Goal: Task Accomplishment & Management: Manage account settings

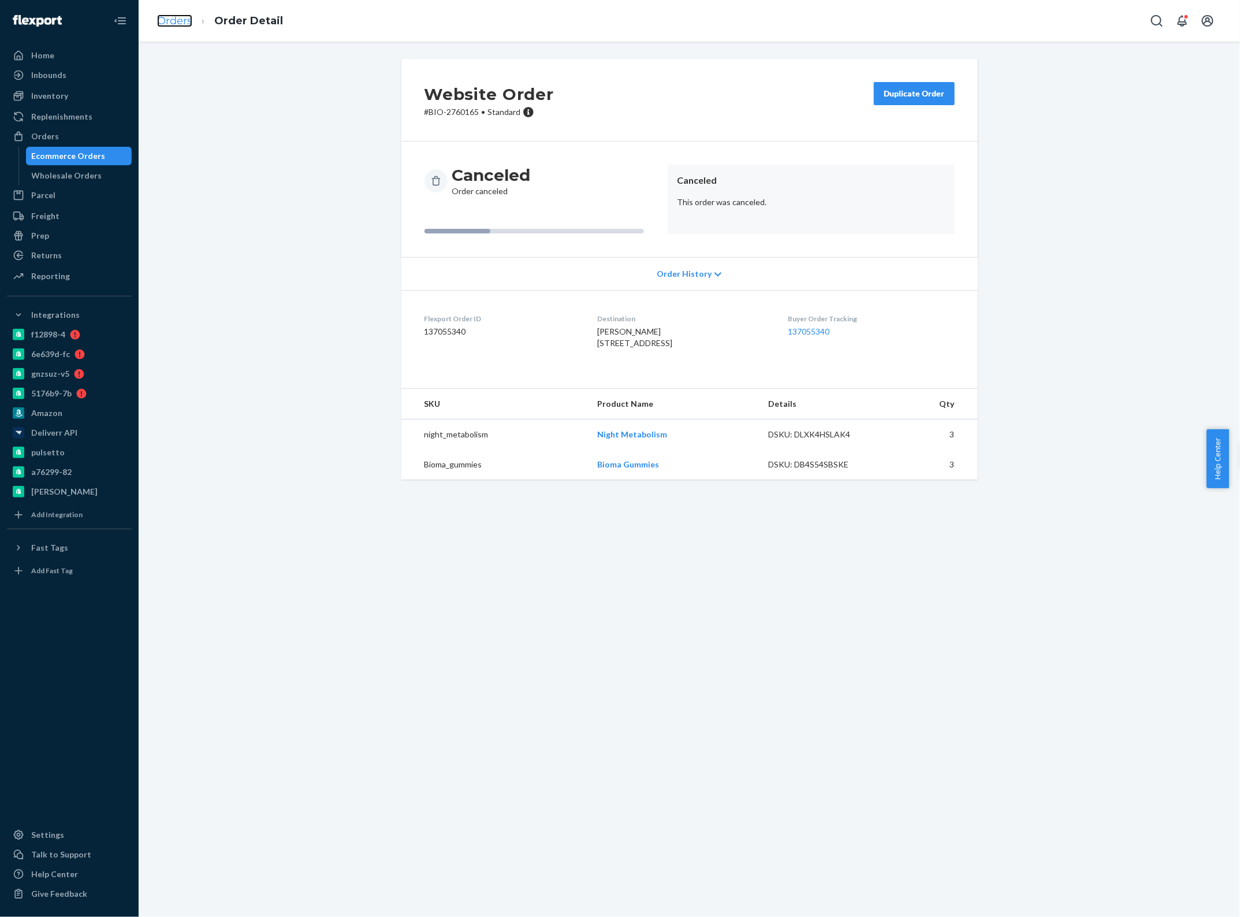
click at [174, 18] on link "Orders" at bounding box center [174, 20] width 35 height 13
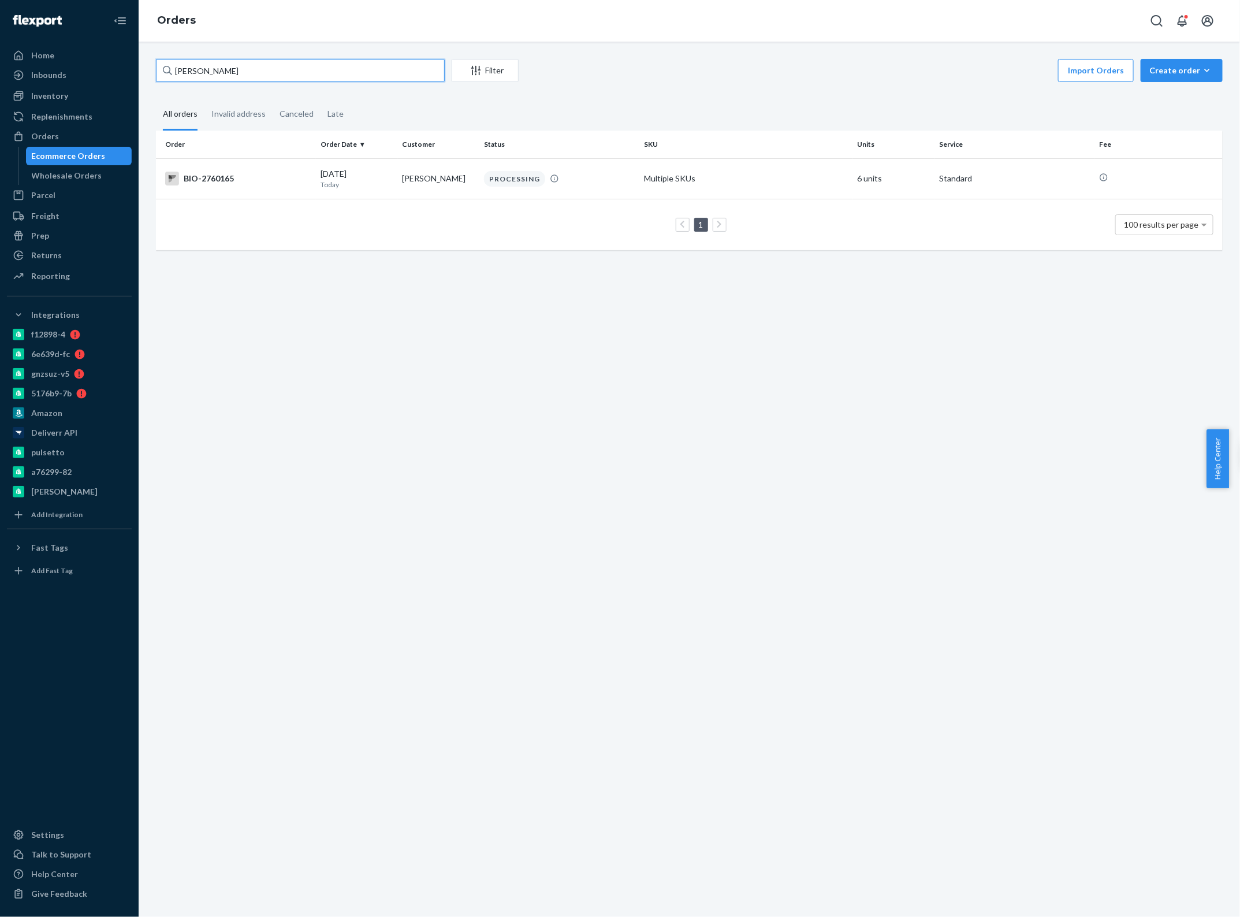
click at [268, 66] on input "Emily Hoggatt" at bounding box center [300, 70] width 289 height 23
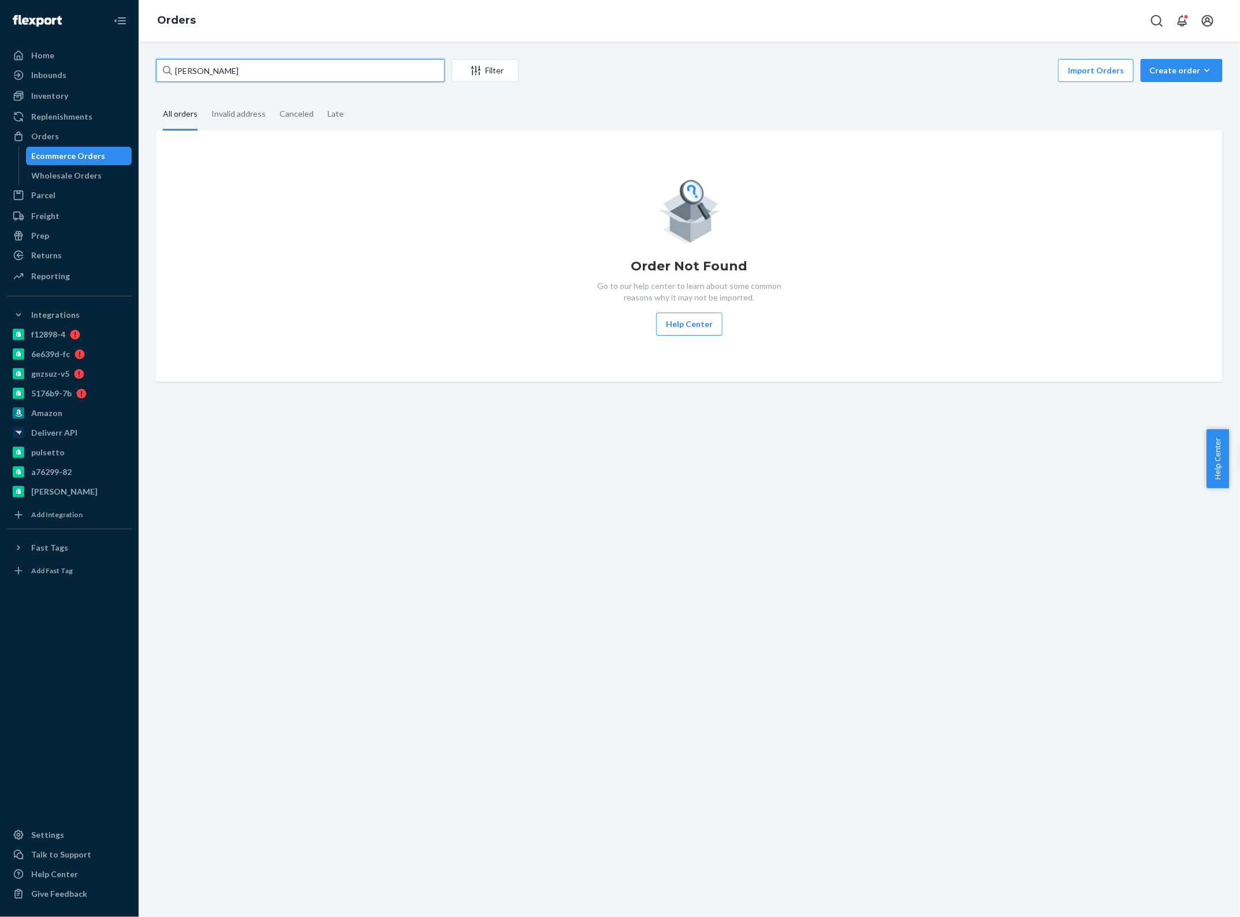
click at [194, 74] on input "nola wood" at bounding box center [300, 70] width 289 height 23
paste input "BIO-2760323"
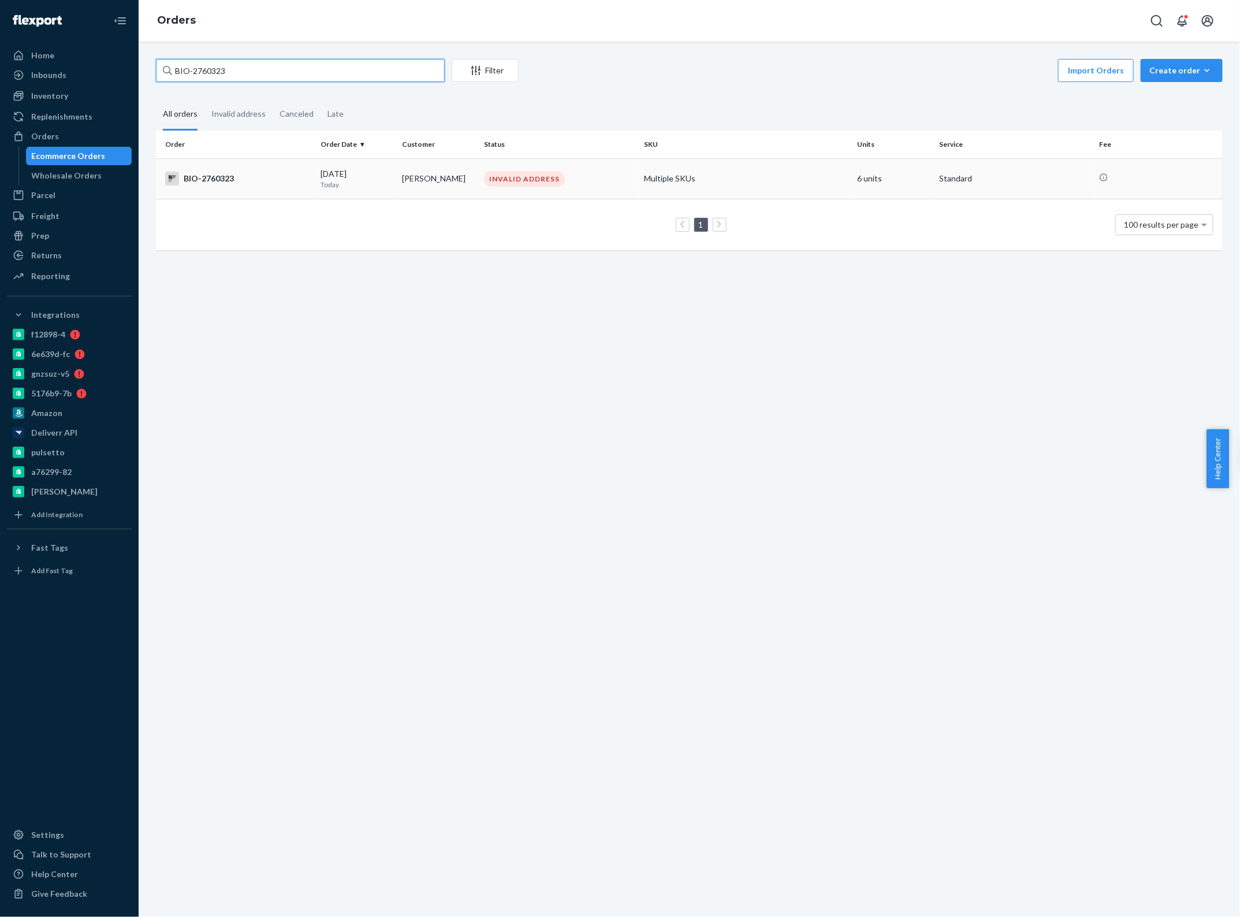
type input "BIO-2760323"
click at [325, 177] on div "09/21/2025 Today" at bounding box center [357, 178] width 73 height 21
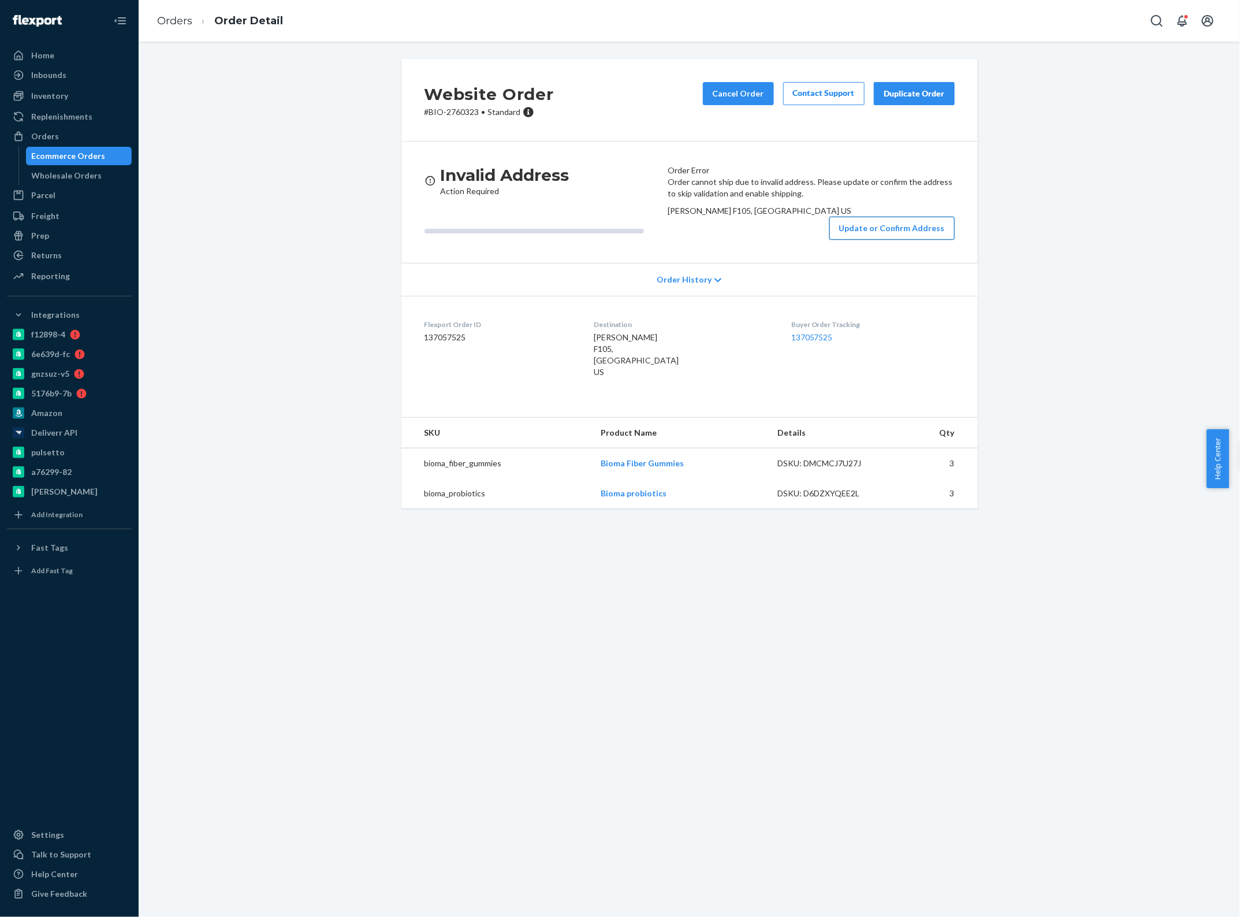
click at [894, 240] on button "Update or Confirm Address" at bounding box center [892, 228] width 125 height 23
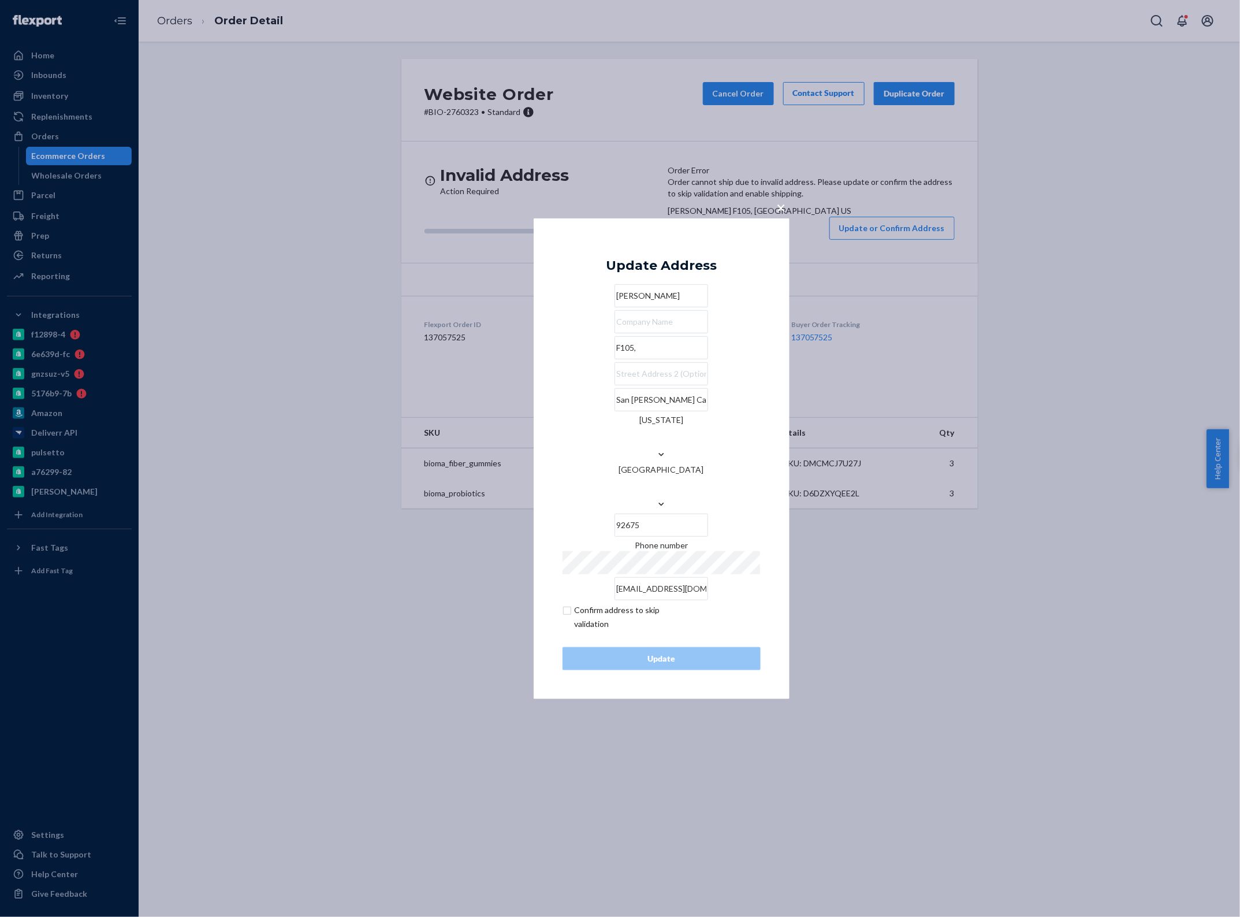
click at [625, 359] on input "F105," at bounding box center [662, 347] width 94 height 23
paste input "31641 Rancho Viejo Road,"
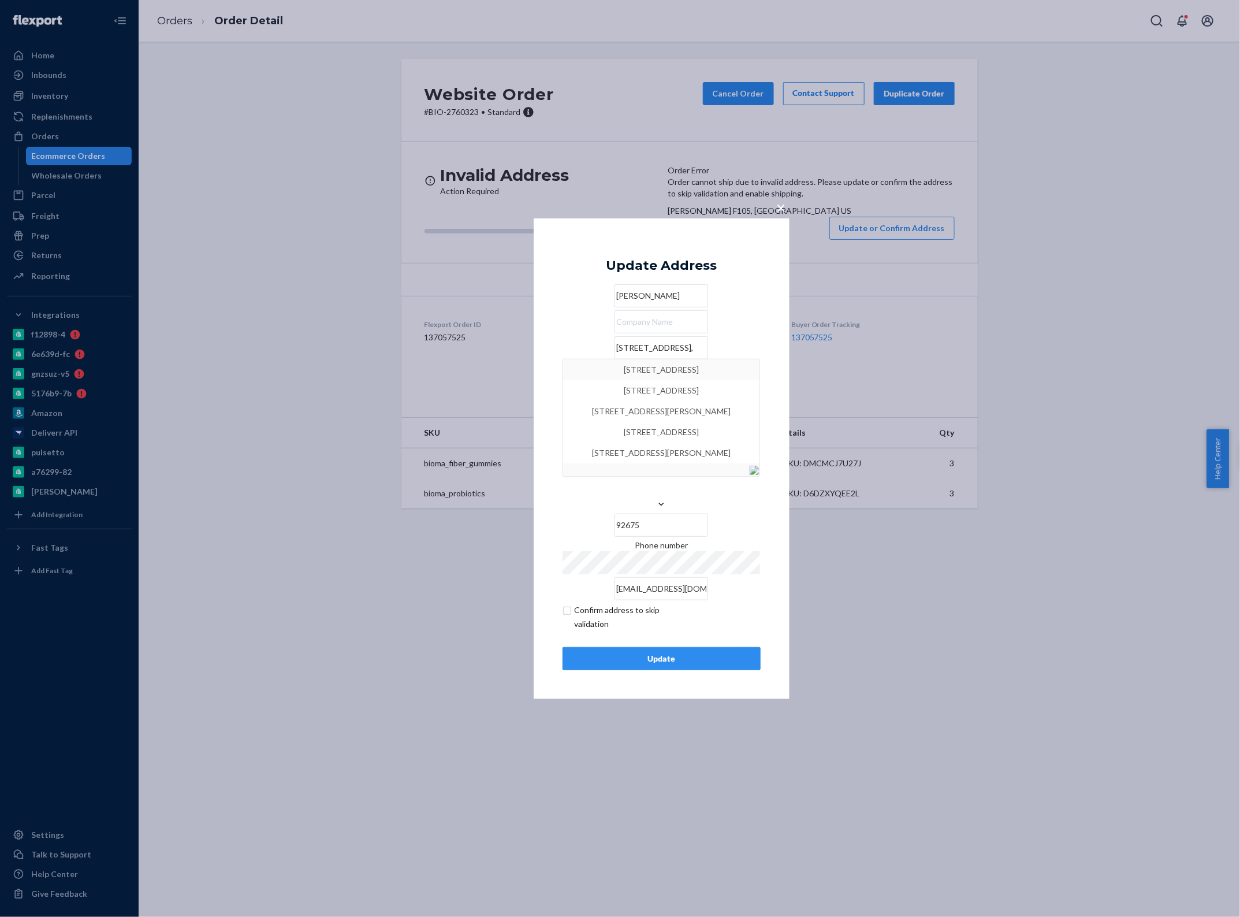
type input "31641 Rancho Viejo Road, F105,"
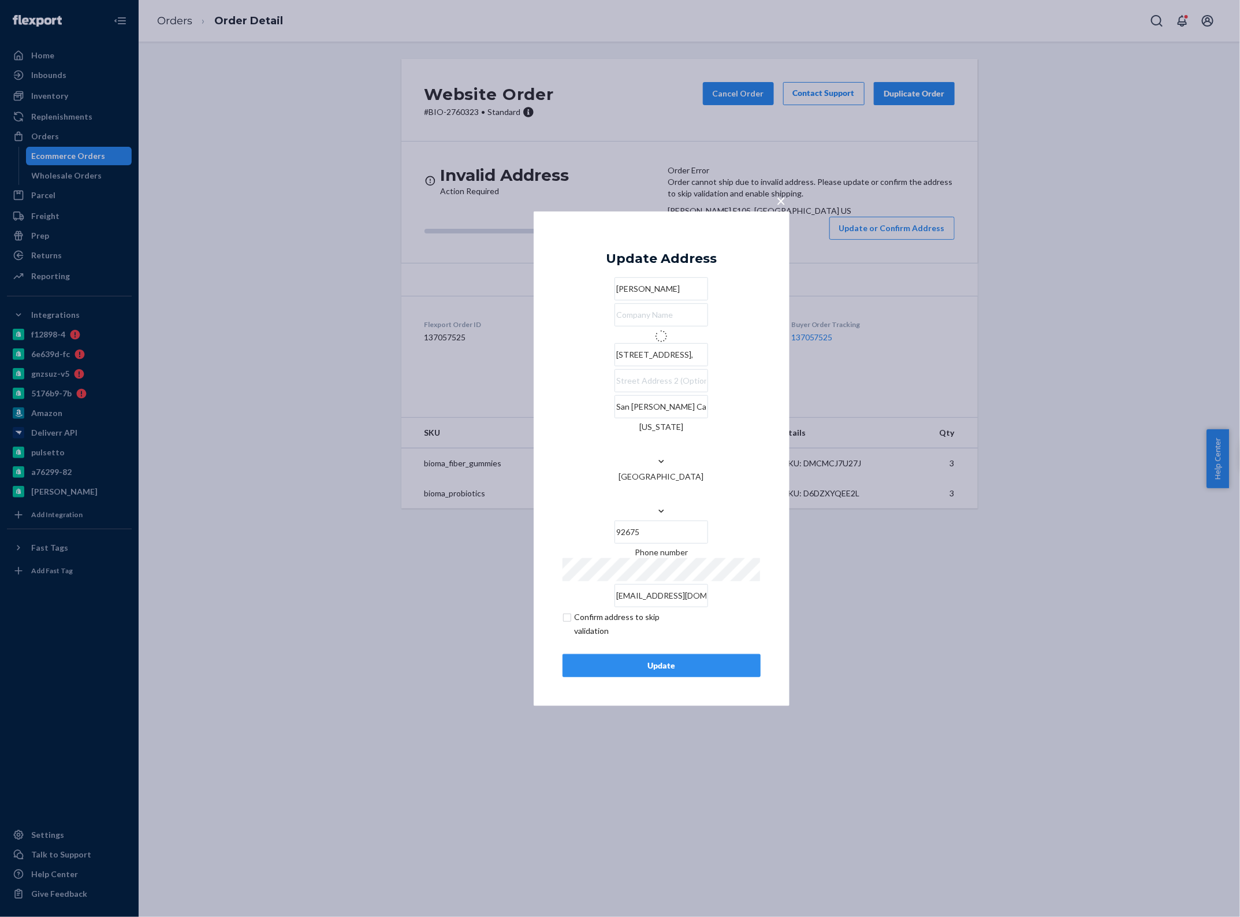
type input "f105"
type input "31641 Rancho Viejo Rd"
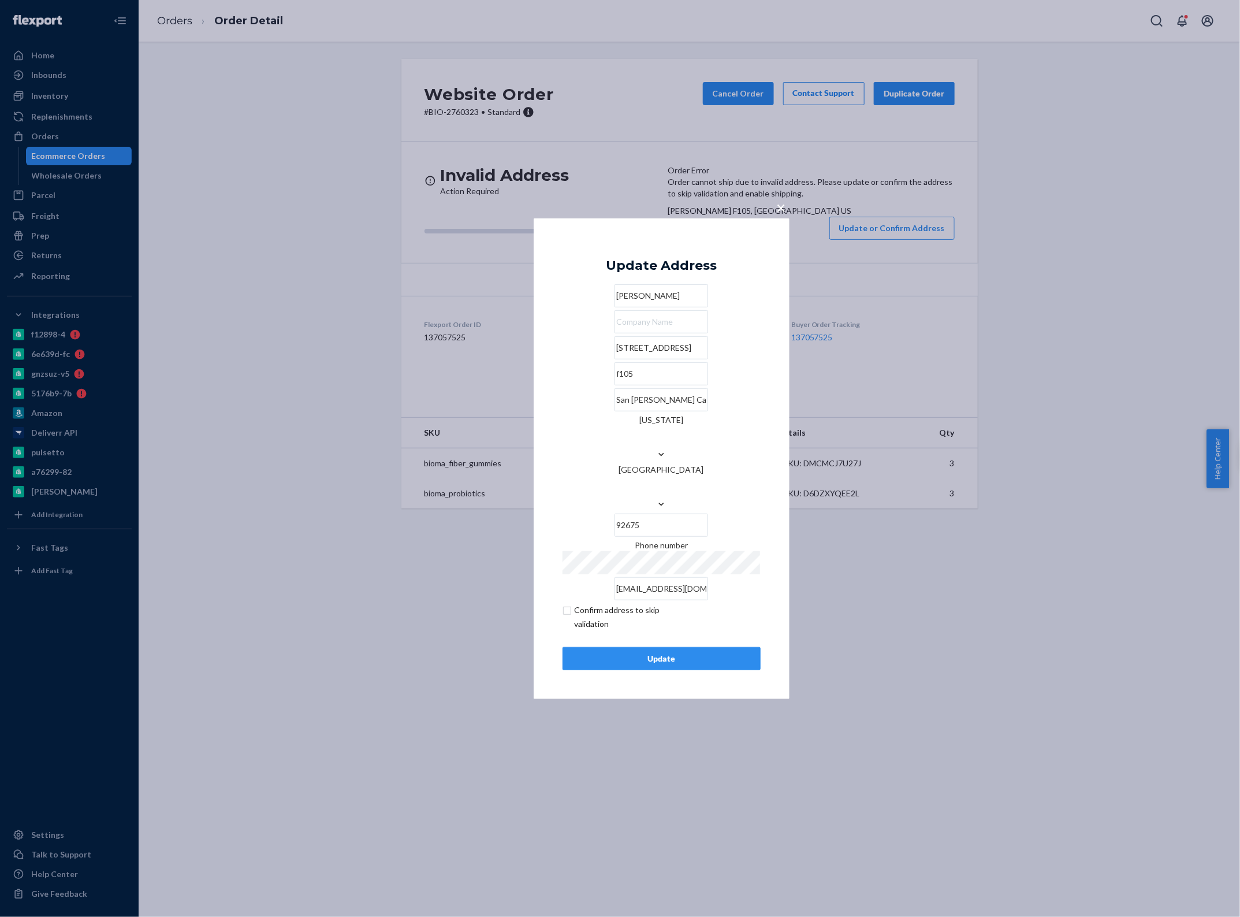
click at [642, 653] on div "Update" at bounding box center [662, 659] width 179 height 12
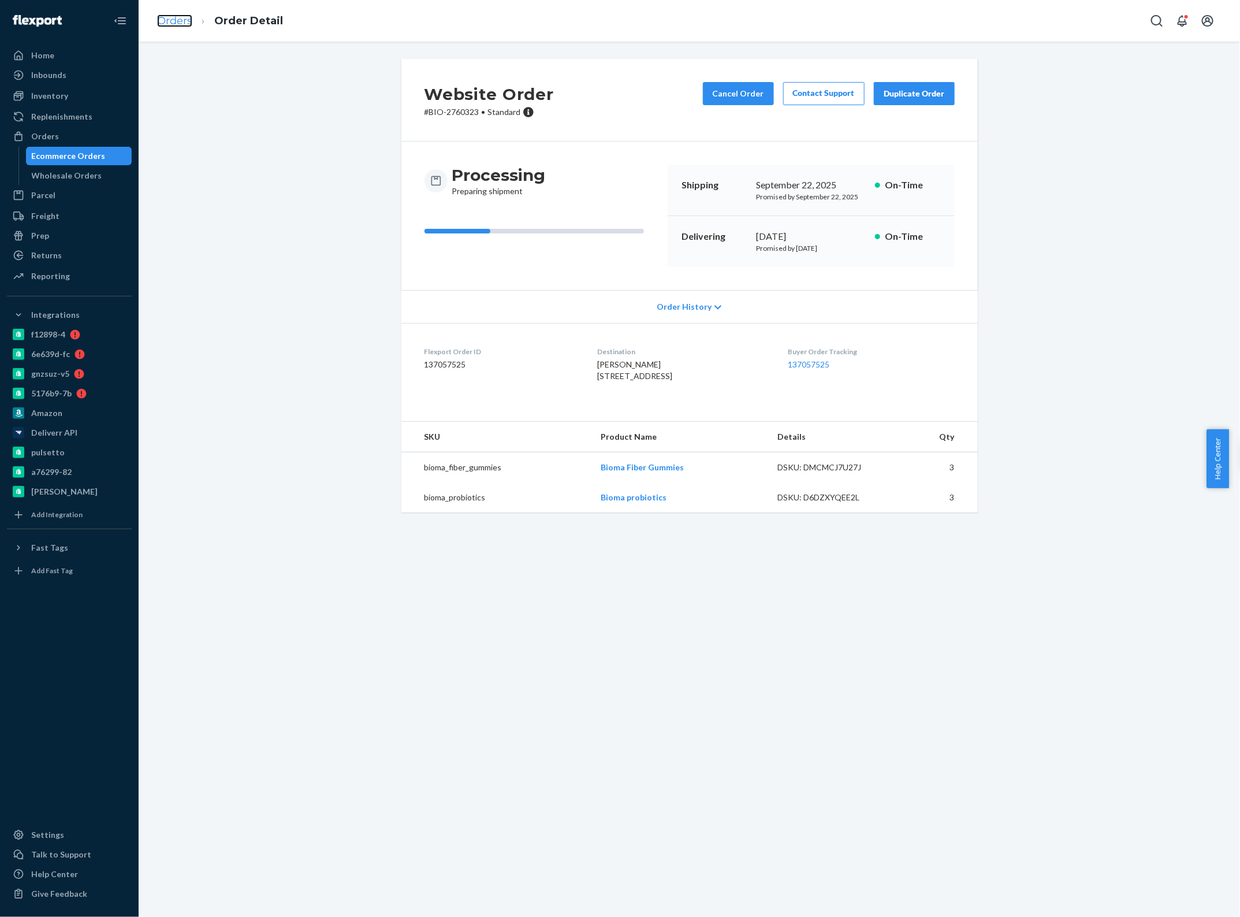
click at [185, 18] on link "Orders" at bounding box center [174, 20] width 35 height 13
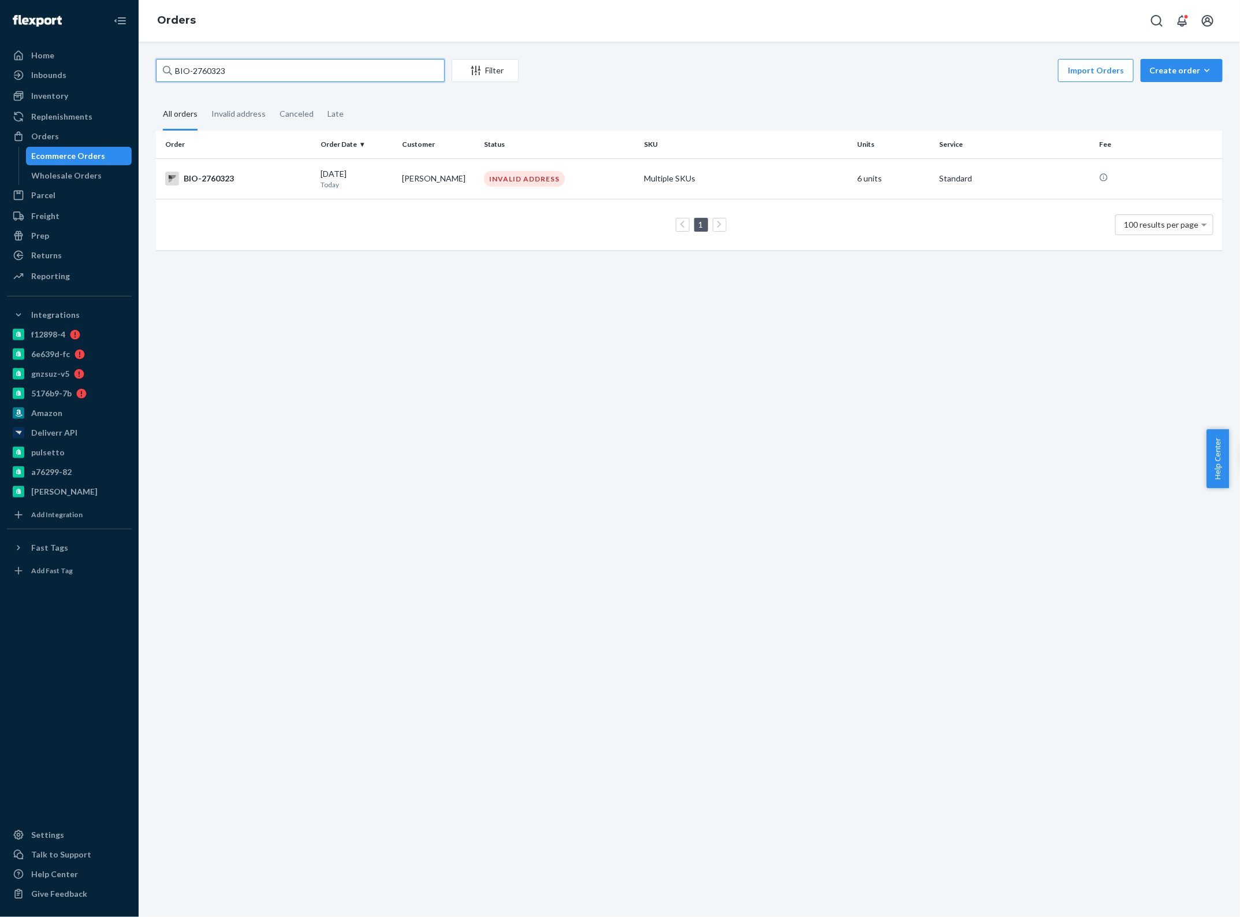
click at [229, 69] on input "BIO-2760323" at bounding box center [300, 70] width 289 height 23
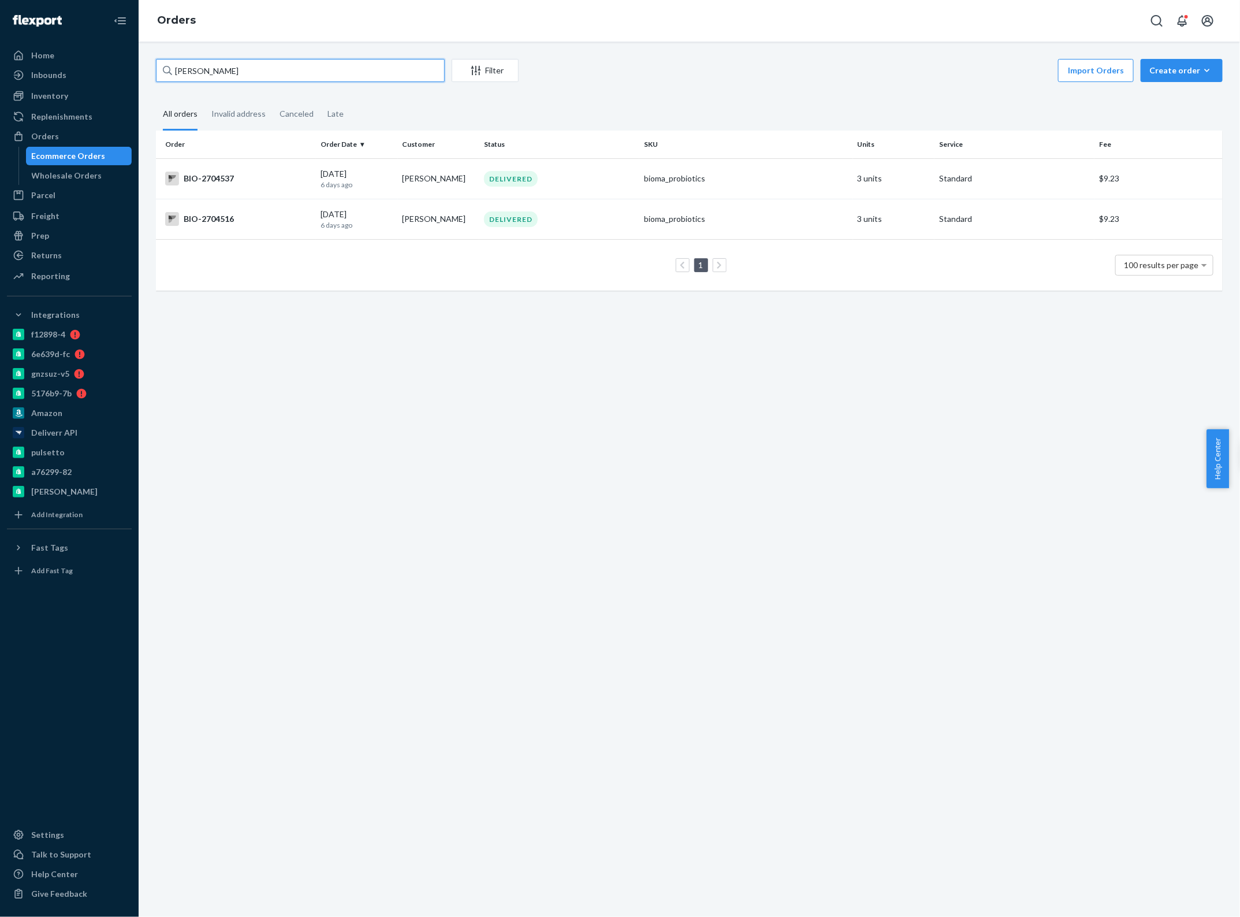
type input "[PERSON_NAME]"
drag, startPoint x: 3, startPoint y: 390, endPoint x: 255, endPoint y: 221, distance: 303.5
click at [255, 221] on div "BIO-2704516" at bounding box center [238, 219] width 146 height 14
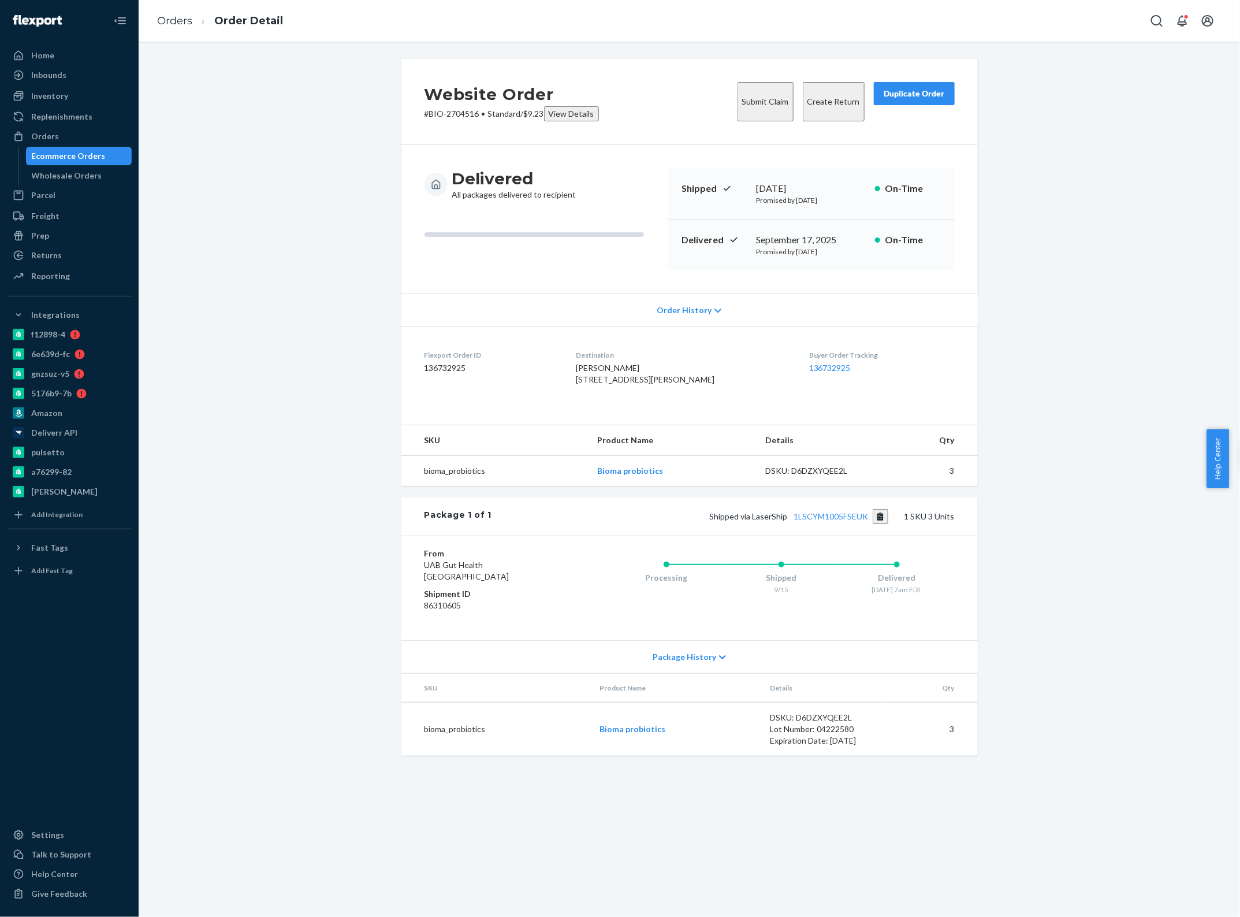
click at [816, 94] on button "Create Return" at bounding box center [834, 101] width 62 height 39
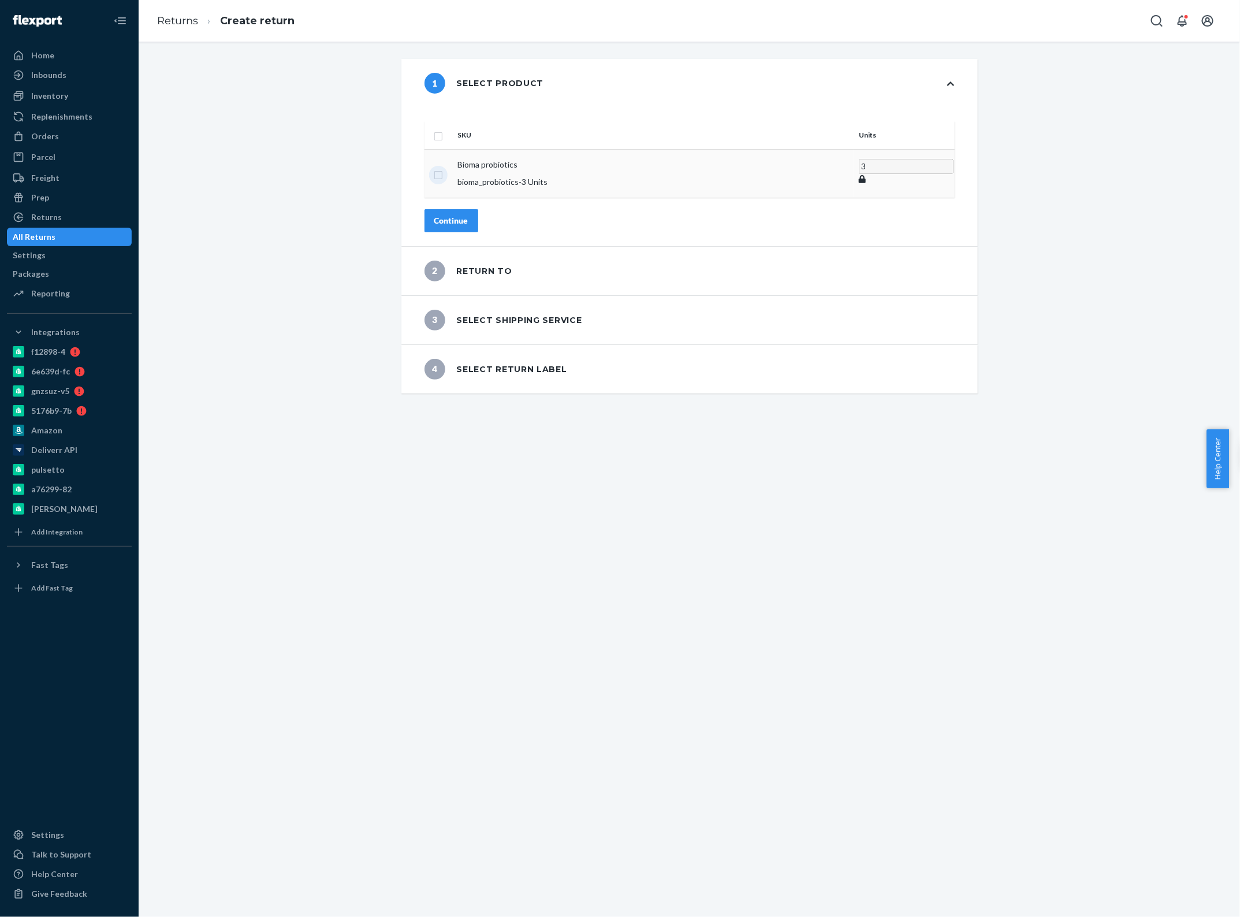
click at [443, 168] on input "checkbox" at bounding box center [438, 174] width 9 height 12
checkbox input "true"
click at [469, 214] on div "Continue" at bounding box center [451, 220] width 34 height 12
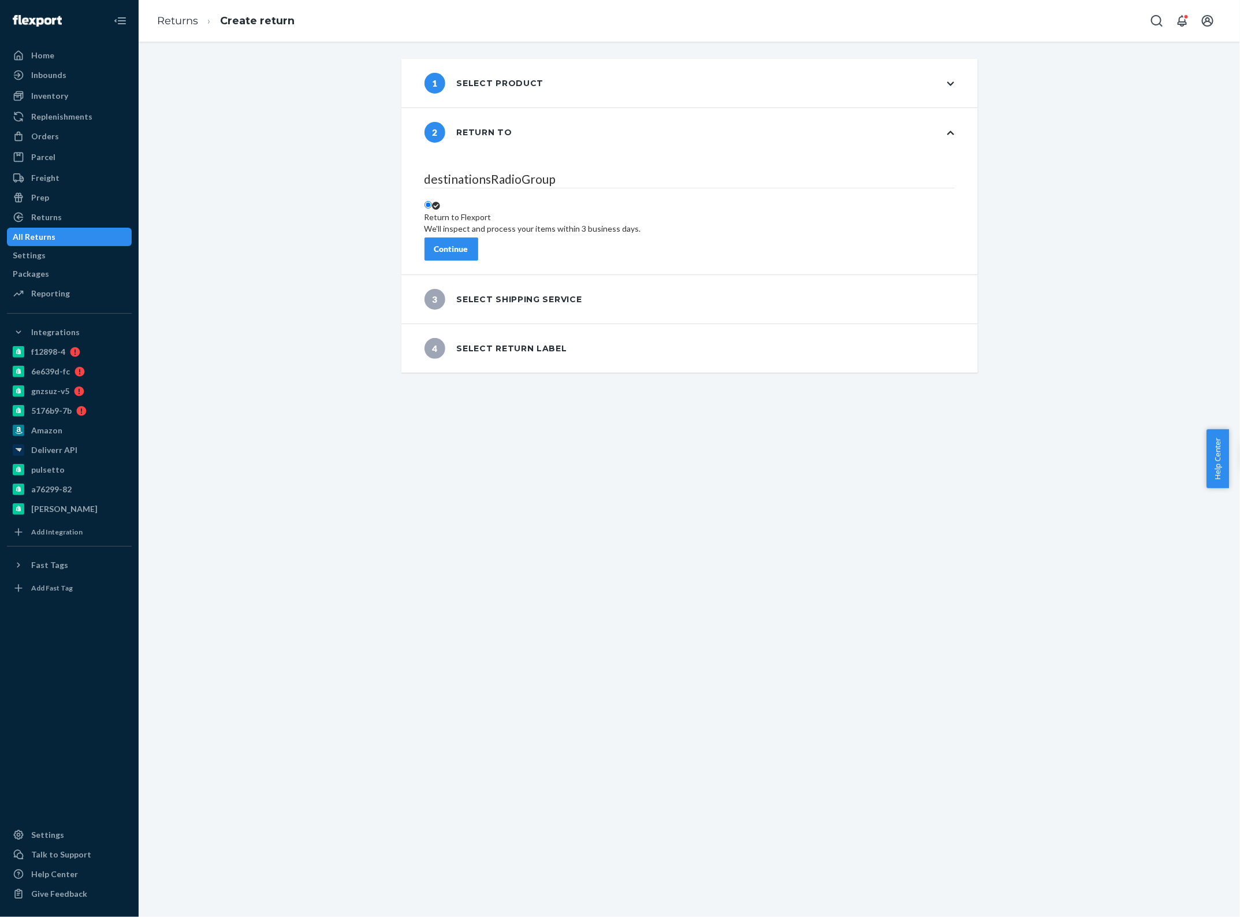
click at [469, 243] on div "Continue" at bounding box center [451, 249] width 34 height 12
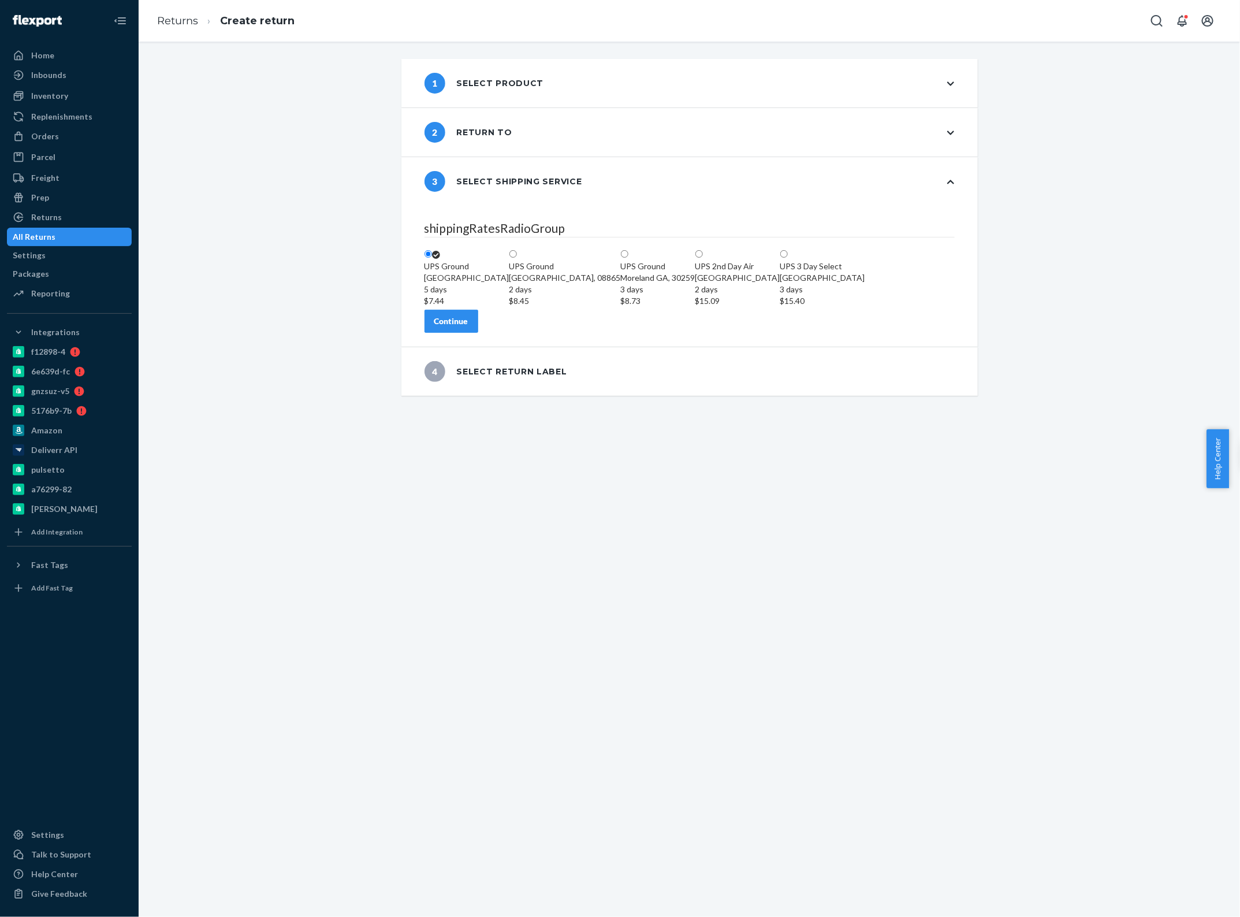
click at [469, 327] on div "Continue" at bounding box center [451, 321] width 34 height 12
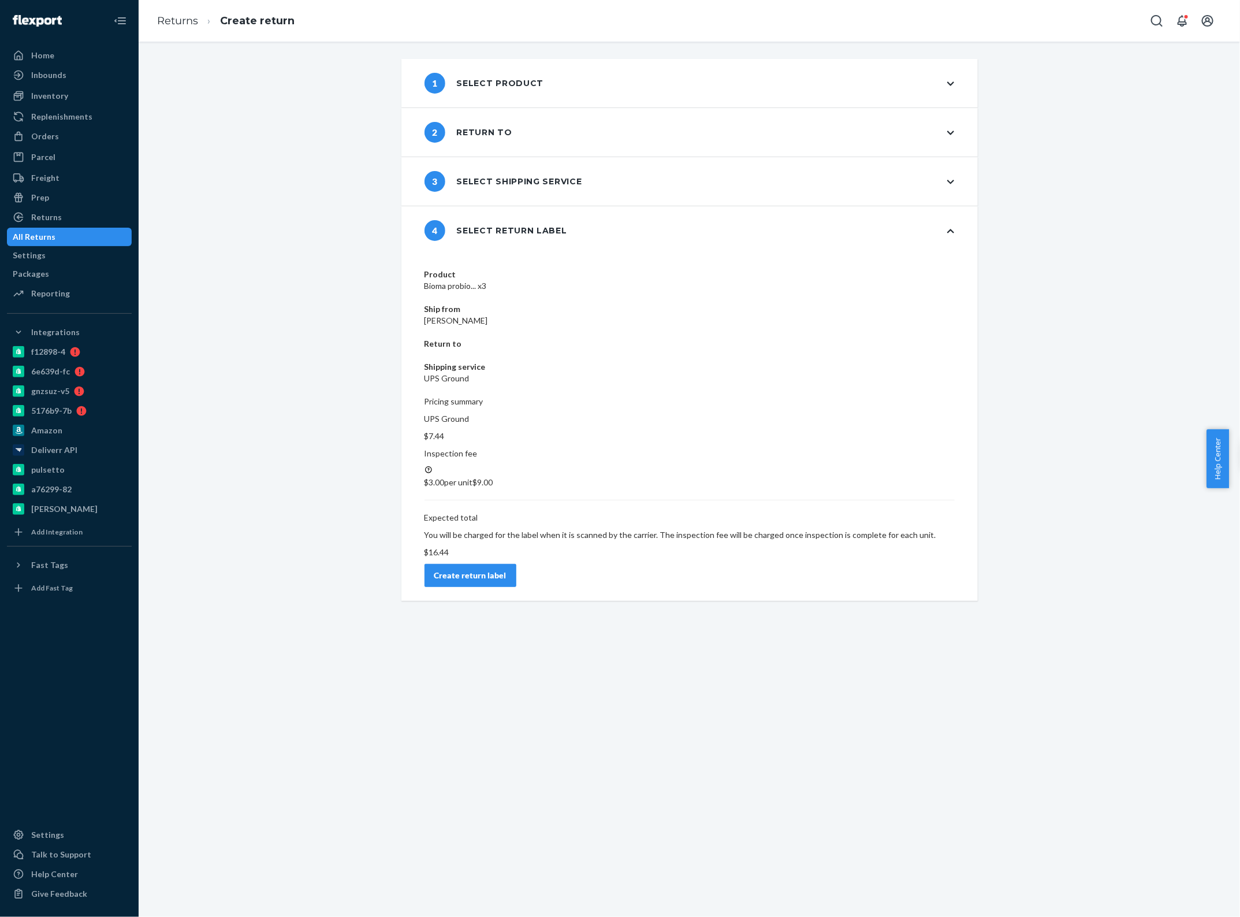
click at [517, 564] on button "Create return label" at bounding box center [471, 575] width 92 height 23
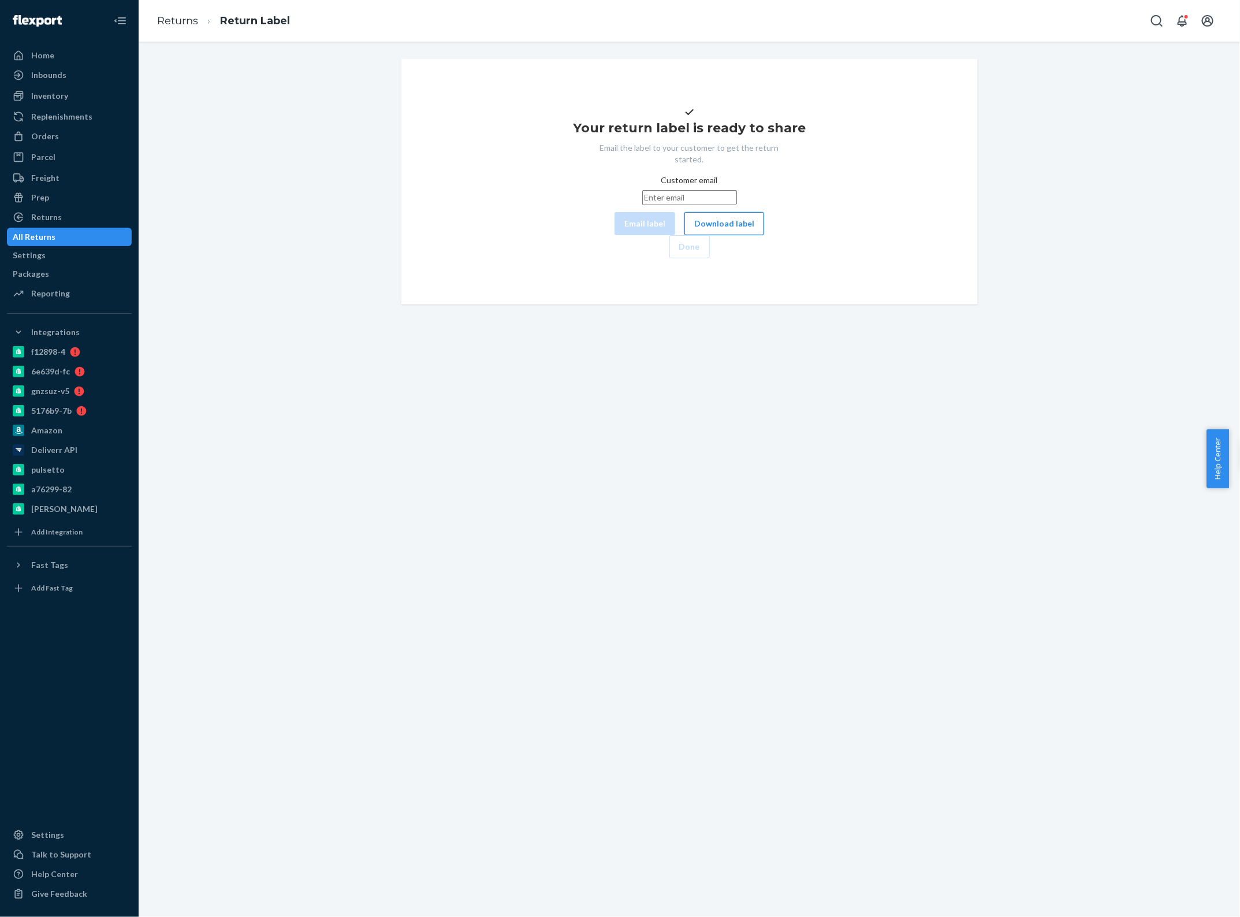
click at [685, 235] on button "Download label" at bounding box center [725, 223] width 80 height 23
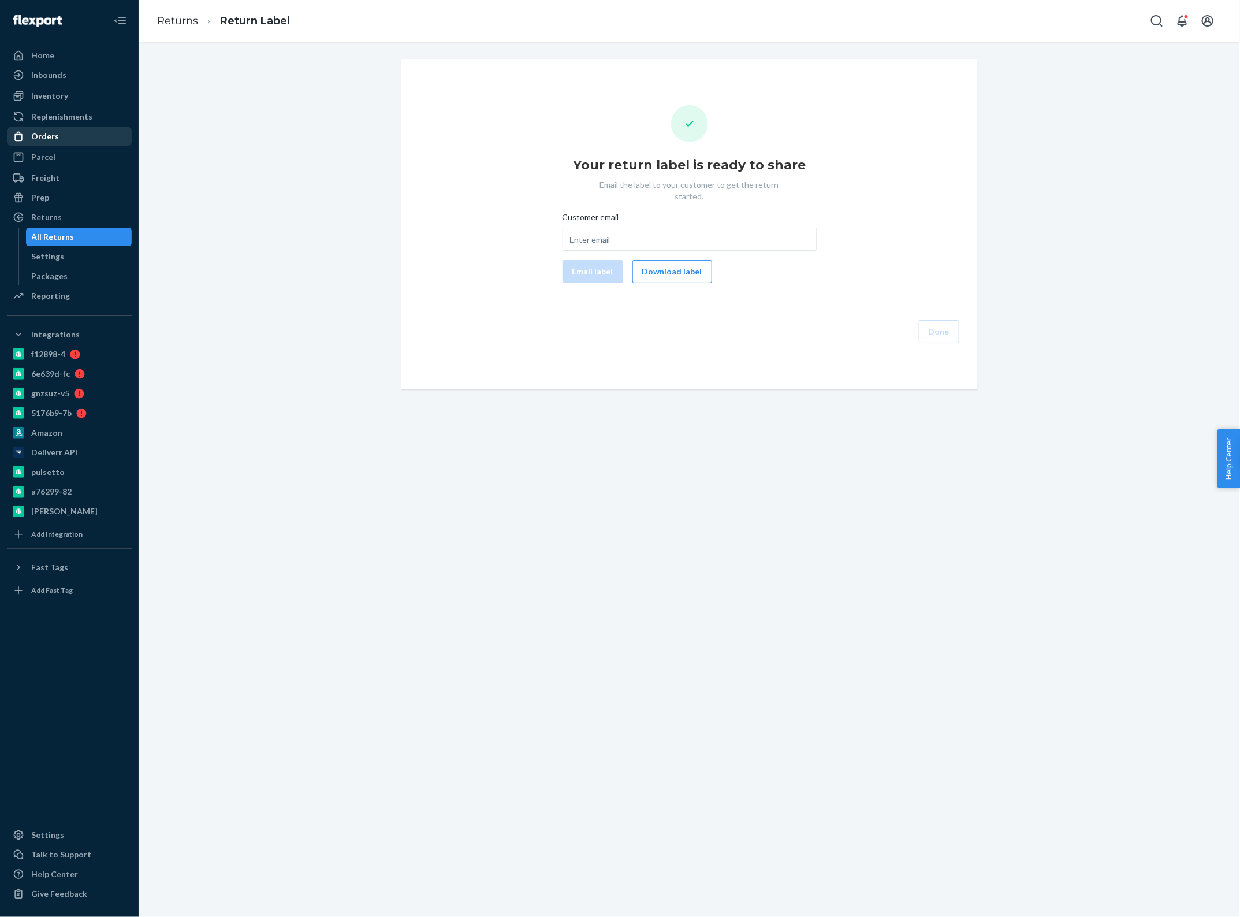
click at [68, 142] on div "Orders" at bounding box center [69, 136] width 122 height 16
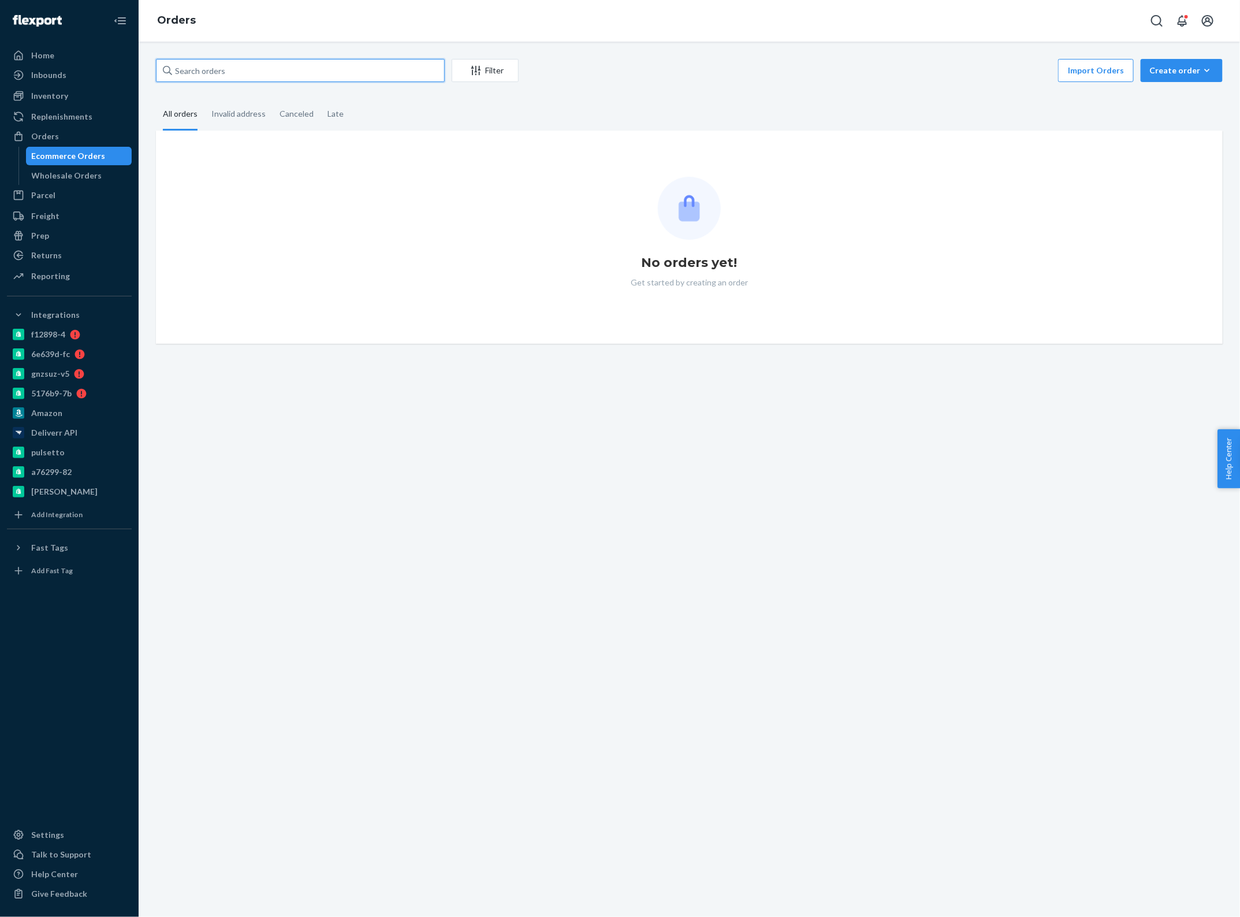
click at [217, 76] on input "text" at bounding box center [300, 70] width 289 height 23
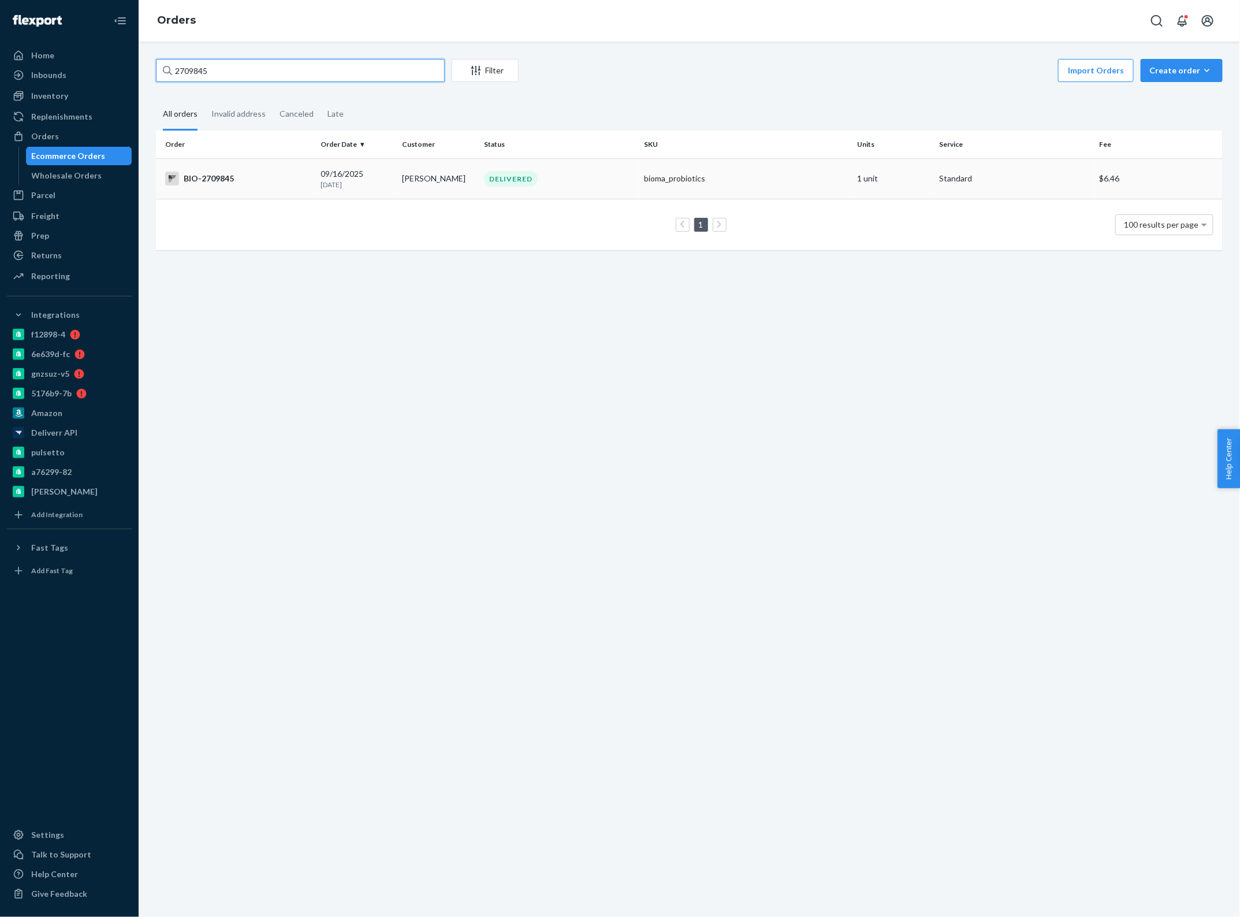
type input "2709845"
click at [399, 183] on td "Patricia Ratcliffe" at bounding box center [439, 178] width 82 height 40
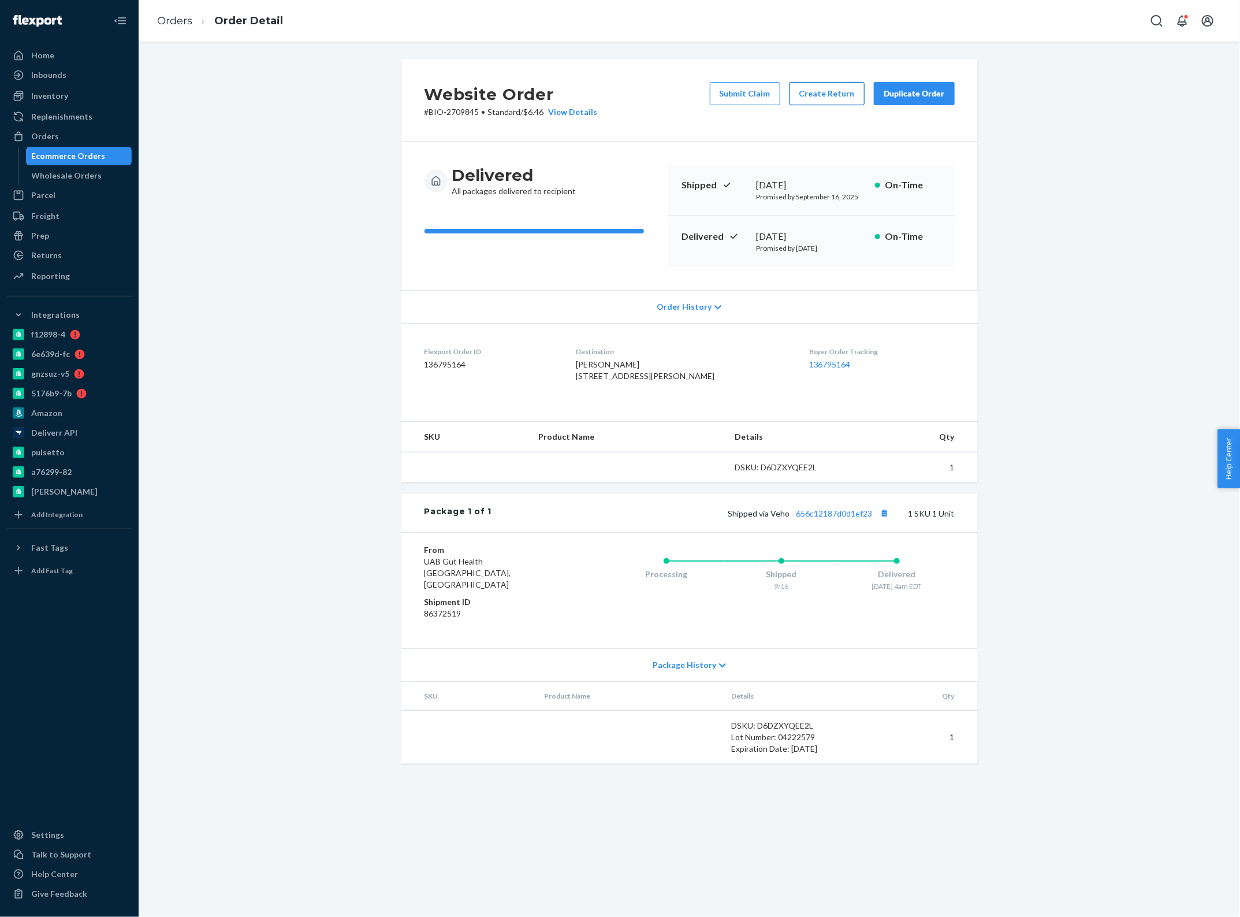
click at [821, 91] on button "Create Return" at bounding box center [827, 93] width 75 height 23
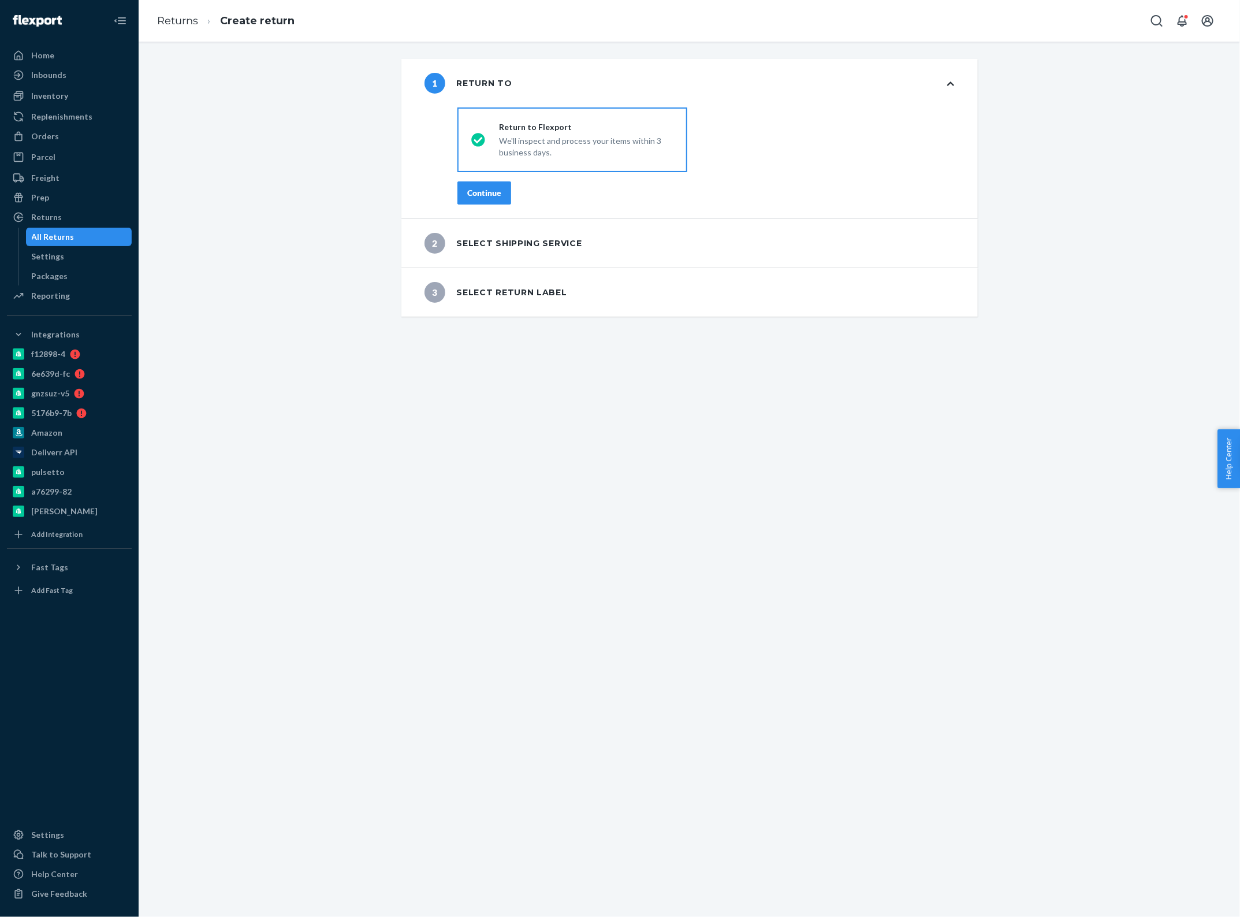
click at [470, 190] on div "Continue" at bounding box center [484, 193] width 34 height 12
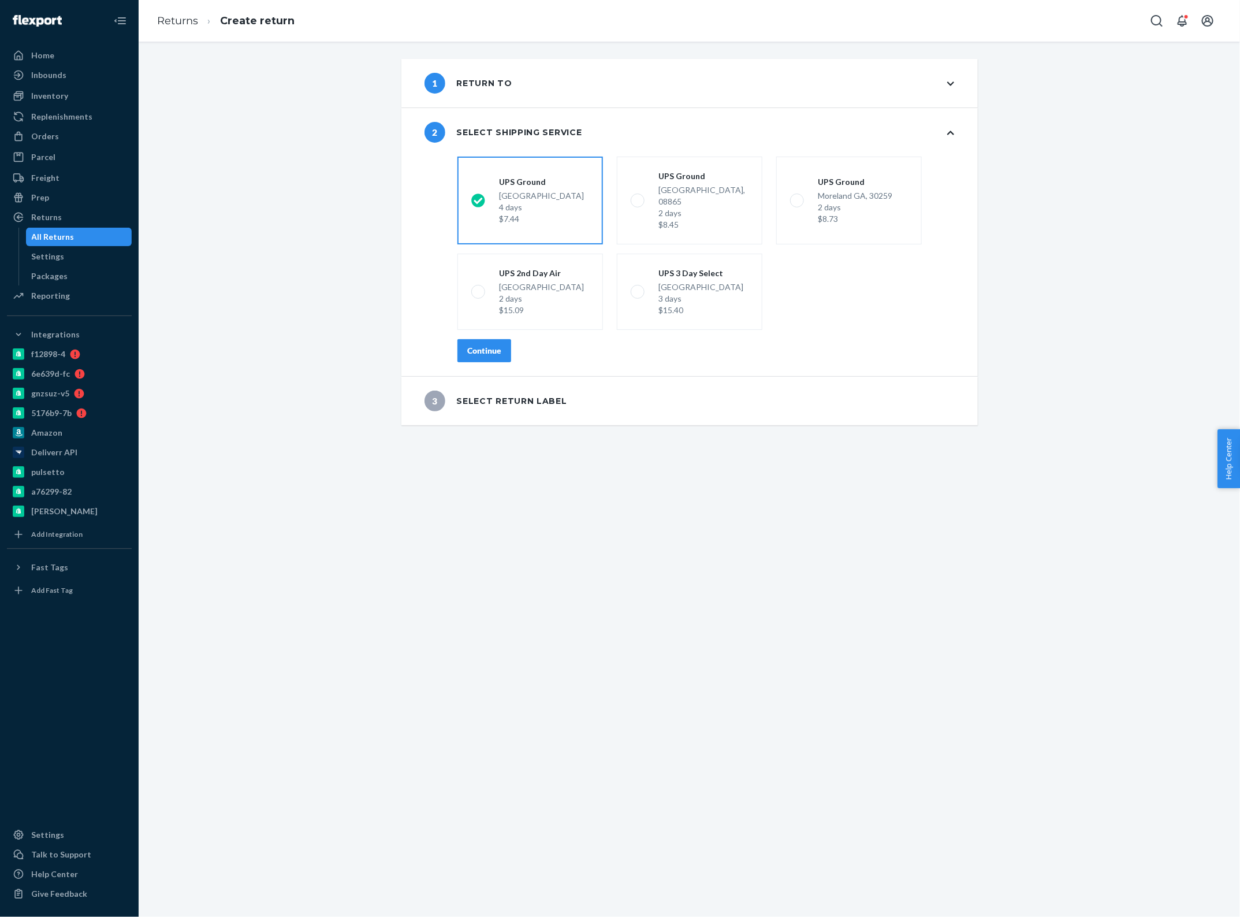
click at [475, 347] on button "Continue" at bounding box center [485, 350] width 54 height 23
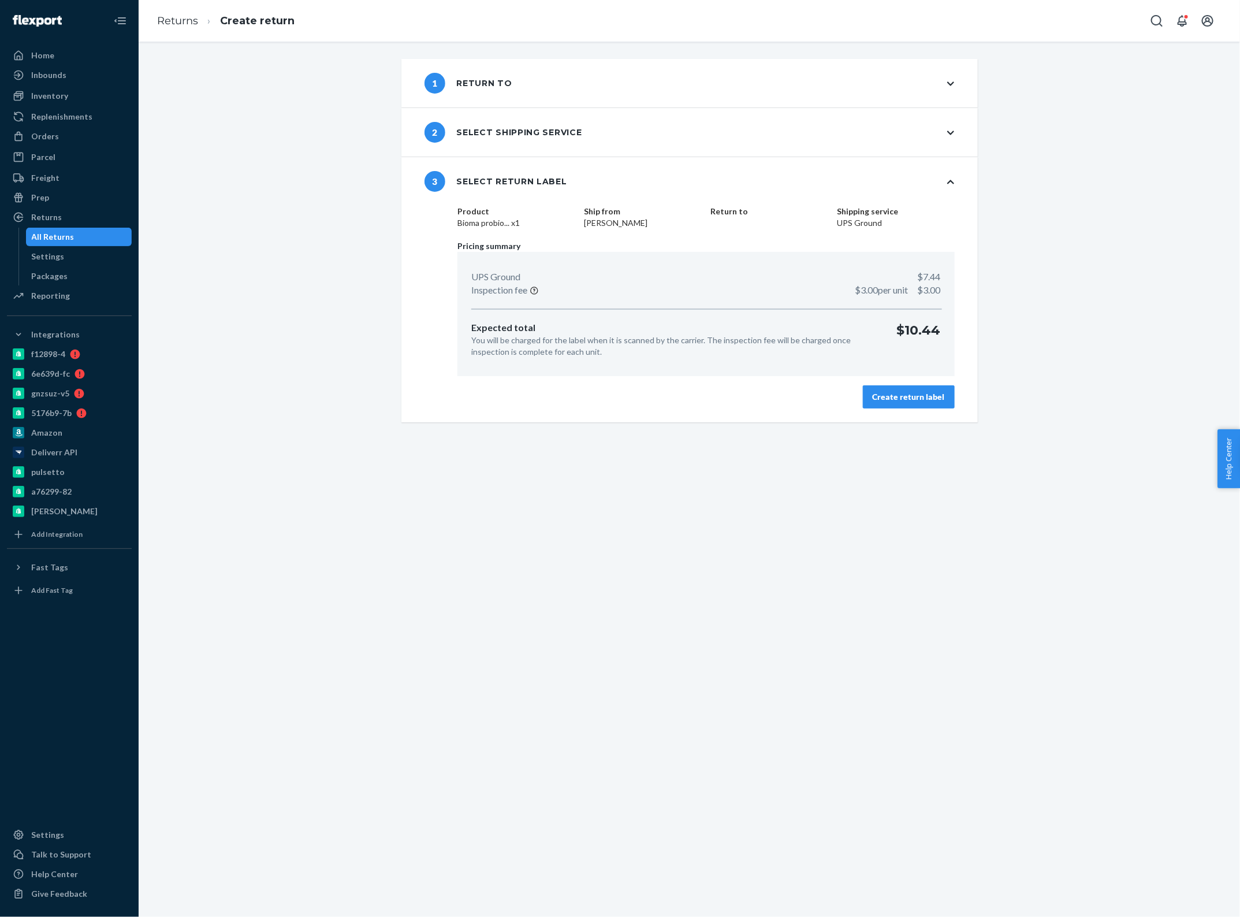
click at [890, 400] on div "Create return label" at bounding box center [909, 397] width 72 height 12
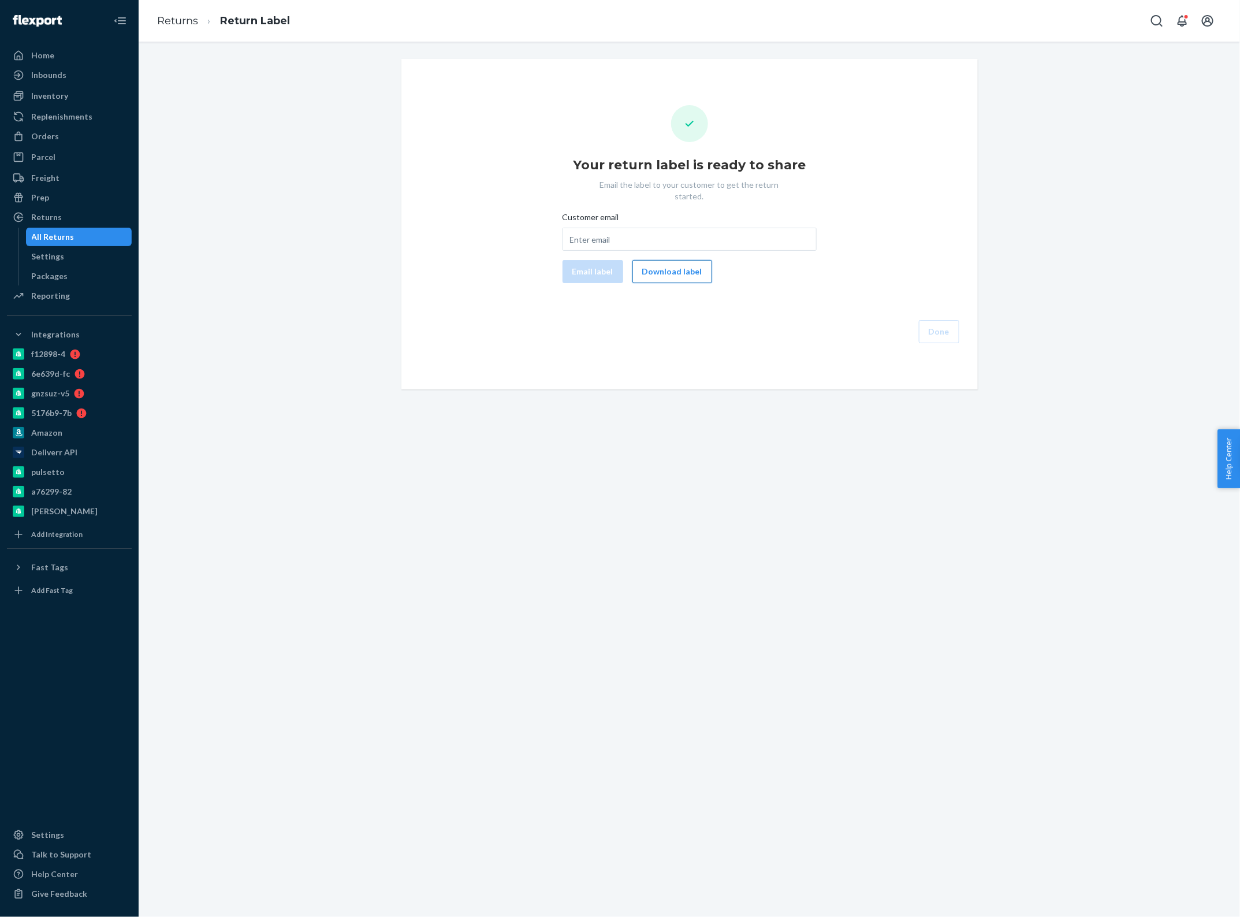
click at [659, 263] on button "Download label" at bounding box center [673, 271] width 80 height 23
click at [61, 140] on div "Orders" at bounding box center [69, 136] width 122 height 16
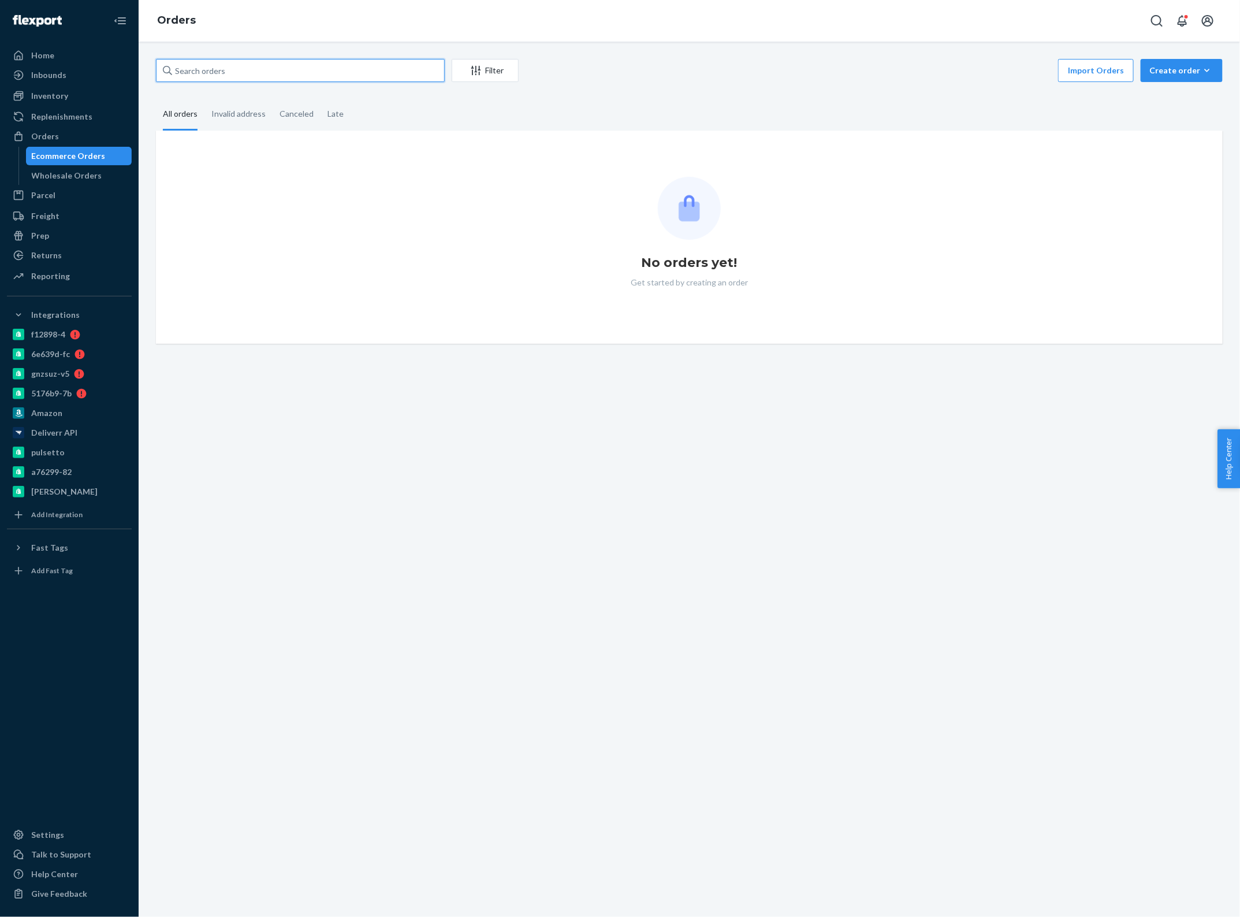
click at [252, 69] on input "text" at bounding box center [300, 70] width 289 height 23
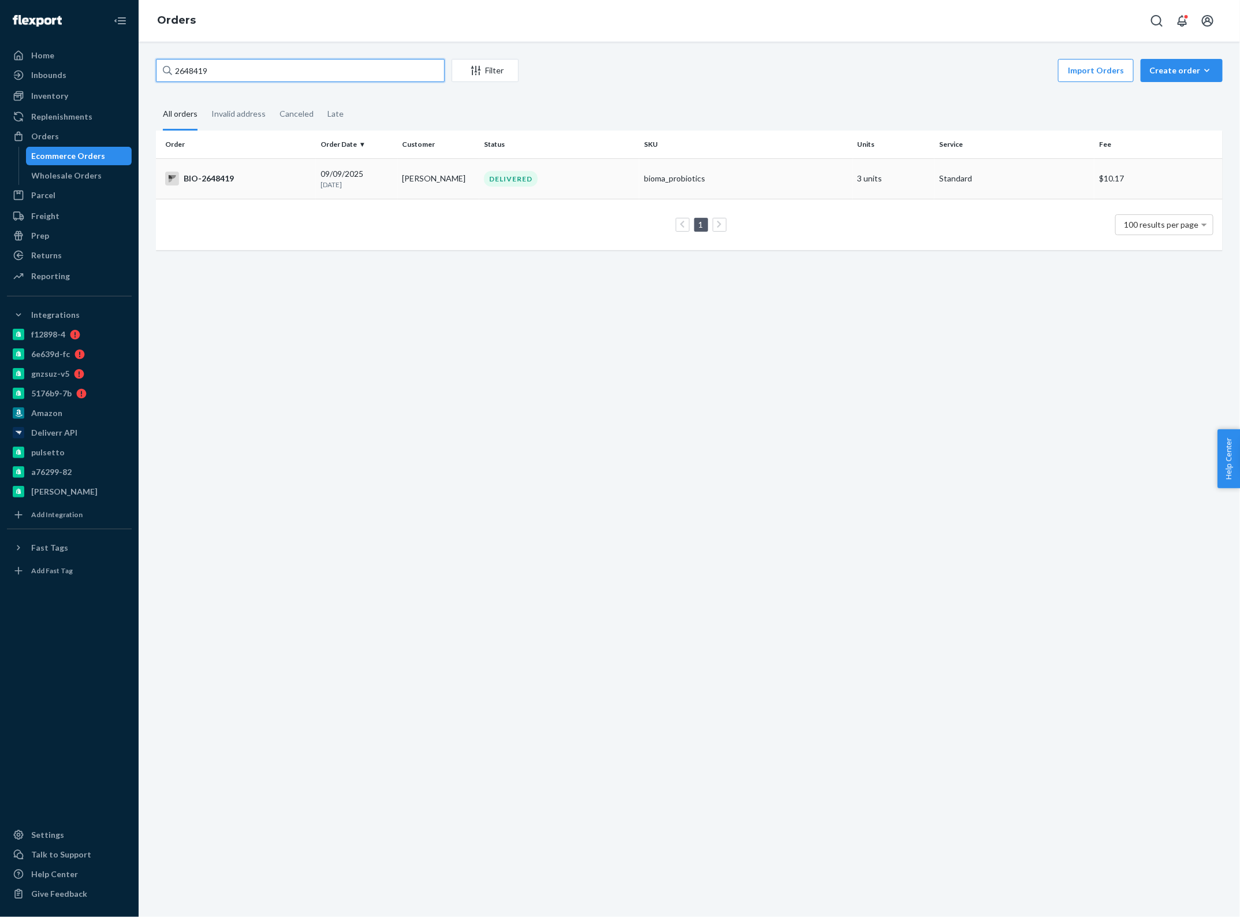
type input "2648419"
click at [371, 185] on p "[DATE]" at bounding box center [357, 185] width 73 height 10
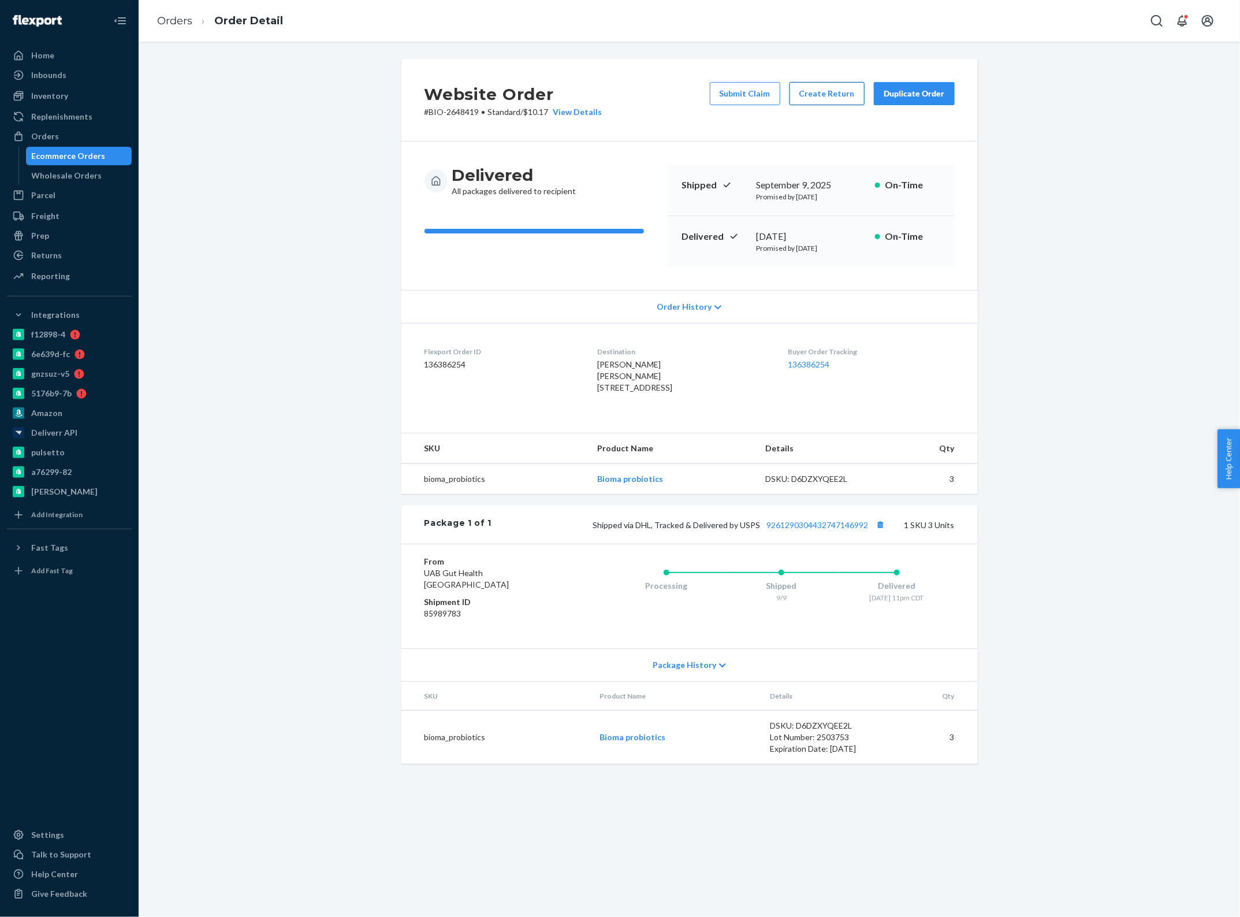
click at [811, 94] on button "Create Return" at bounding box center [827, 93] width 75 height 23
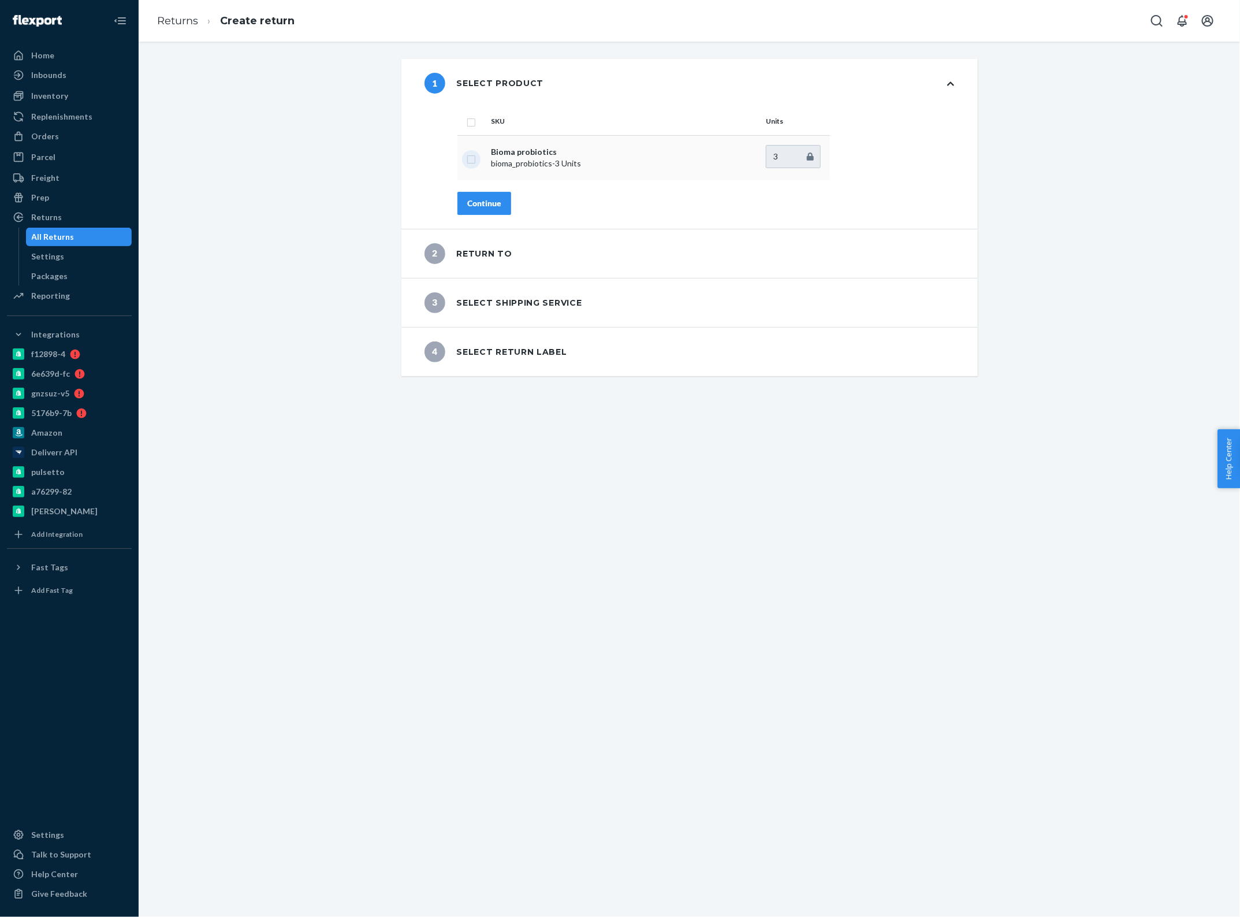
click at [467, 155] on input "checkbox" at bounding box center [471, 158] width 9 height 12
checkbox input "true"
click at [490, 203] on div "Continue" at bounding box center [484, 204] width 34 height 12
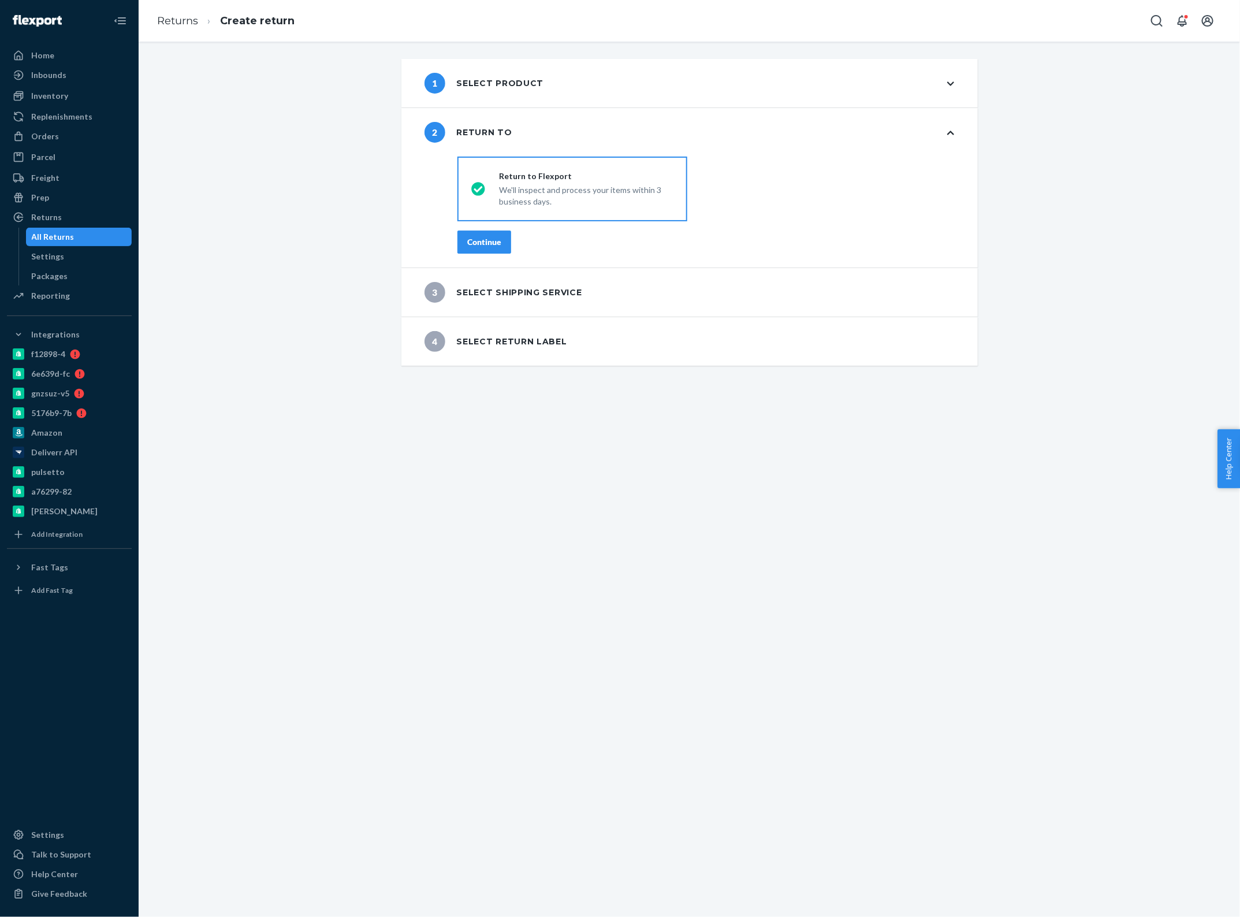
click at [488, 246] on div "Continue" at bounding box center [484, 242] width 34 height 12
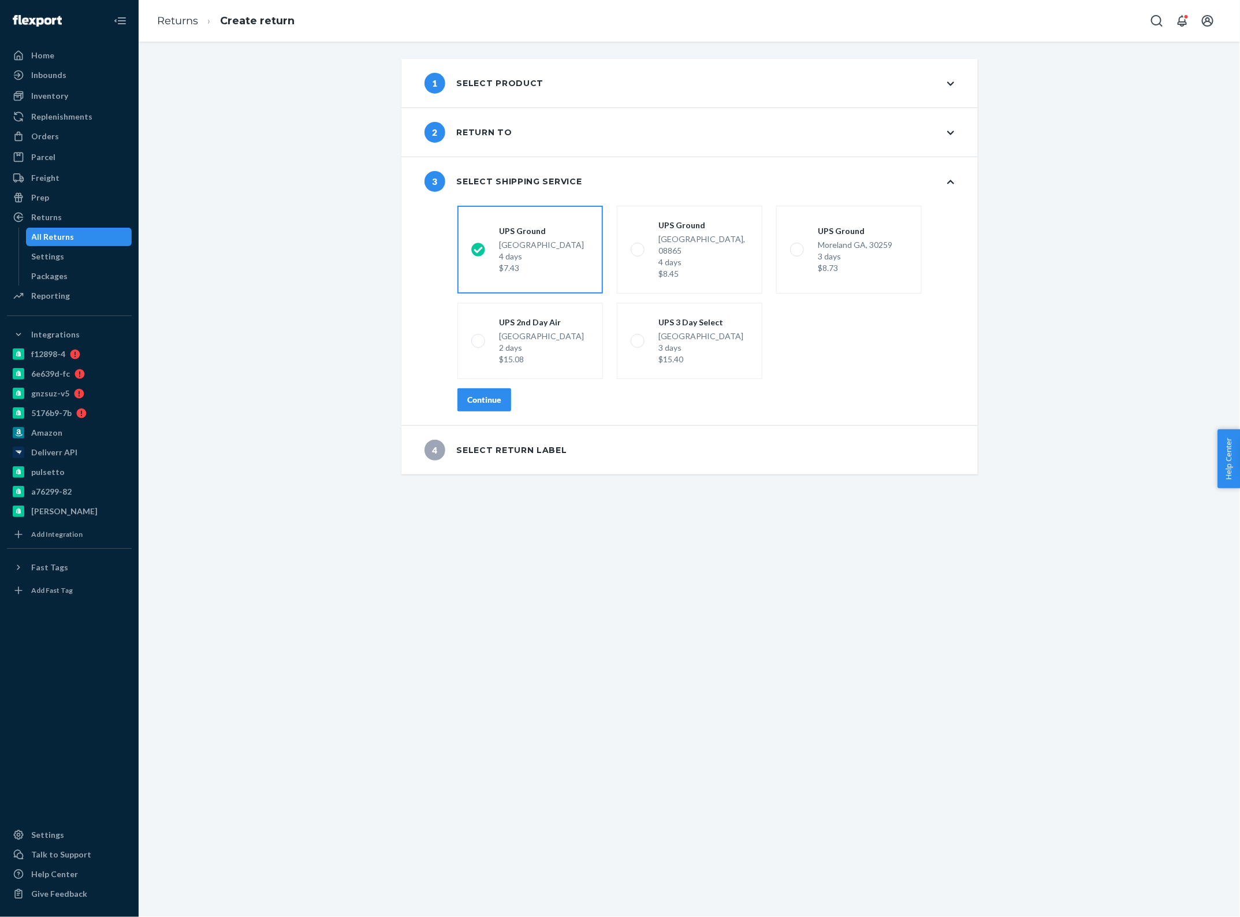
click at [470, 388] on button "Continue" at bounding box center [485, 399] width 54 height 23
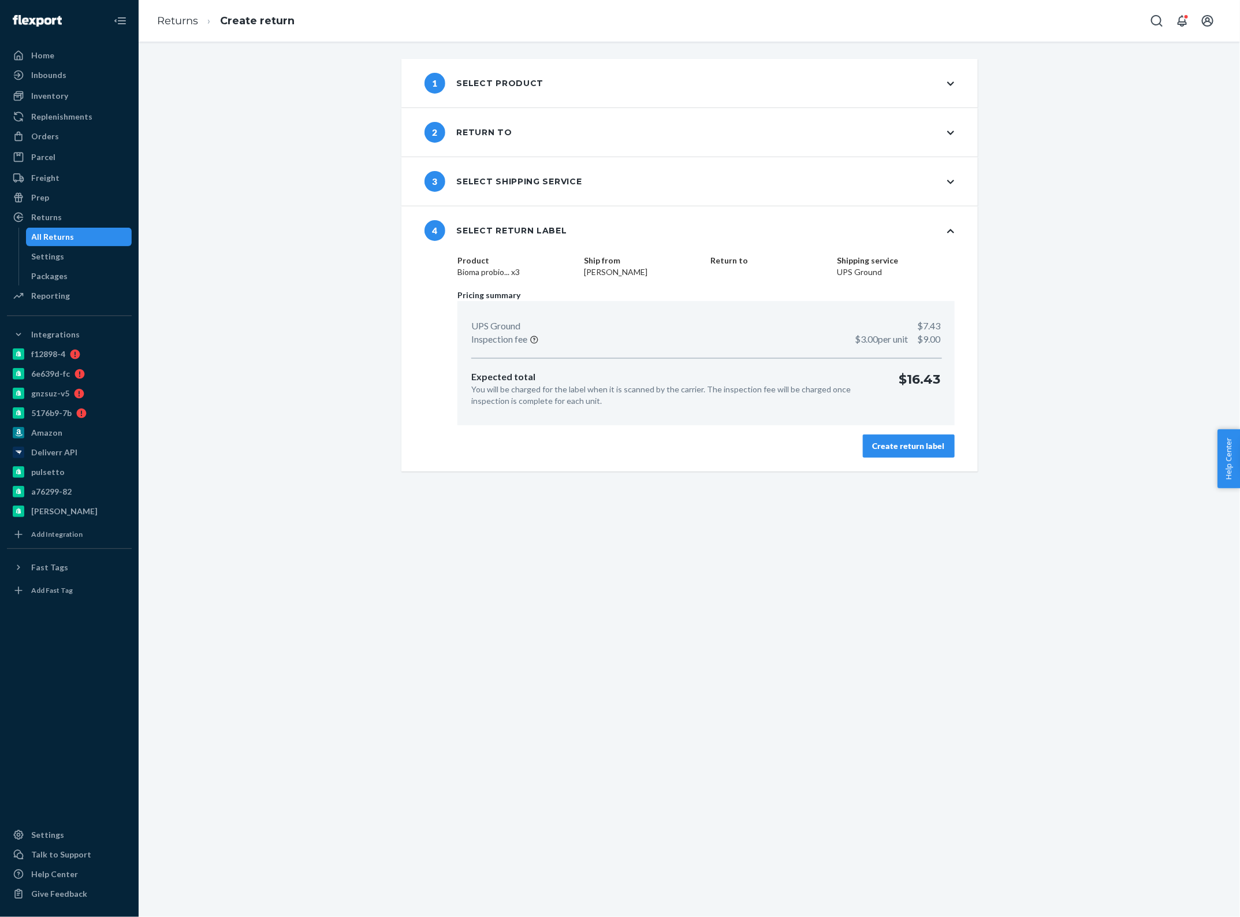
click at [879, 440] on div "Create return label" at bounding box center [909, 446] width 72 height 12
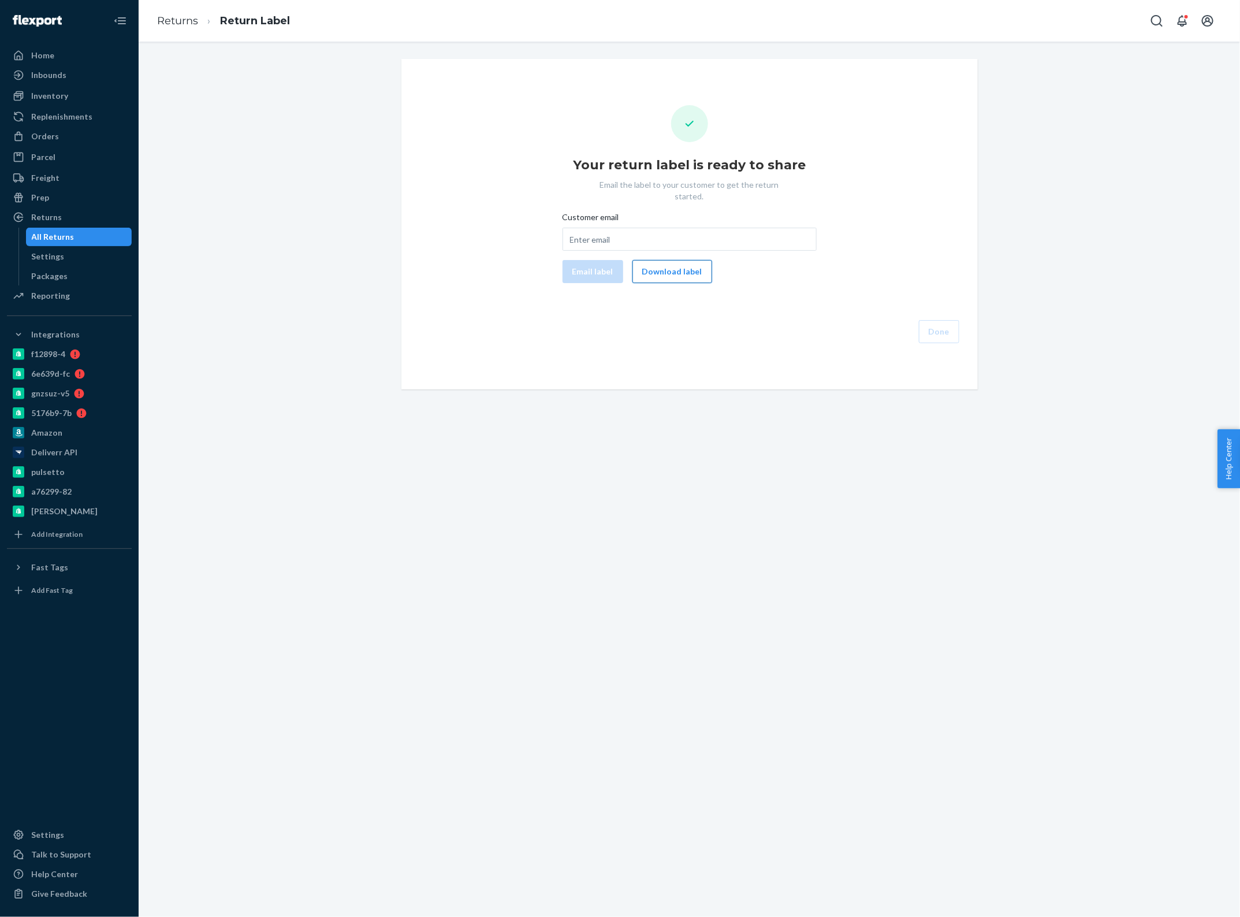
click at [647, 261] on button "Download label" at bounding box center [673, 271] width 80 height 23
click at [55, 132] on div "Orders" at bounding box center [45, 137] width 28 height 12
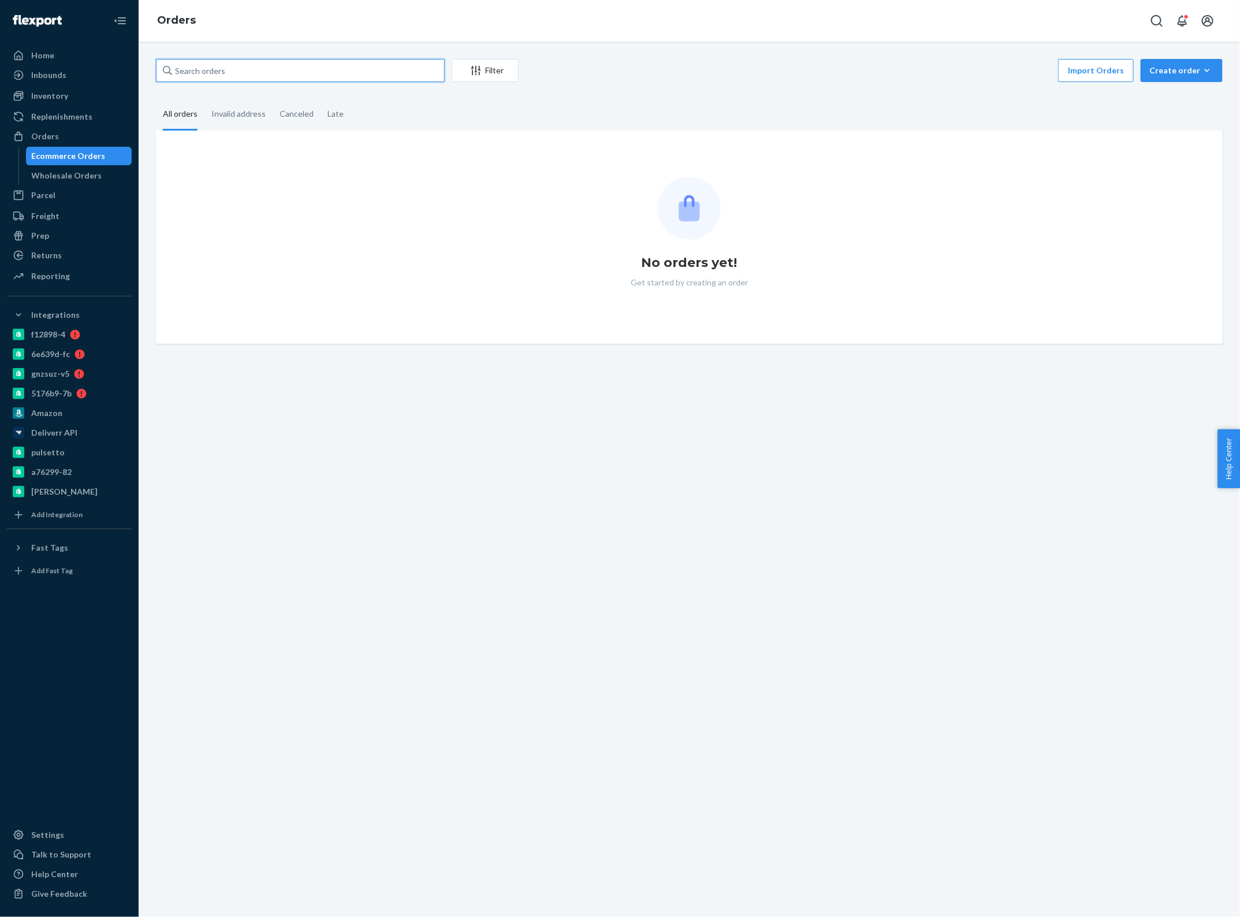
click at [286, 62] on input "text" at bounding box center [300, 70] width 289 height 23
paste input "2760575"
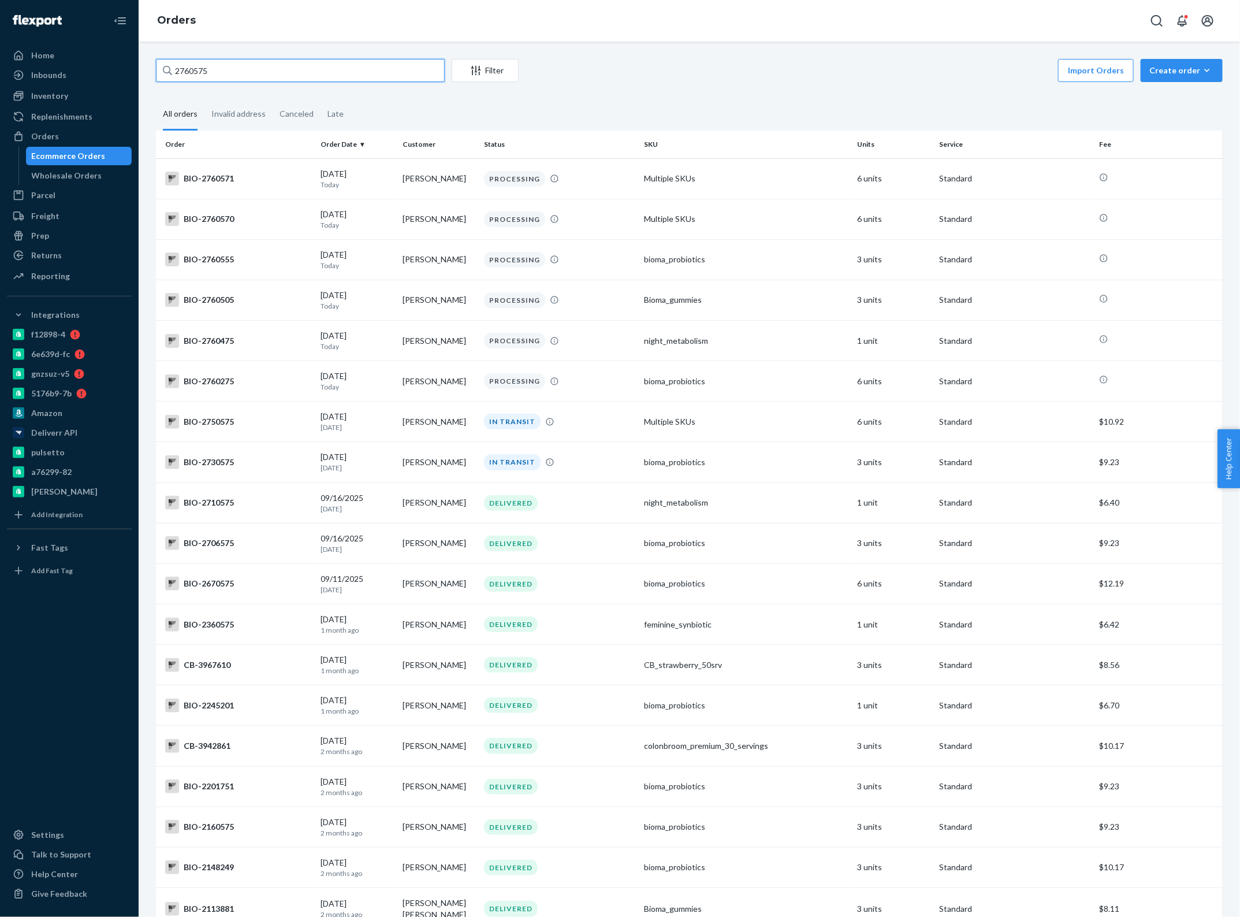
click at [252, 74] on input "2760575" at bounding box center [300, 70] width 289 height 23
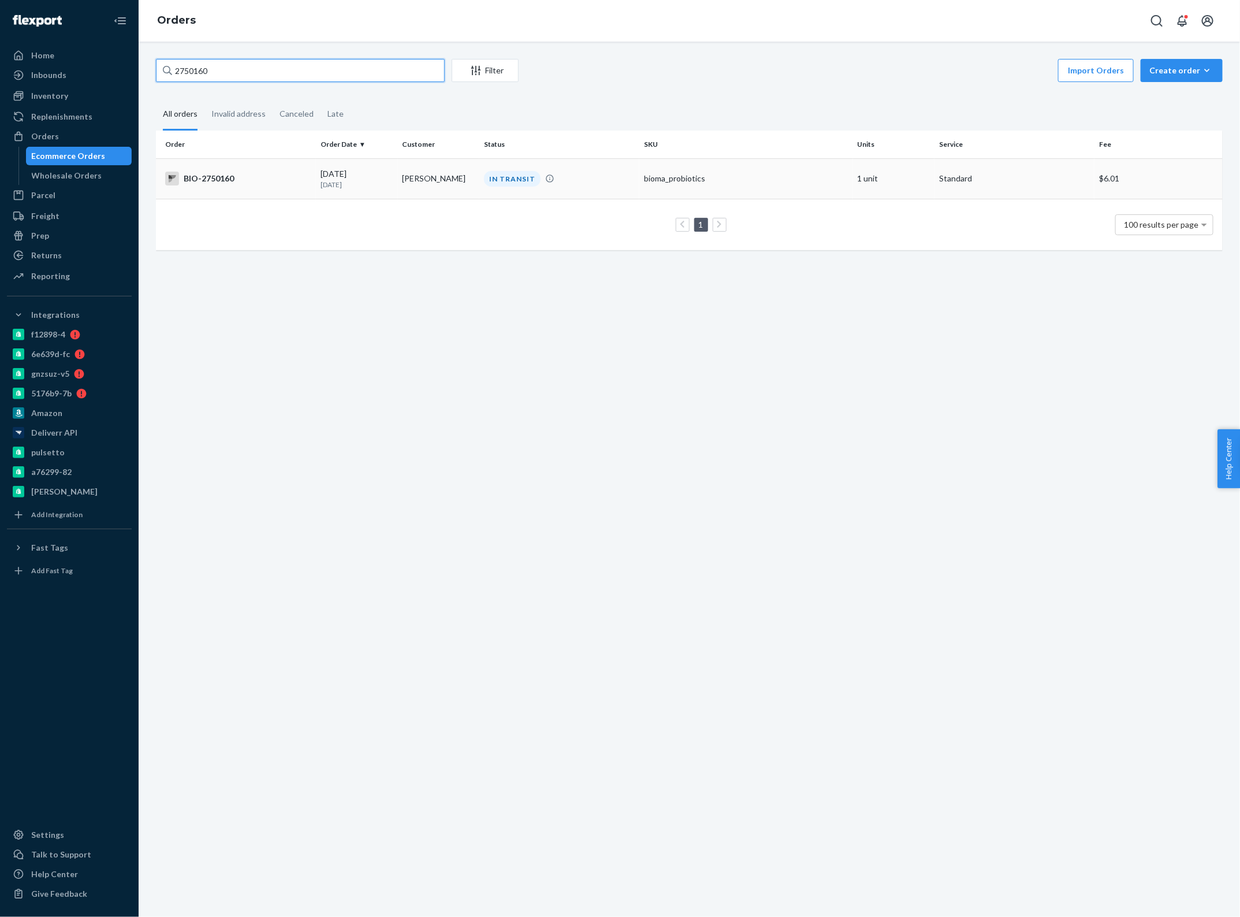
type input "2750160"
click at [359, 175] on div "09/20/2025 1 day ago" at bounding box center [357, 178] width 73 height 21
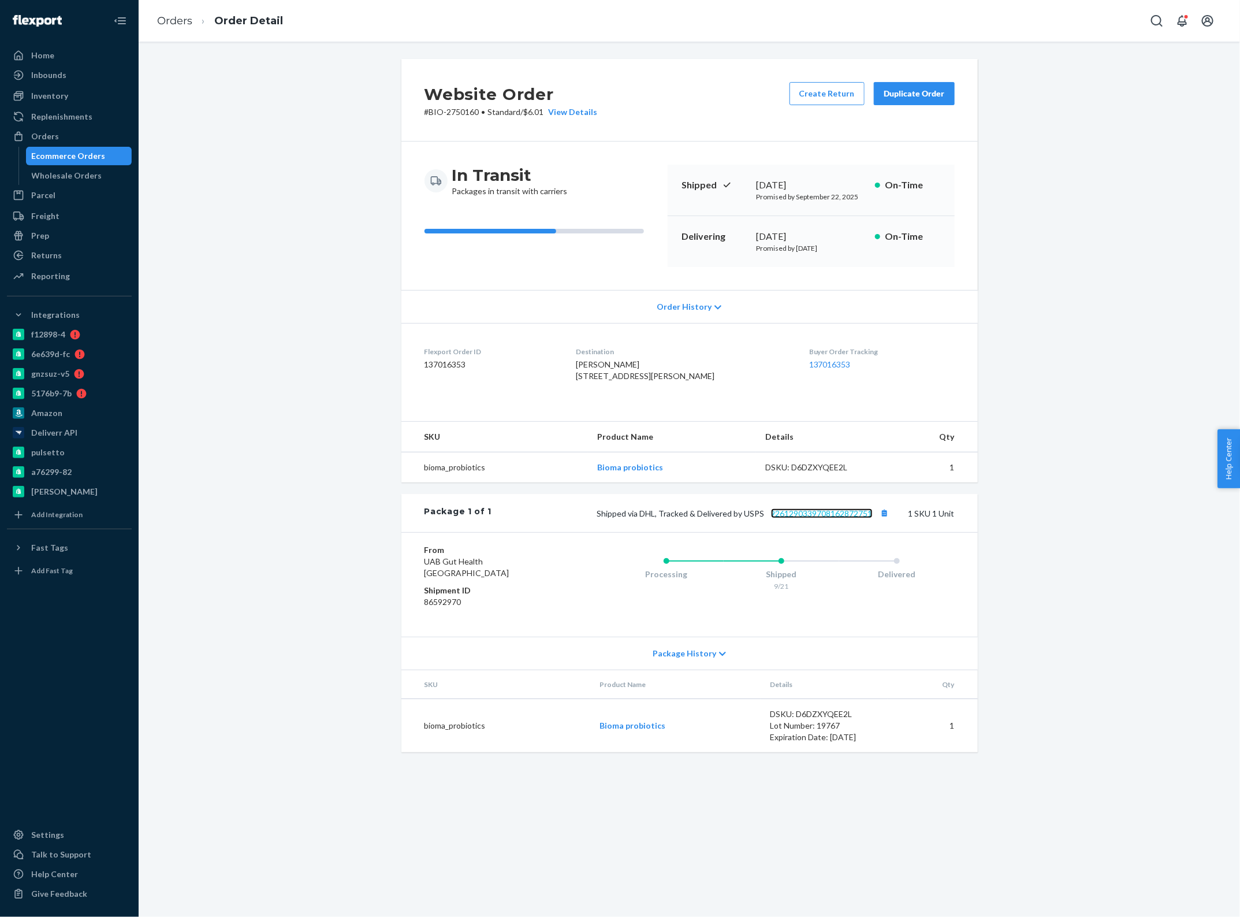
click at [789, 518] on link "9261290339708162872751" at bounding box center [822, 513] width 102 height 10
click at [174, 21] on link "Orders" at bounding box center [174, 20] width 35 height 13
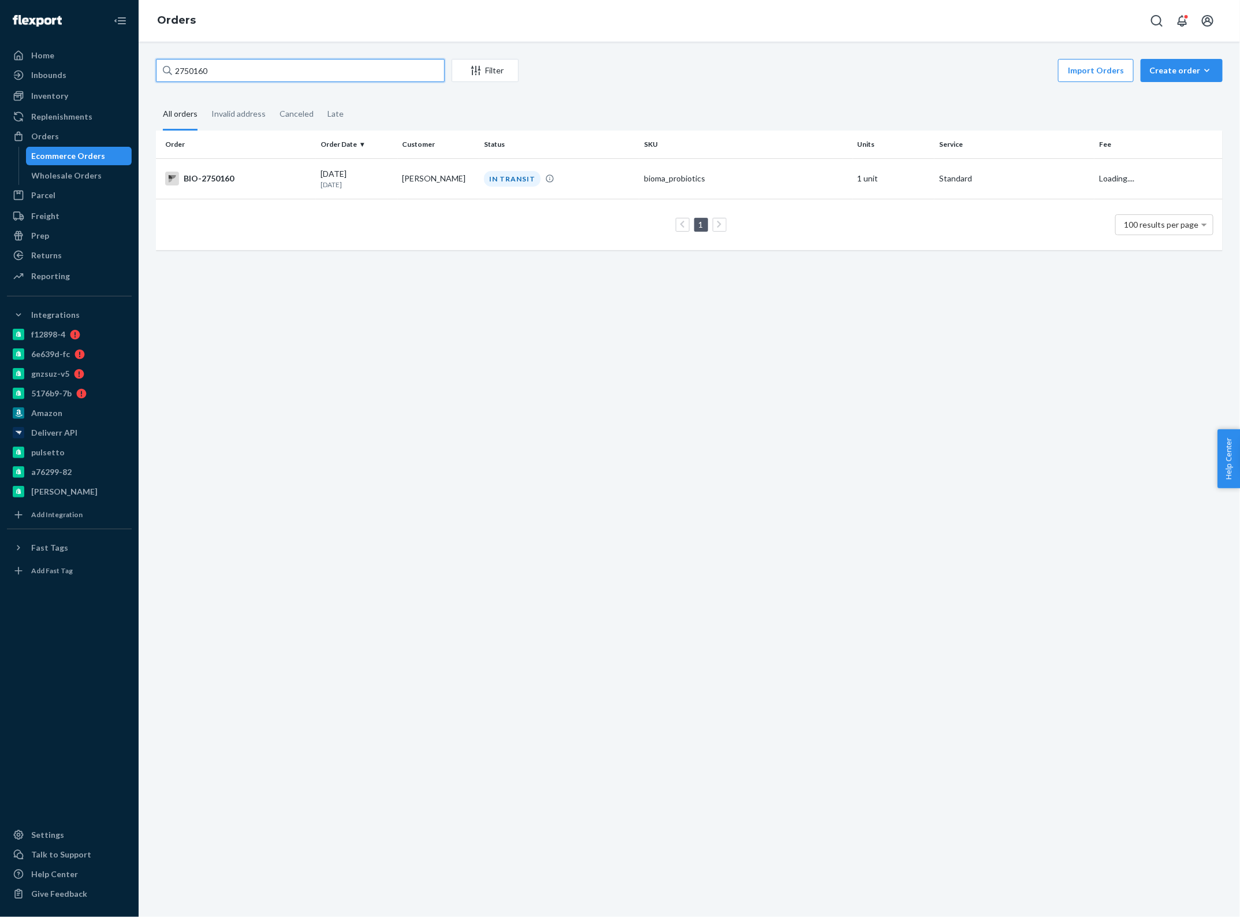
click at [247, 68] on input "2750160" at bounding box center [300, 70] width 289 height 23
type input "2754104"
click at [425, 180] on td "Mary Farrington" at bounding box center [439, 178] width 82 height 40
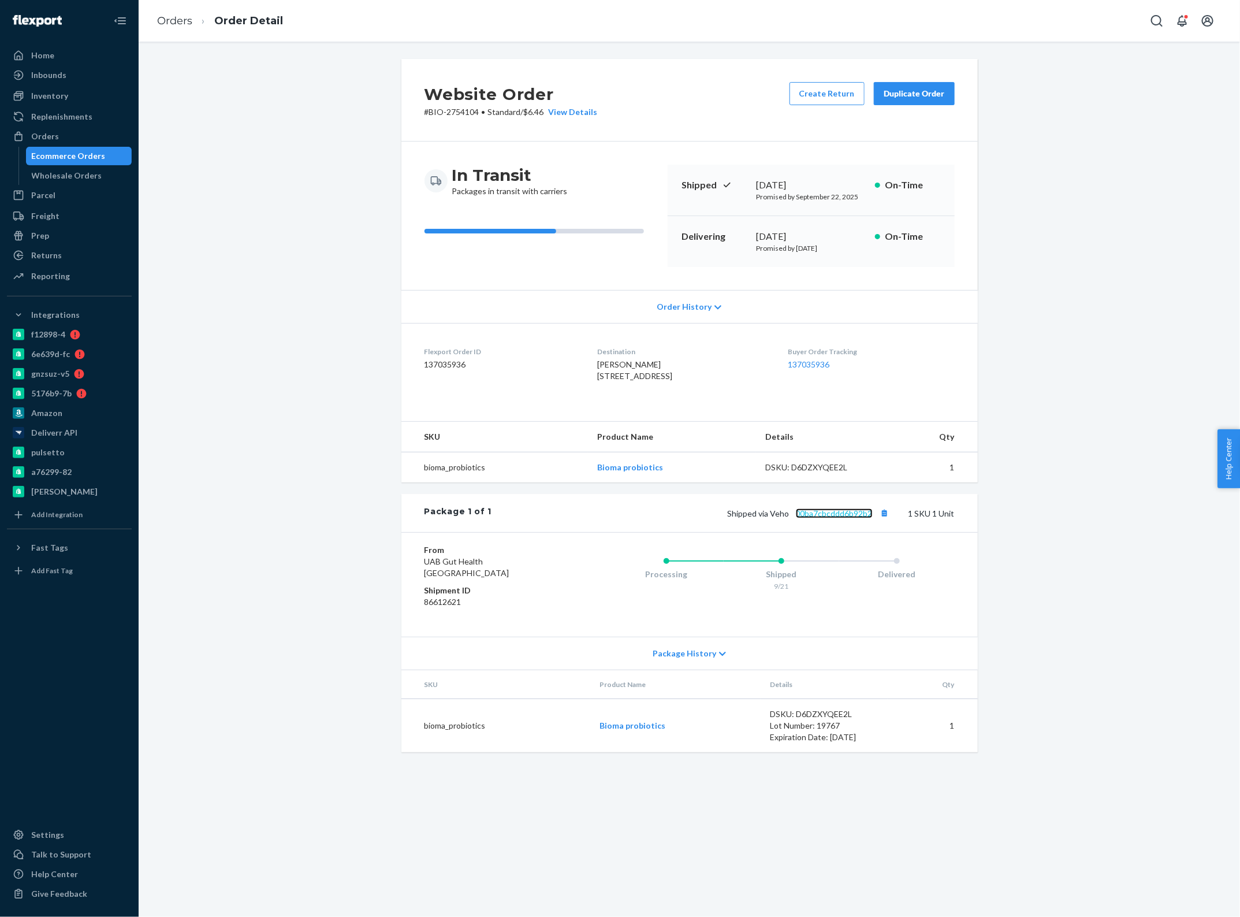
click at [829, 518] on link "00ba7cbcddd6b92b2" at bounding box center [834, 513] width 77 height 10
click at [190, 21] on link "Orders" at bounding box center [174, 20] width 35 height 13
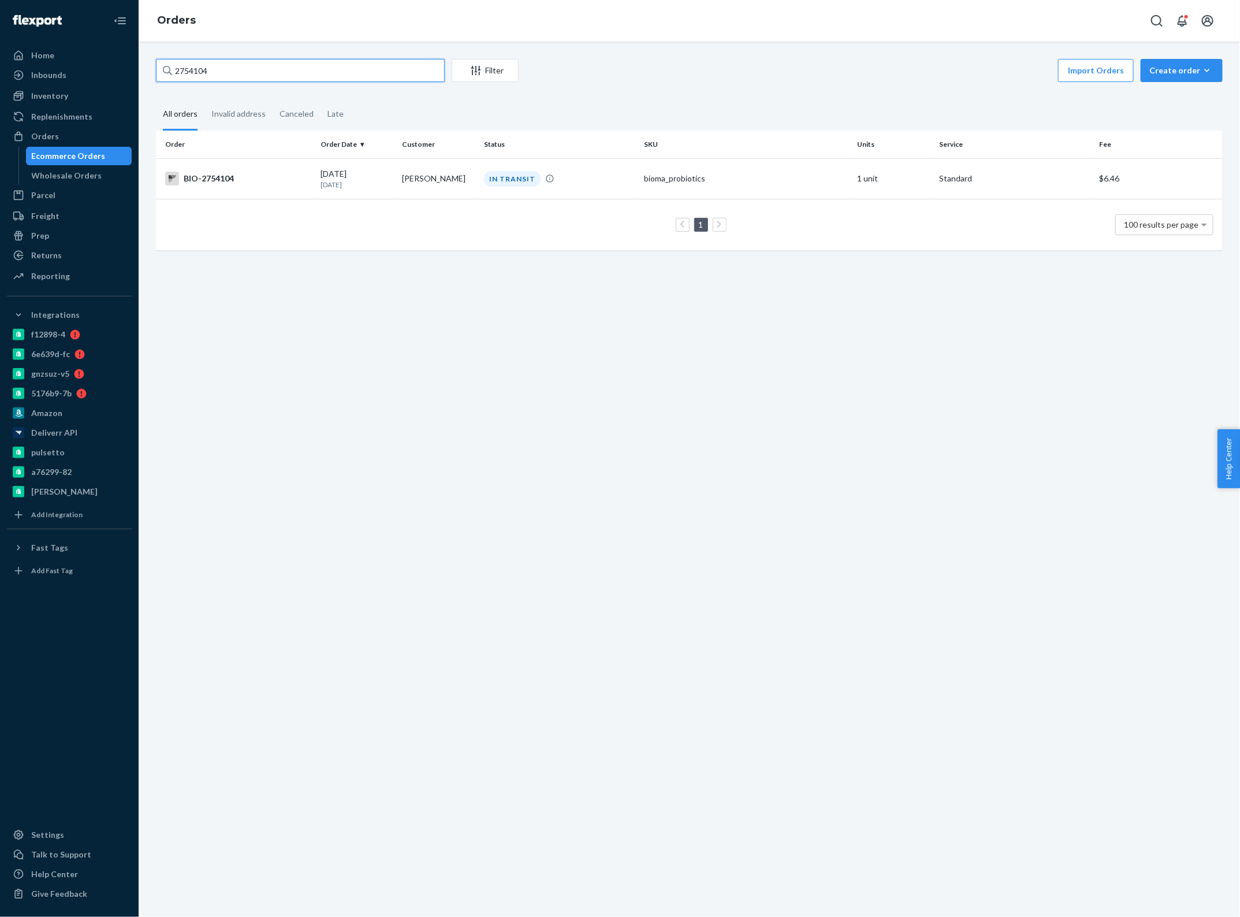
click at [212, 73] on input "2754104" at bounding box center [300, 70] width 289 height 23
type input "2759634"
click at [354, 188] on p "Today" at bounding box center [357, 185] width 73 height 10
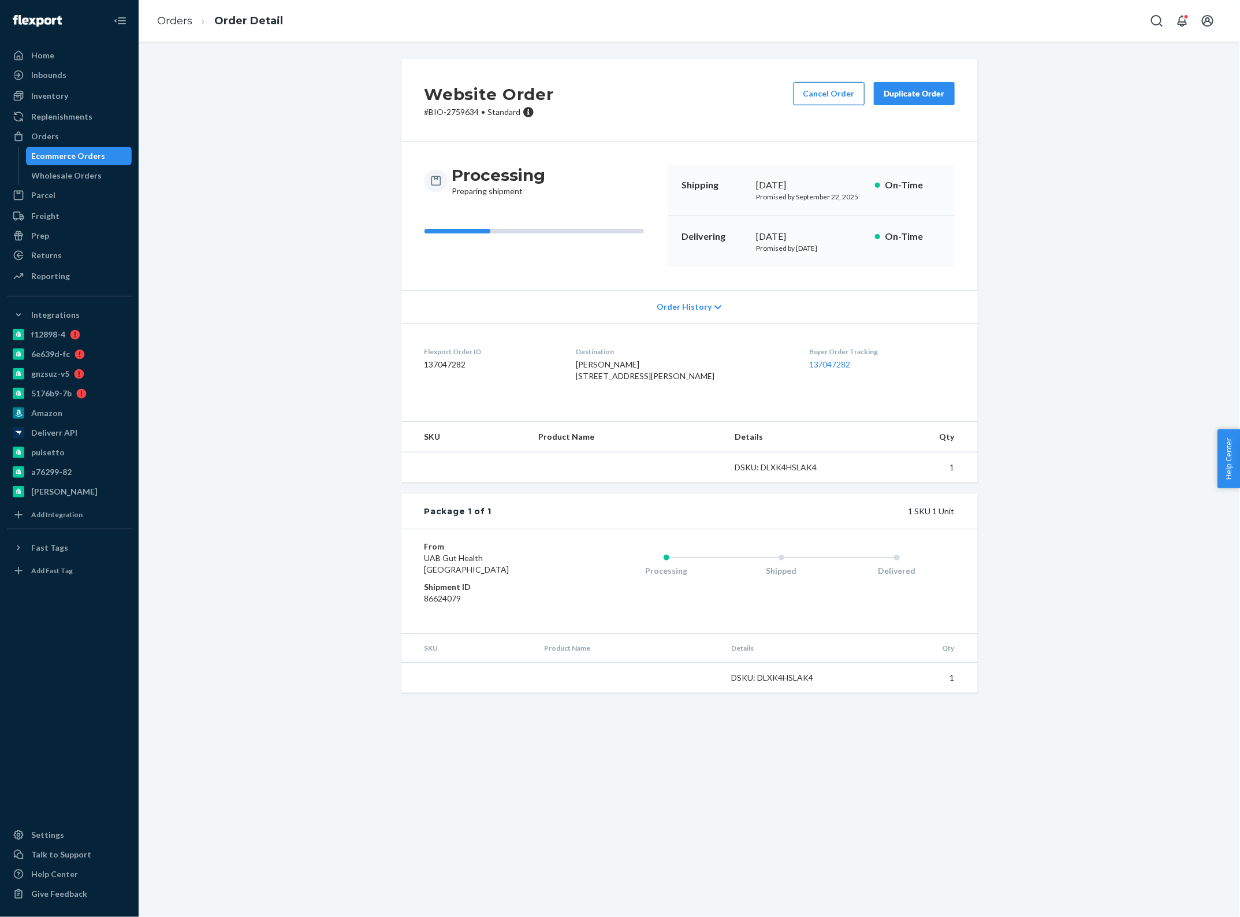
click at [824, 84] on button "Cancel Order" at bounding box center [829, 93] width 71 height 23
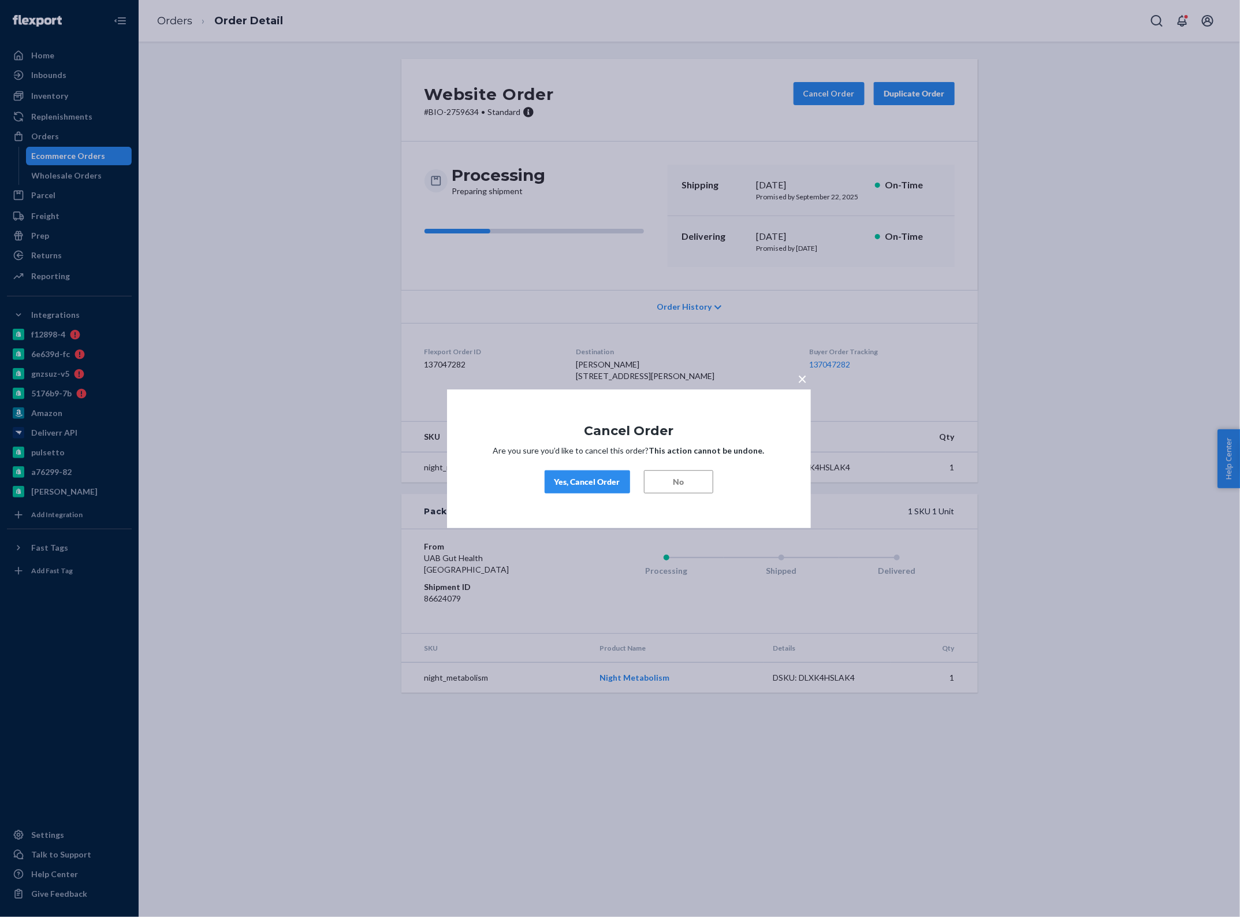
click at [601, 476] on div "Yes, Cancel Order" at bounding box center [588, 482] width 66 height 12
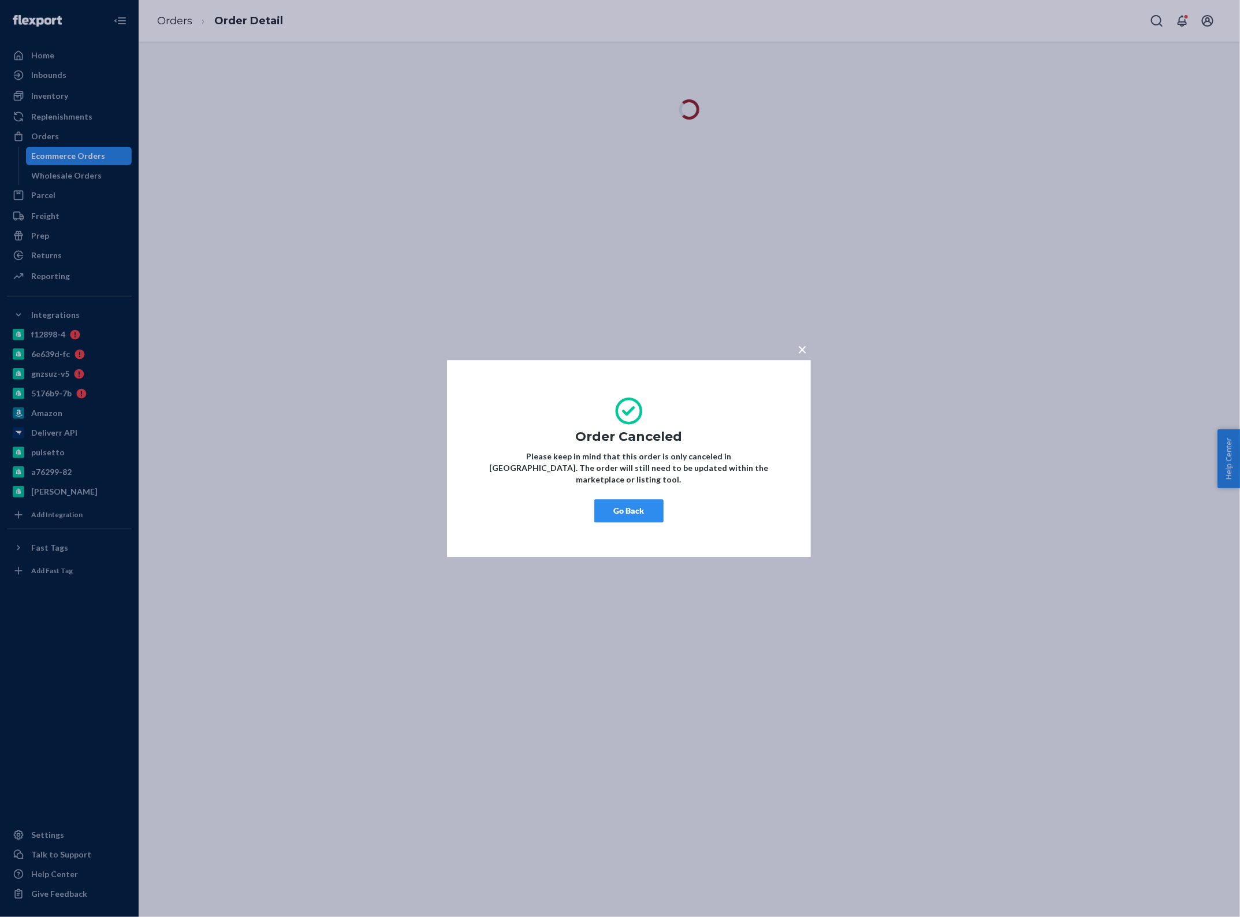
click at [632, 509] on button "Go Back" at bounding box center [629, 510] width 69 height 23
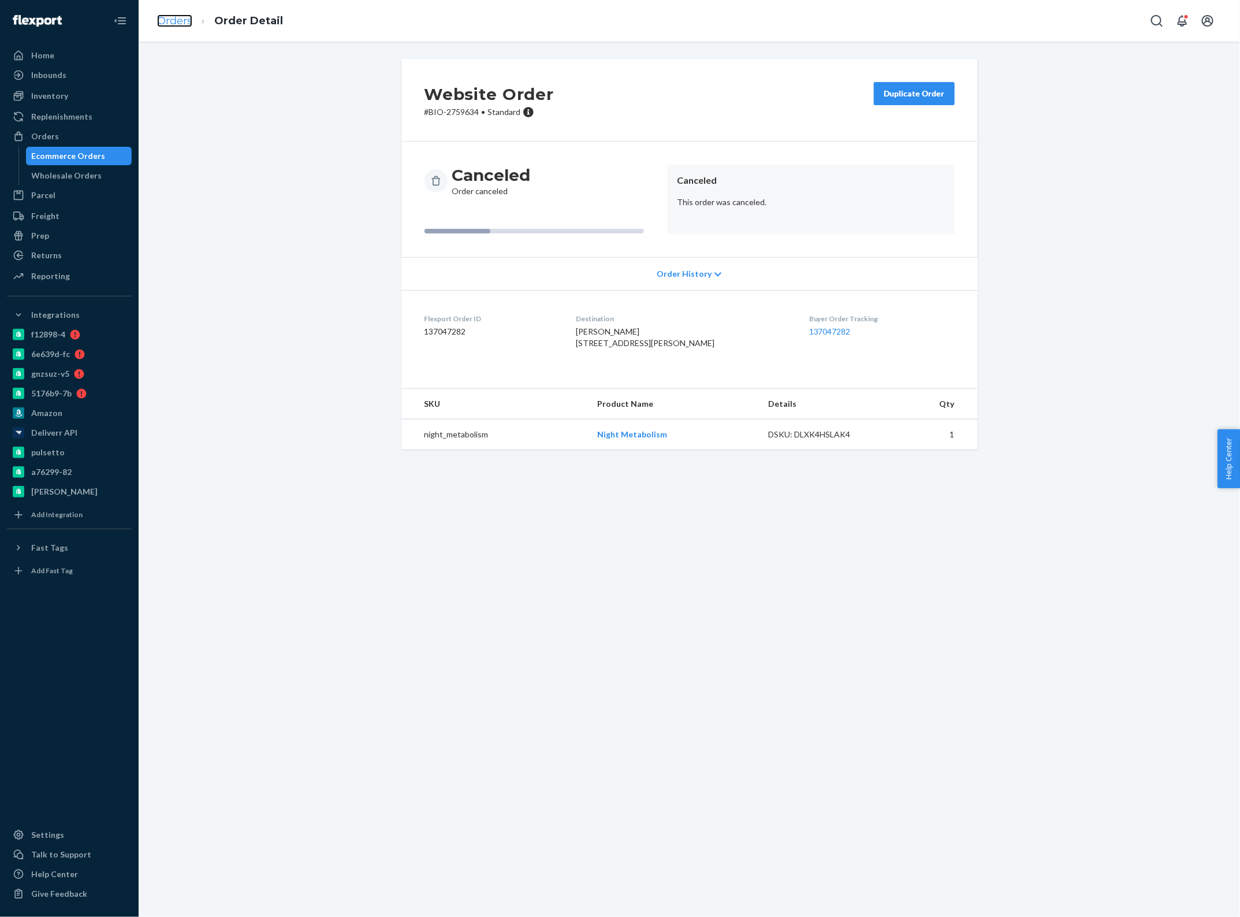
click at [174, 21] on link "Orders" at bounding box center [174, 20] width 35 height 13
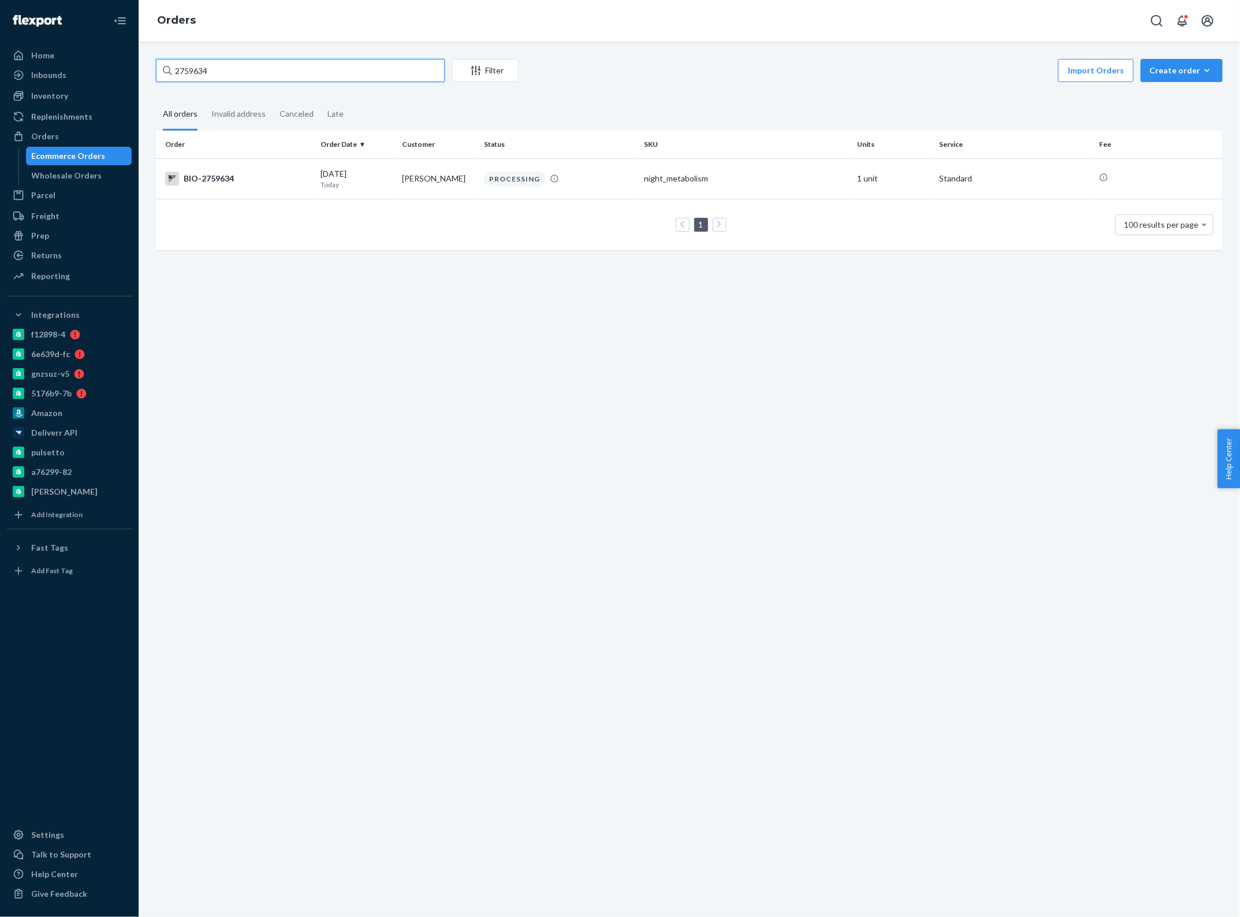
click at [220, 68] on input "2759634" at bounding box center [300, 70] width 289 height 23
type input "2710220"
click at [333, 191] on td "09/16/2025 5 days ago" at bounding box center [357, 178] width 82 height 40
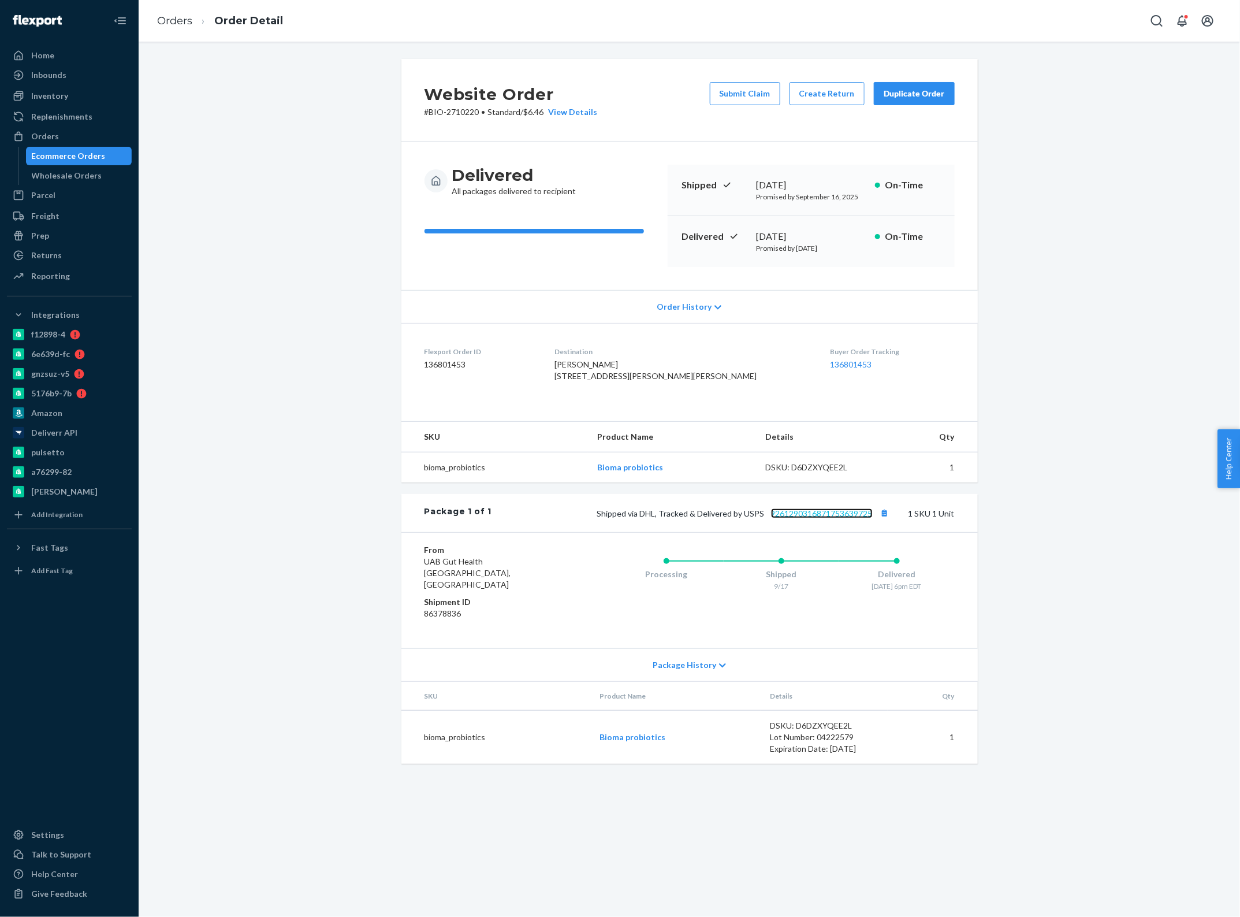
click at [798, 518] on link "9261290316871753639725" at bounding box center [822, 513] width 102 height 10
click at [819, 91] on button "Create Return" at bounding box center [827, 93] width 75 height 23
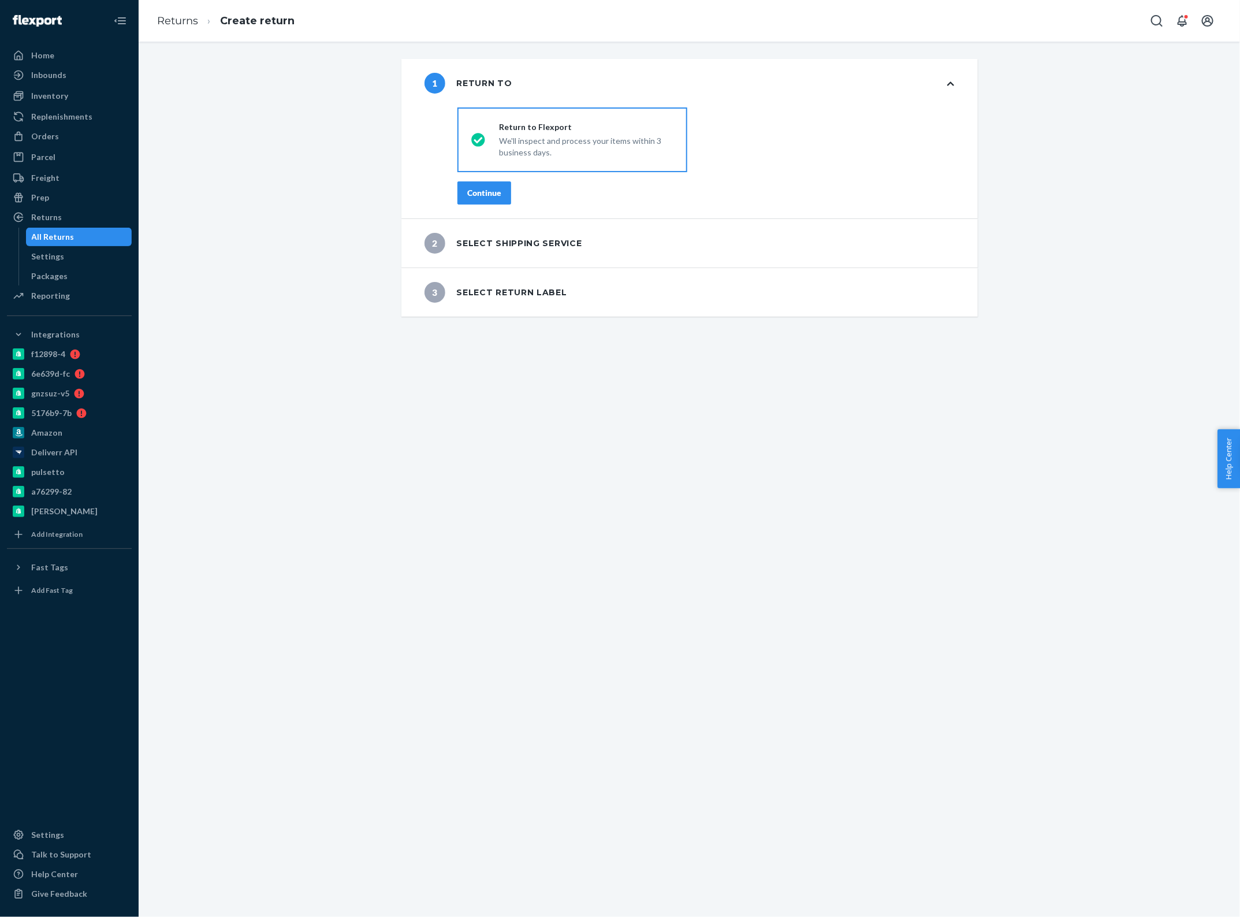
click at [465, 185] on button "Continue" at bounding box center [485, 192] width 54 height 23
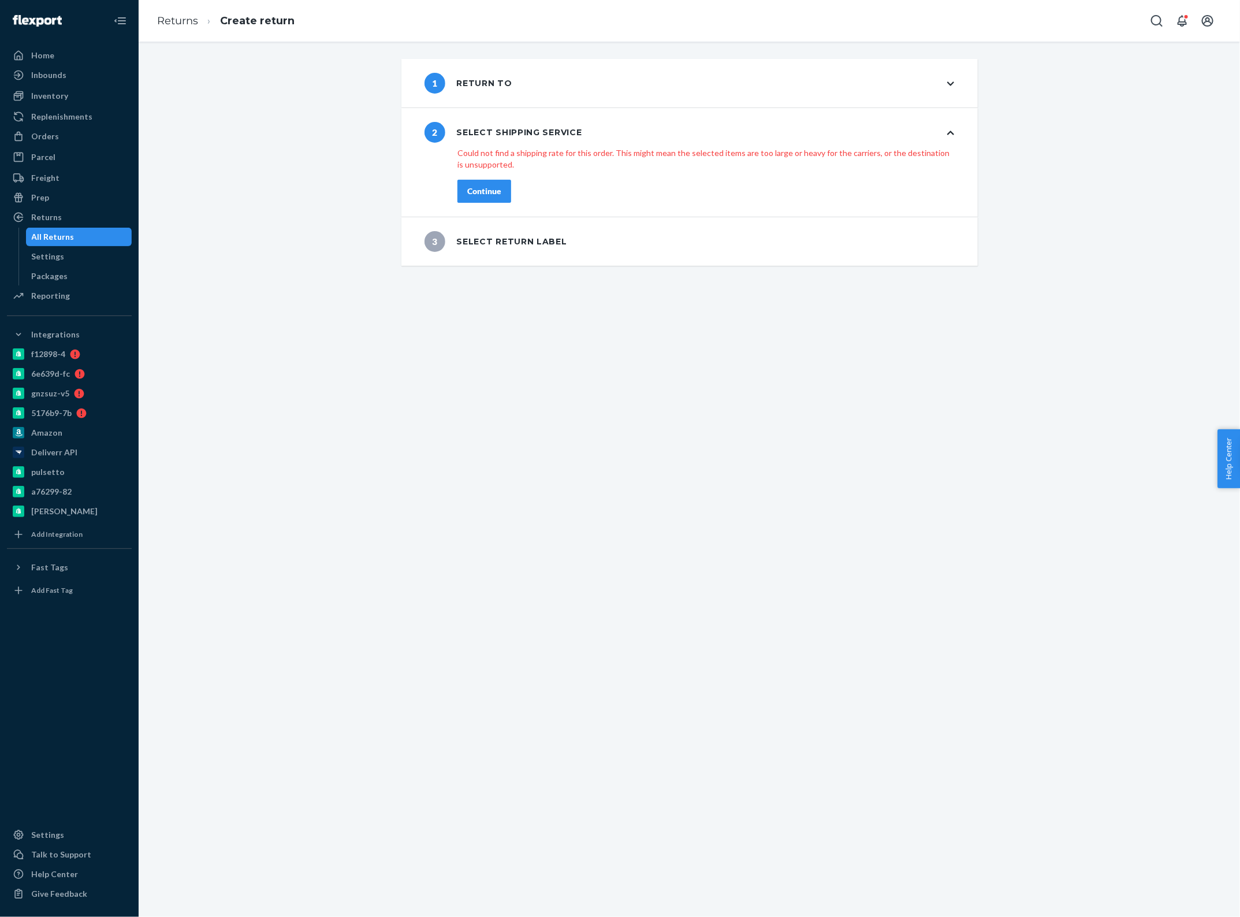
click at [480, 185] on div "Continue" at bounding box center [484, 191] width 34 height 12
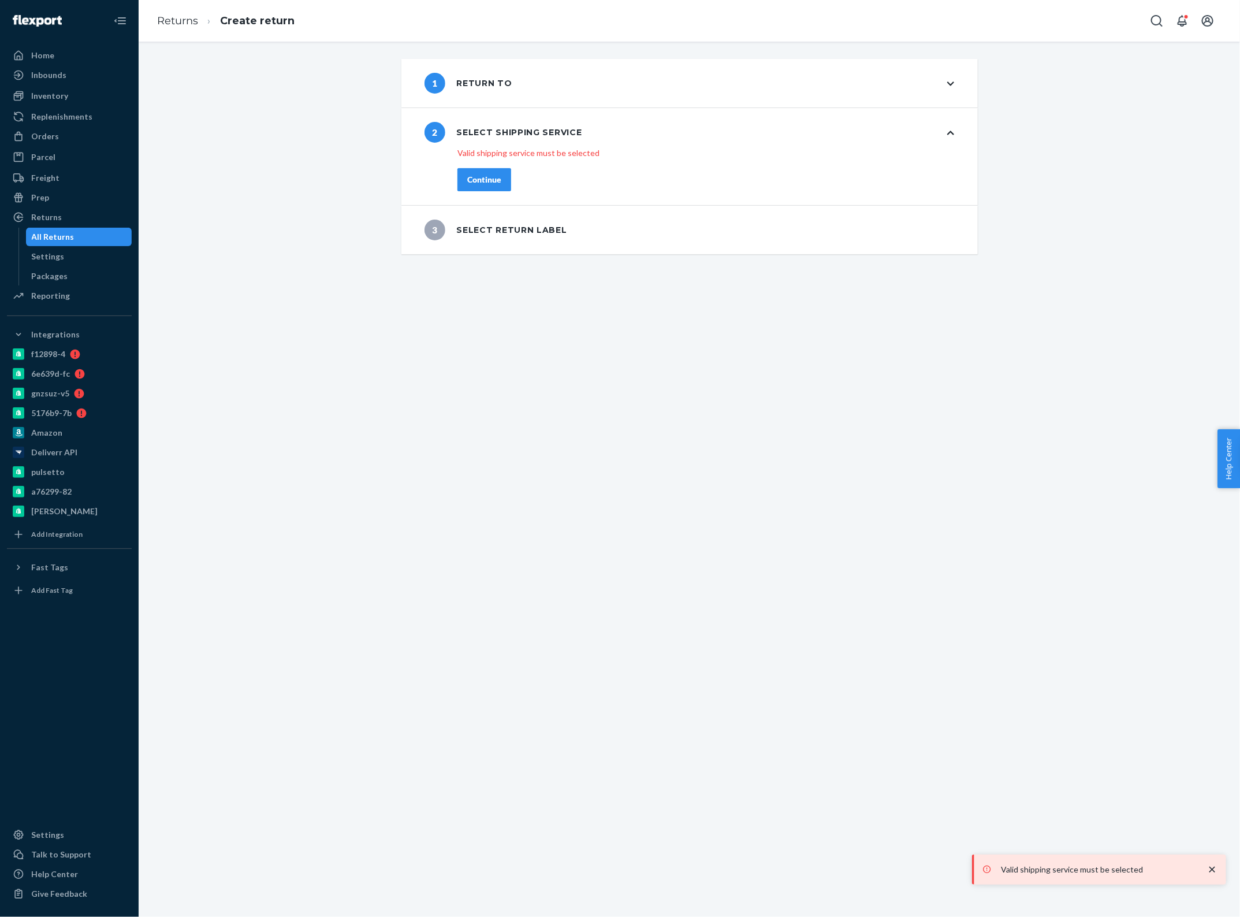
click at [480, 84] on div "1 Return to" at bounding box center [469, 83] width 88 height 21
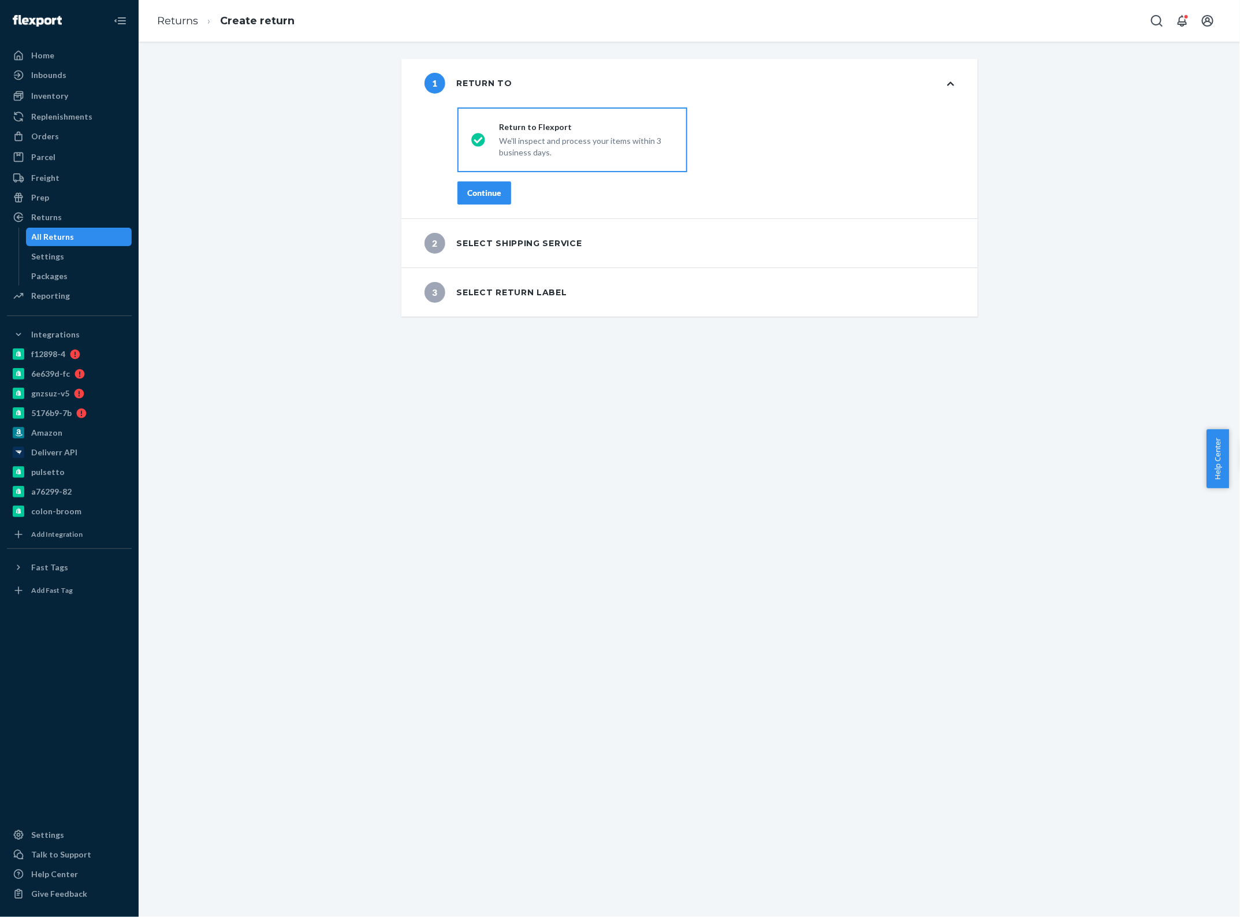
click at [473, 188] on div "Continue" at bounding box center [484, 193] width 34 height 12
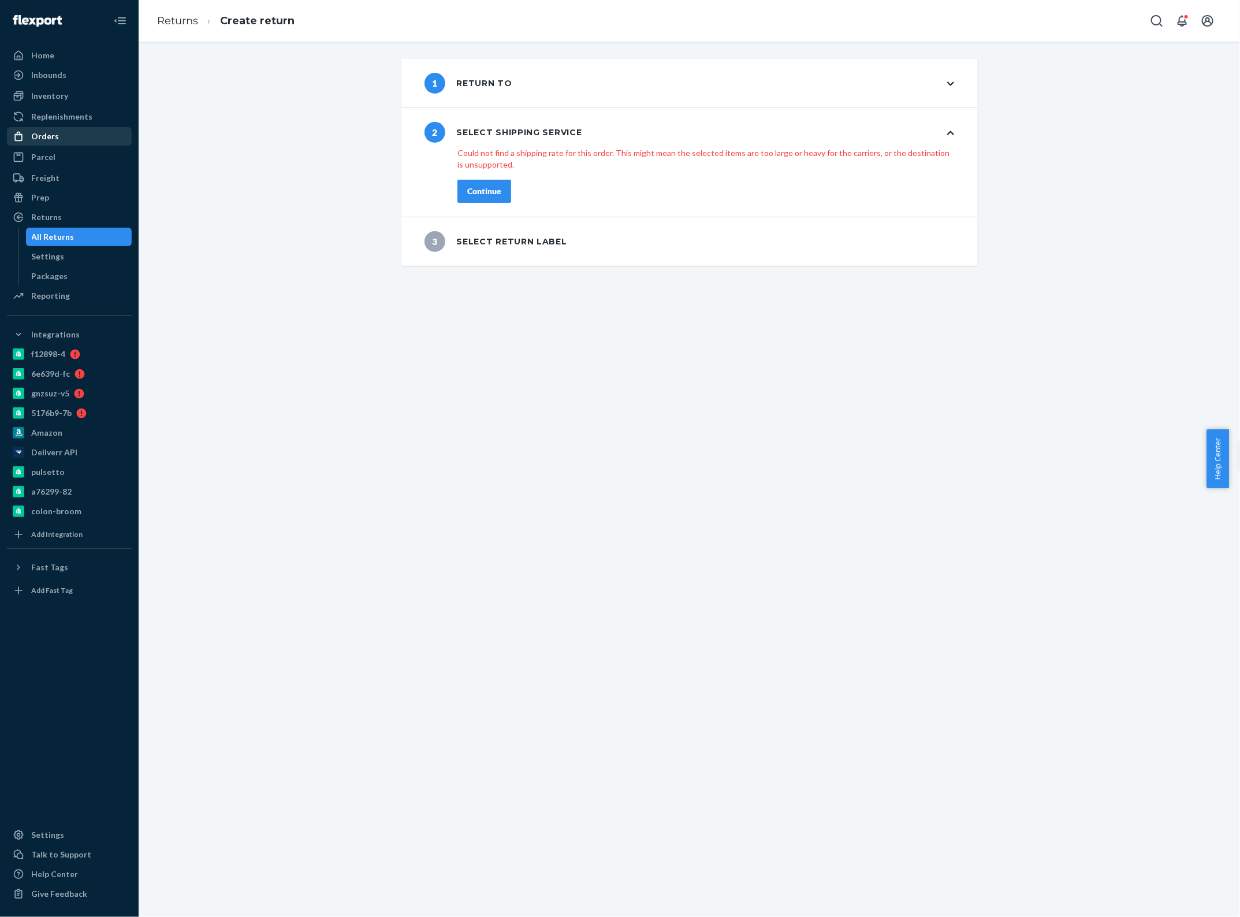
click at [73, 129] on div "Orders" at bounding box center [69, 136] width 122 height 16
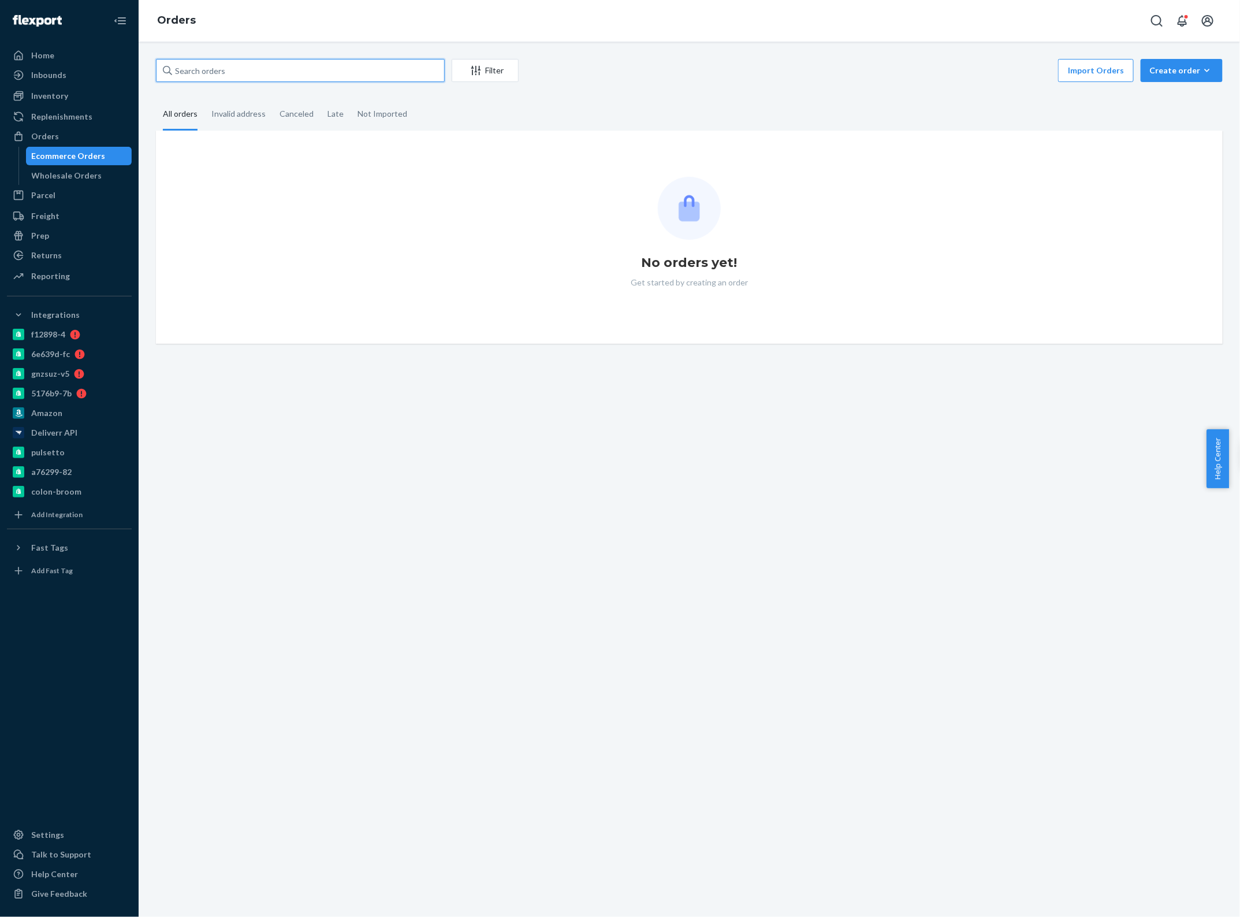
click at [258, 61] on input "text" at bounding box center [300, 70] width 289 height 23
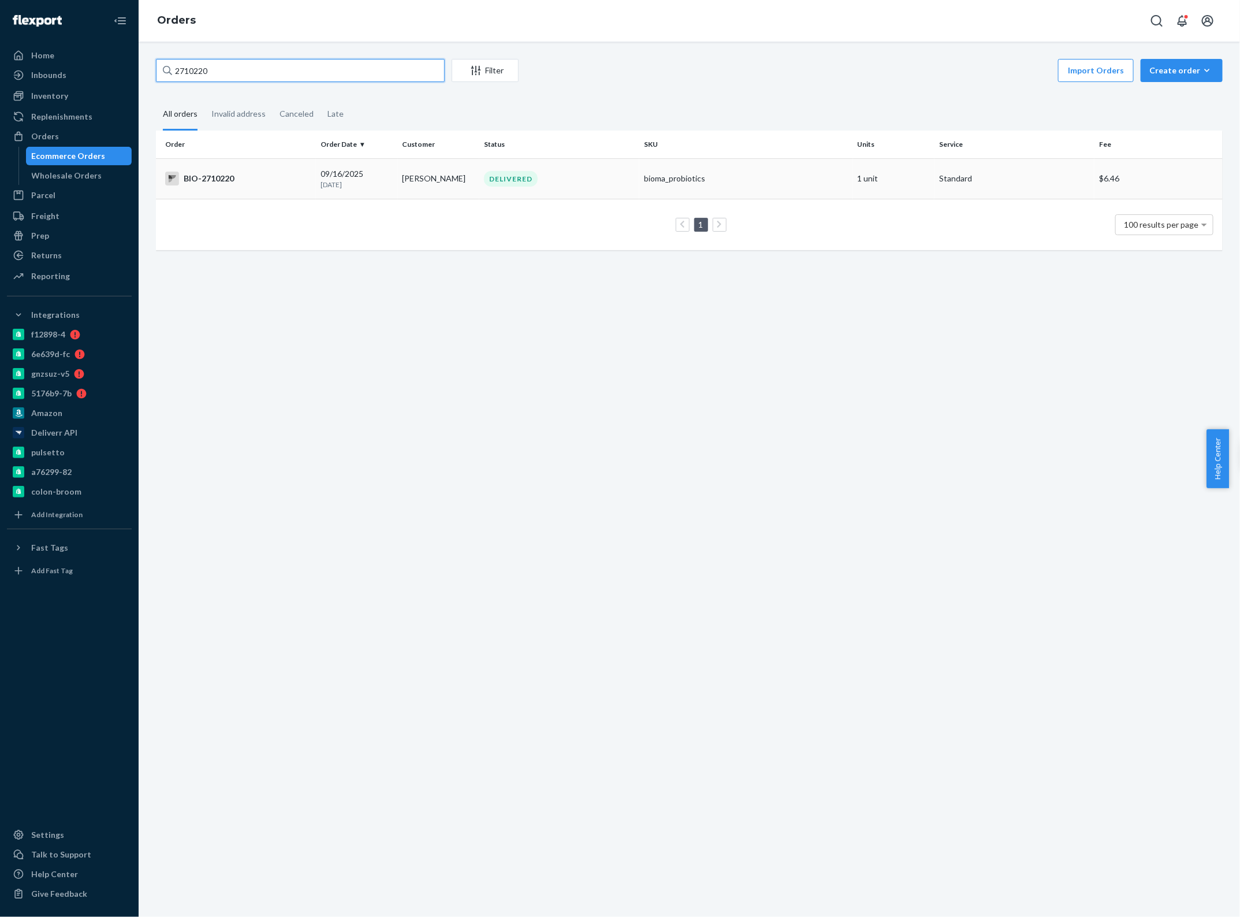
type input "2710220"
click at [458, 180] on td "[PERSON_NAME]" at bounding box center [439, 178] width 82 height 40
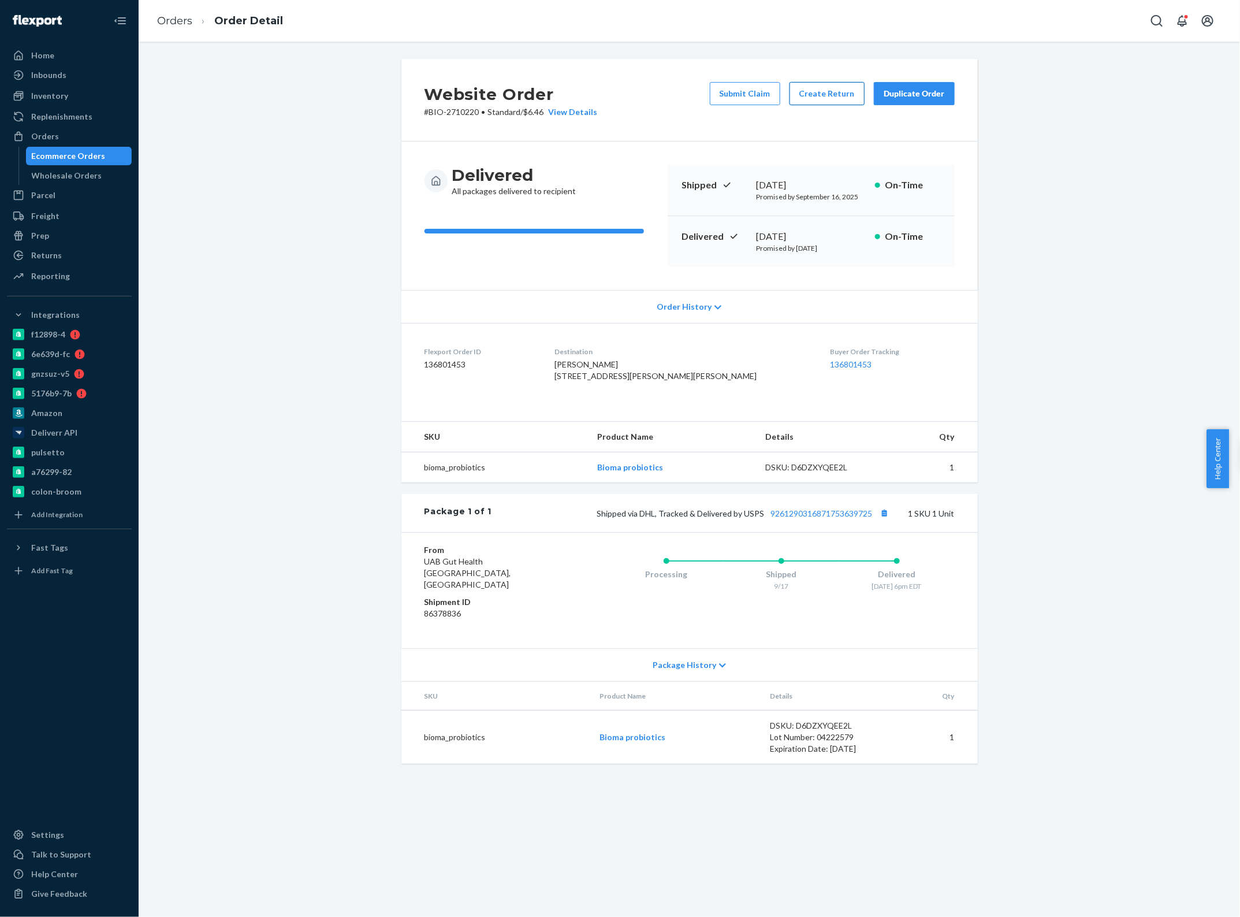
click at [816, 91] on button "Create Return" at bounding box center [827, 93] width 75 height 23
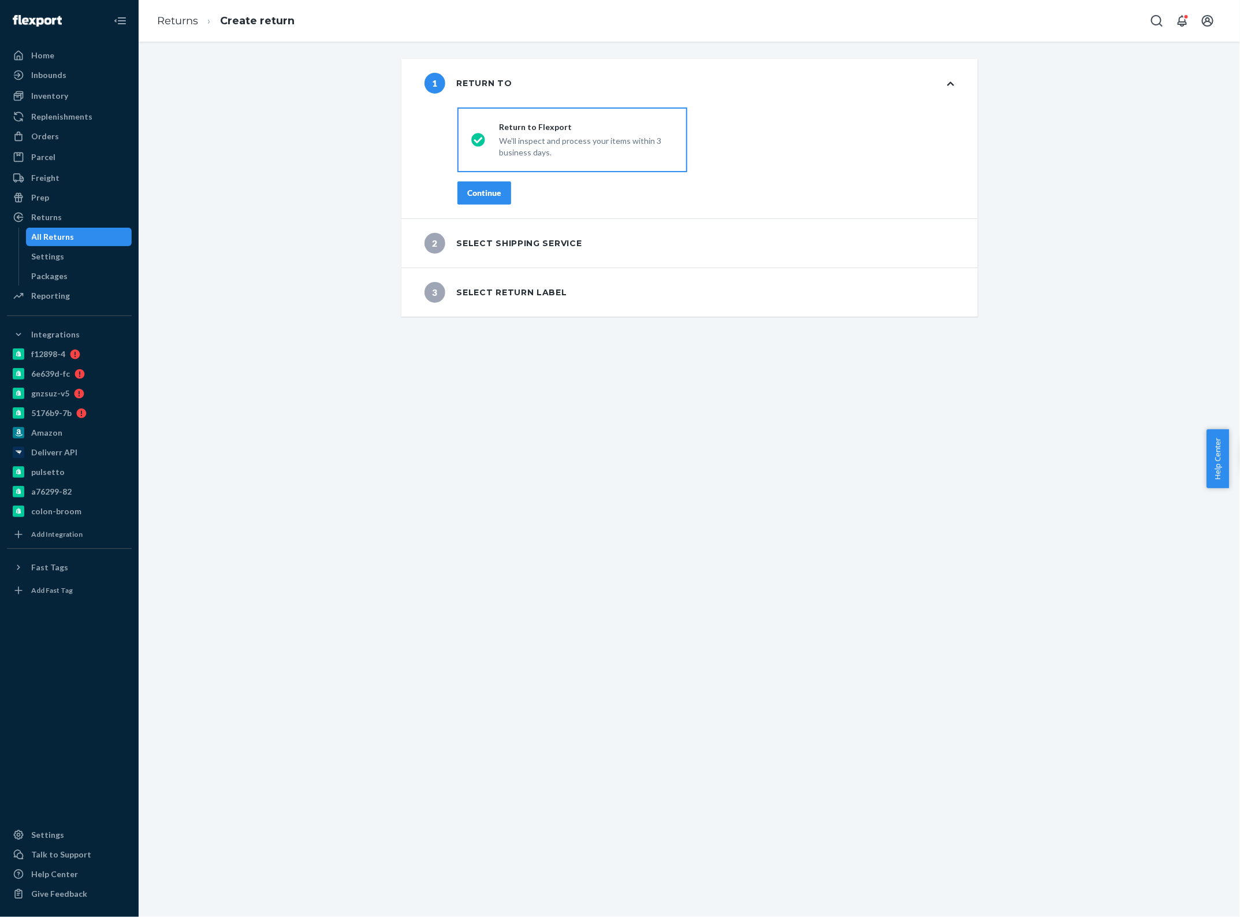
click at [490, 190] on div "Continue" at bounding box center [484, 193] width 34 height 12
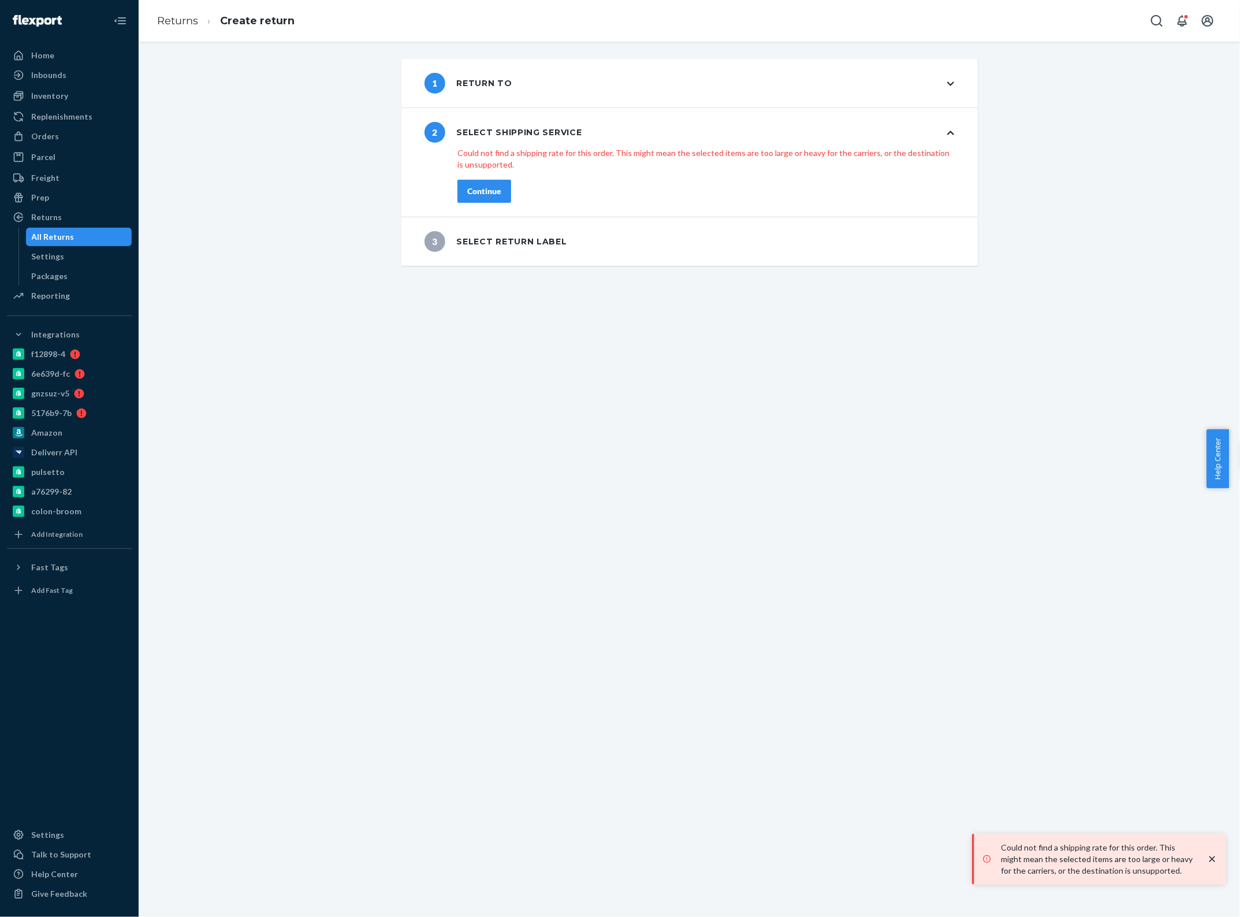
click at [624, 155] on p "Could not find a shipping rate for this order. This might mean the selected ite…" at bounding box center [706, 158] width 497 height 23
click at [538, 84] on div "1 Return to" at bounding box center [690, 83] width 577 height 49
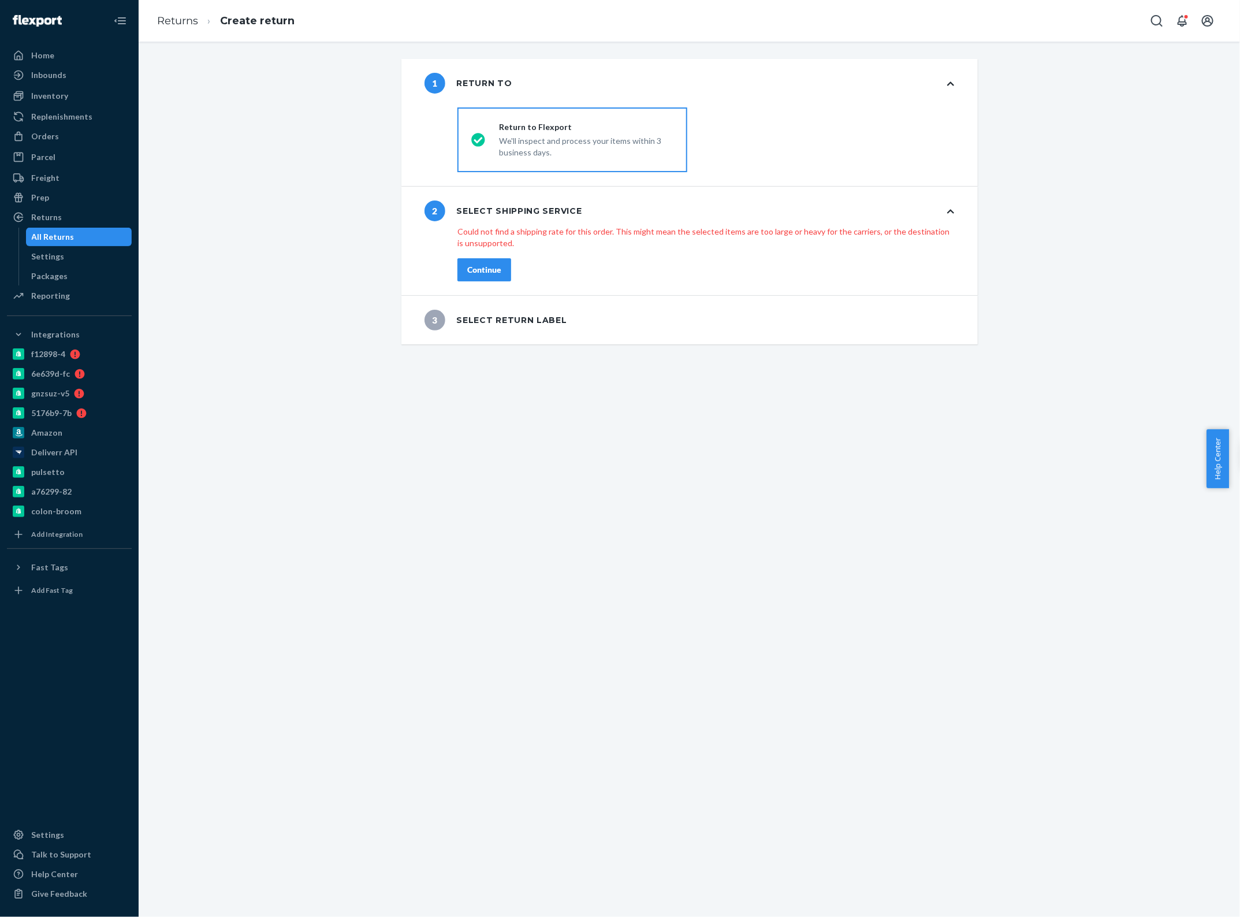
click at [536, 124] on div "Return to Flexport" at bounding box center [586, 127] width 174 height 12
click at [479, 136] on input "Return to Flexport We'll inspect and process your items within 3 business days." at bounding box center [475, 140] width 8 height 8
click at [166, 16] on link "Returns" at bounding box center [177, 20] width 41 height 13
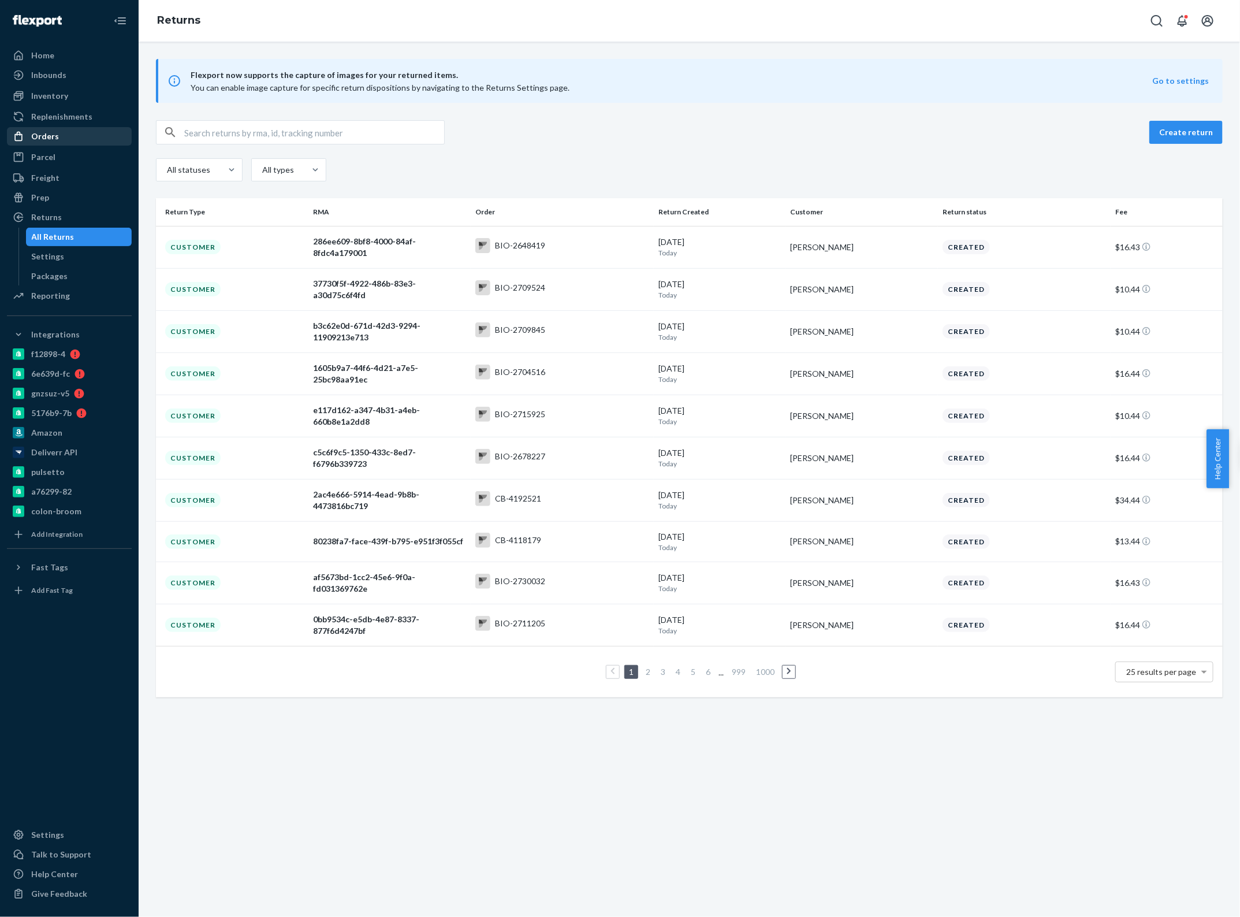
click at [61, 139] on div "Orders" at bounding box center [69, 136] width 122 height 16
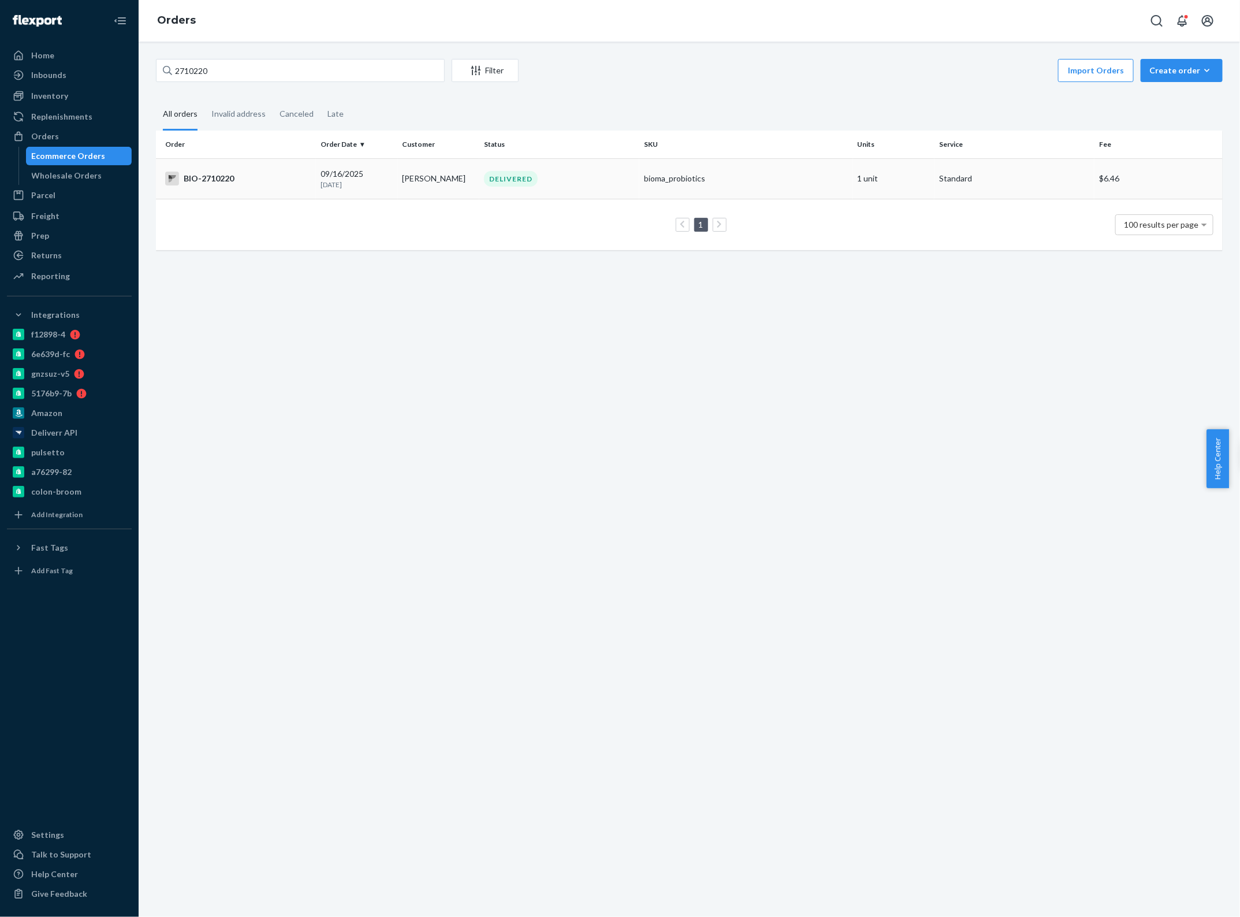
click at [394, 183] on td "[DATE] [DATE]" at bounding box center [357, 178] width 82 height 40
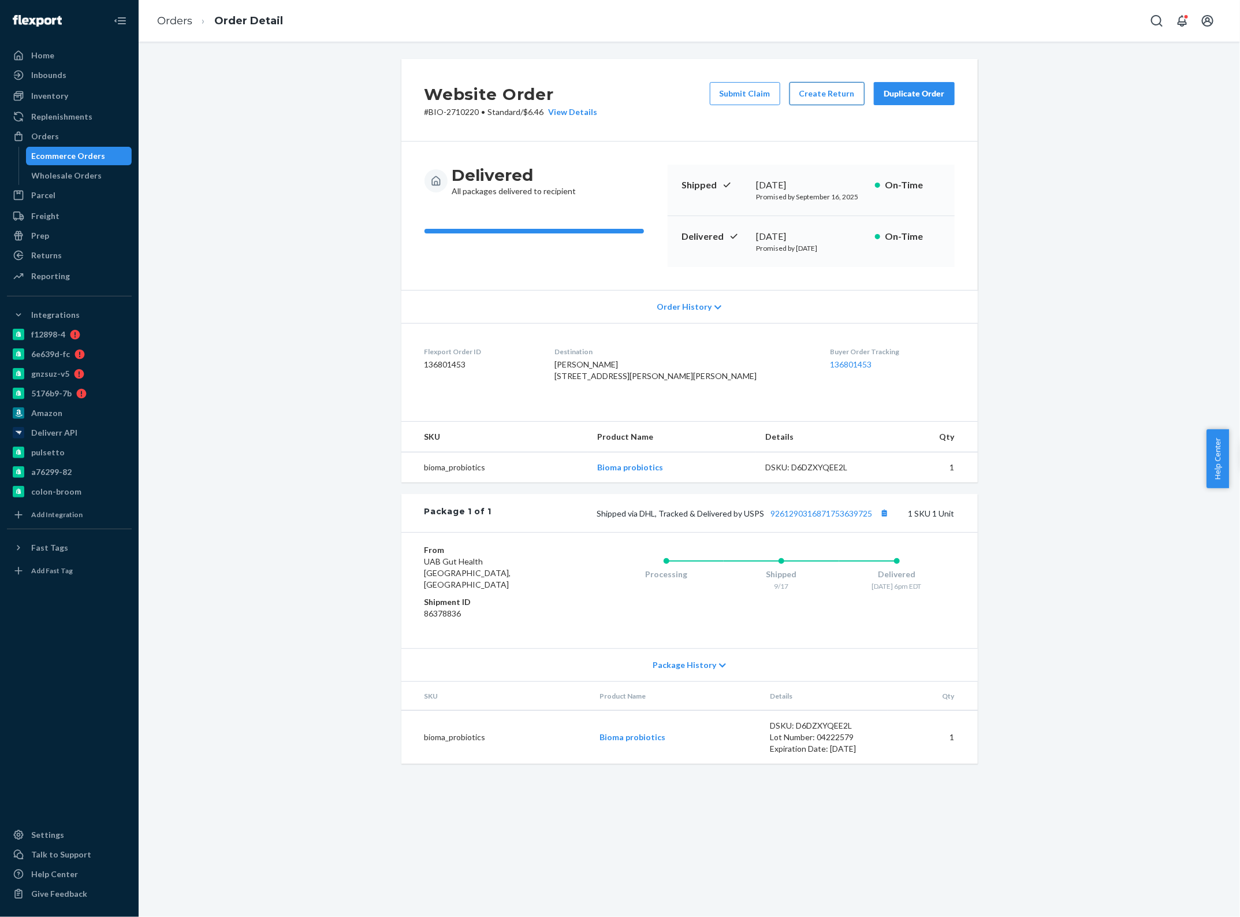
click at [816, 102] on button "Create Return" at bounding box center [827, 93] width 75 height 23
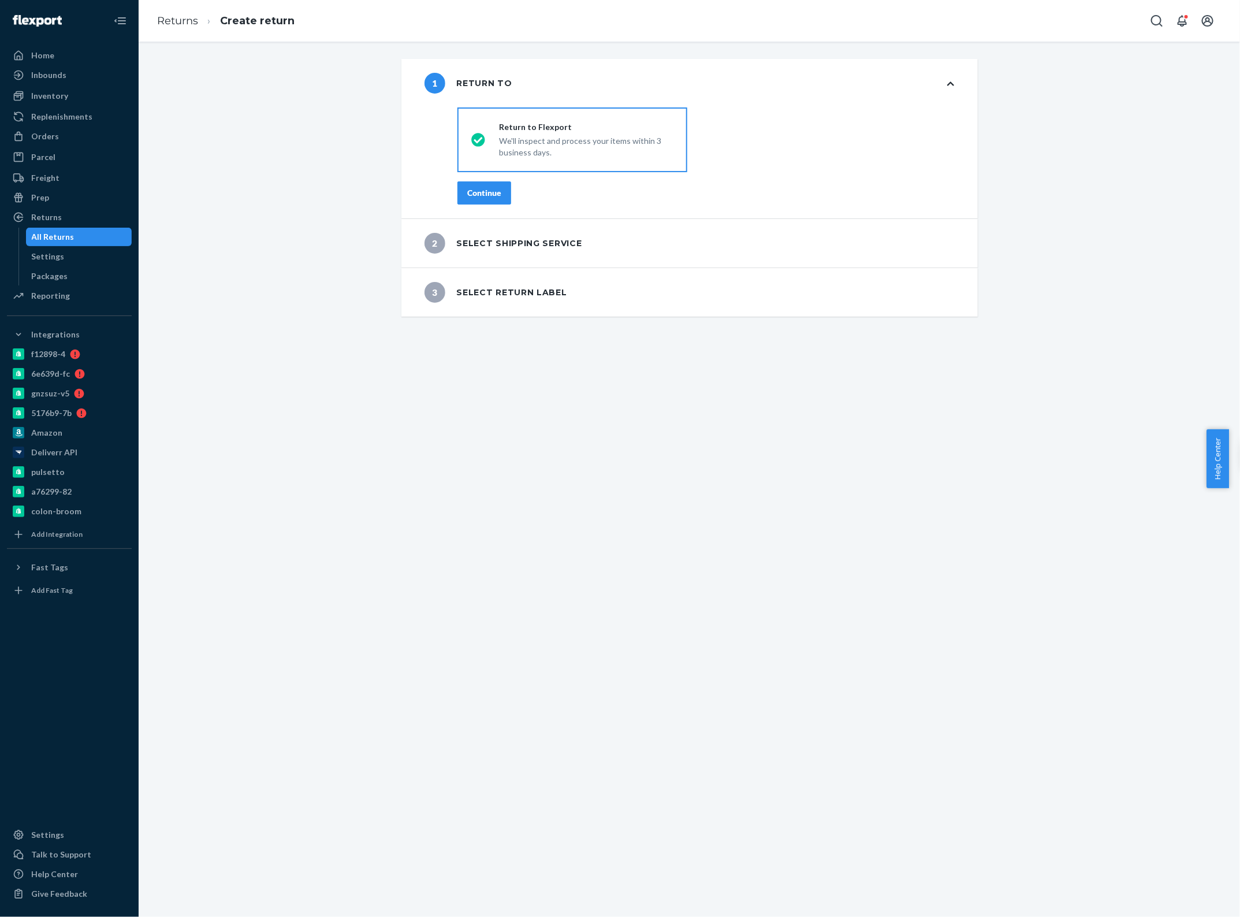
click at [495, 198] on button "Continue" at bounding box center [485, 192] width 54 height 23
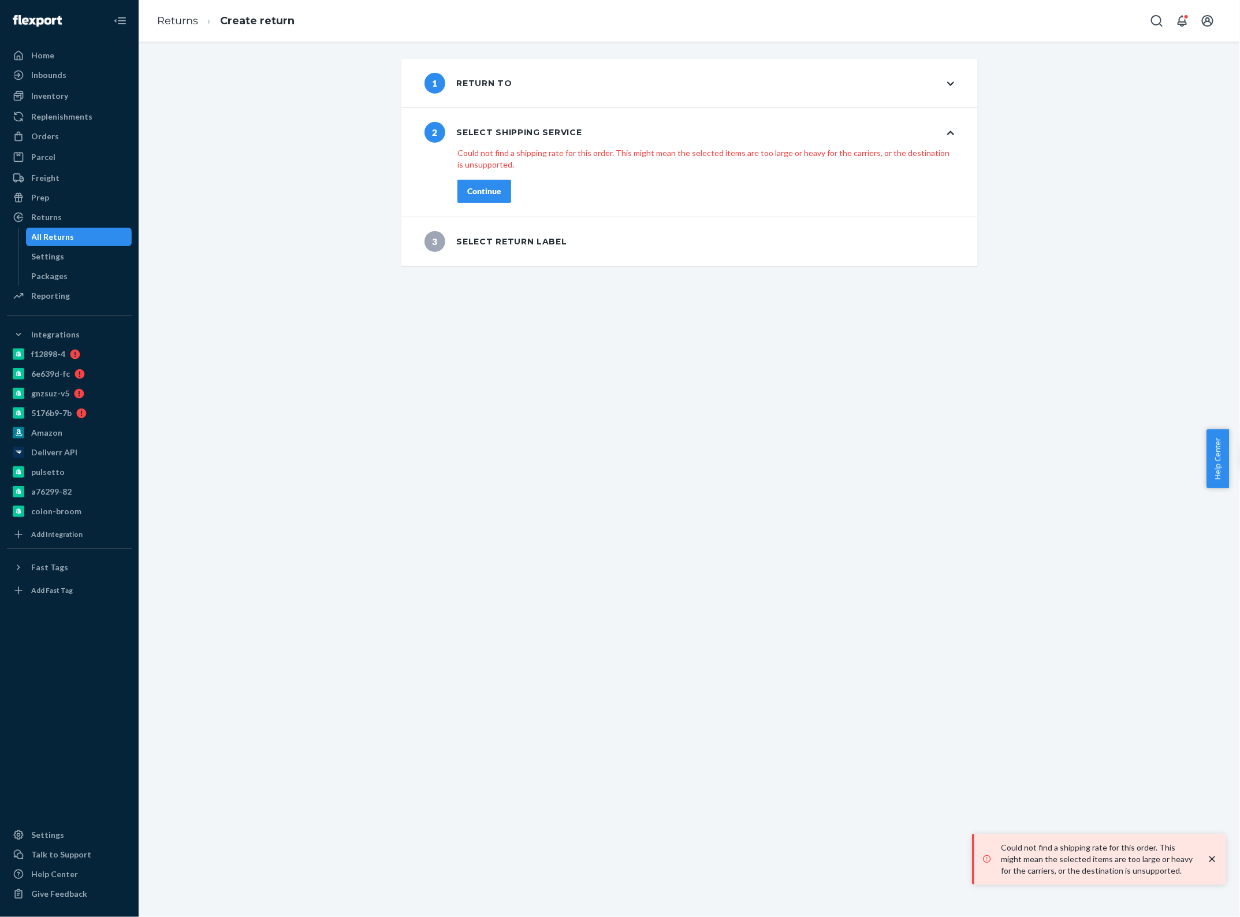
click at [468, 198] on button "Continue" at bounding box center [485, 191] width 54 height 23
click at [483, 185] on button "Continue" at bounding box center [485, 179] width 54 height 23
click at [551, 162] on div "shippingRatesRadioGroup Valid shipping service must be selected Continue" at bounding box center [705, 178] width 543 height 53
click at [553, 150] on p "Valid shipping service must be selected" at bounding box center [706, 153] width 497 height 12
click at [510, 152] on p "Valid shipping service must be selected" at bounding box center [706, 153] width 497 height 12
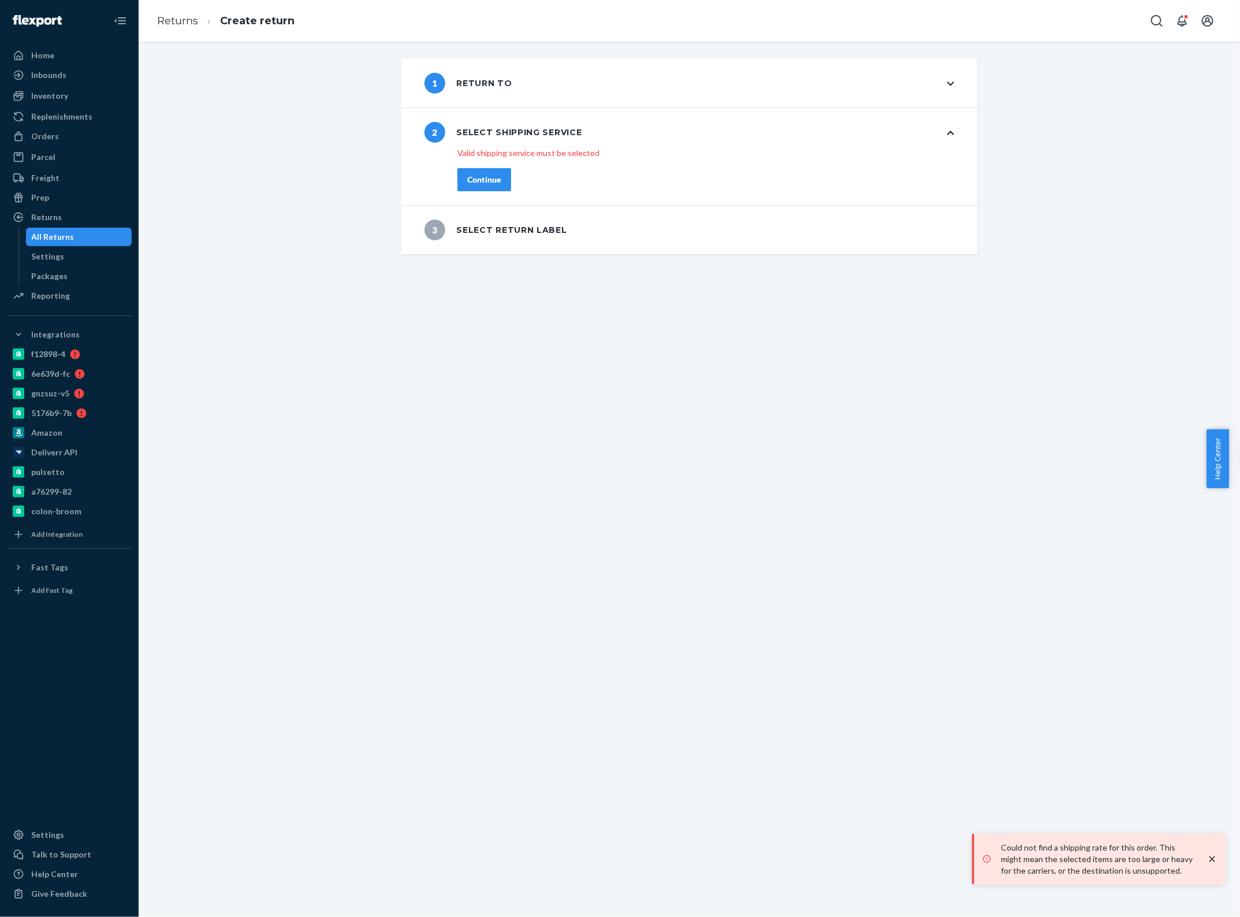
drag, startPoint x: 642, startPoint y: 134, endPoint x: 571, endPoint y: 137, distance: 71.1
click at [640, 134] on div "2 Select shipping service" at bounding box center [690, 132] width 577 height 49
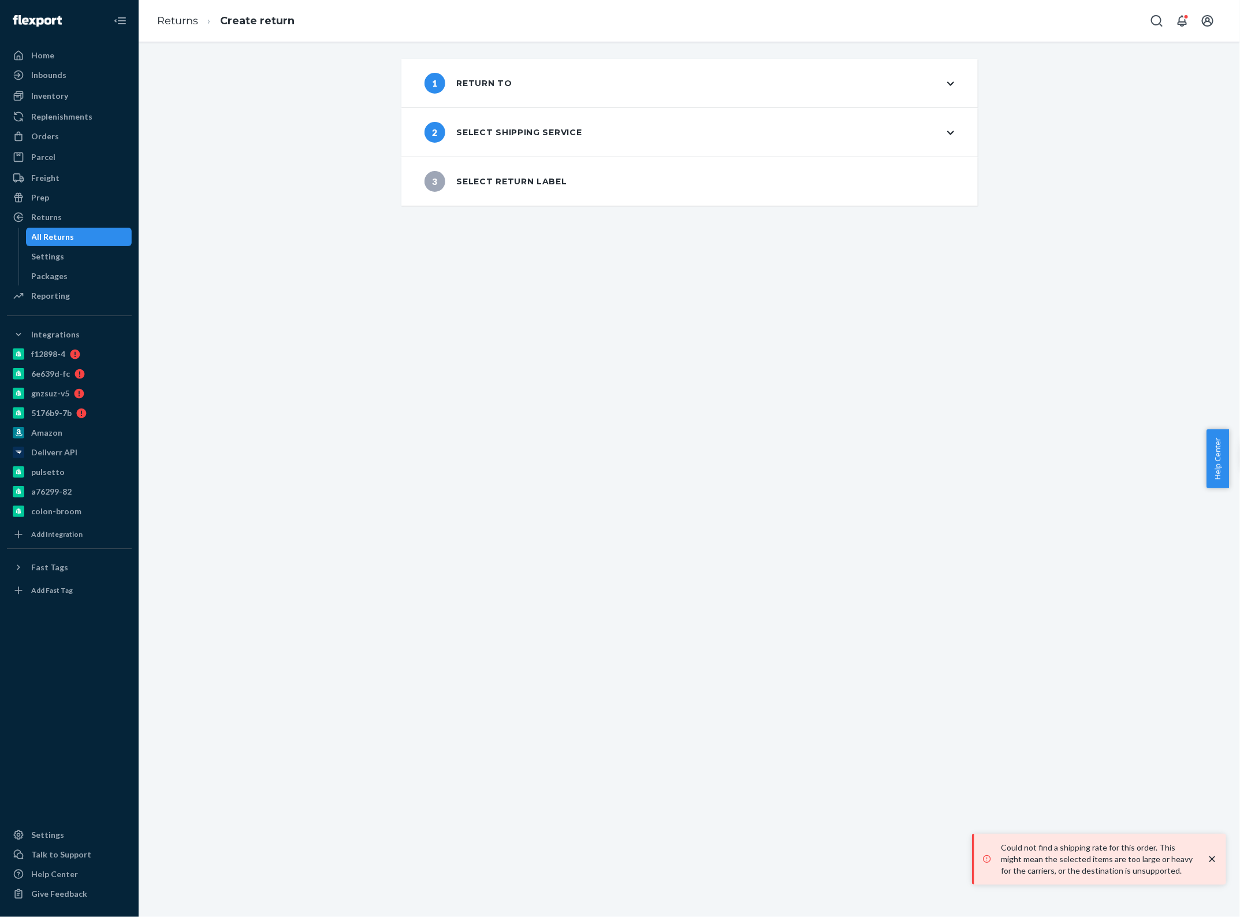
click at [523, 135] on div "2 Select shipping service" at bounding box center [504, 132] width 158 height 21
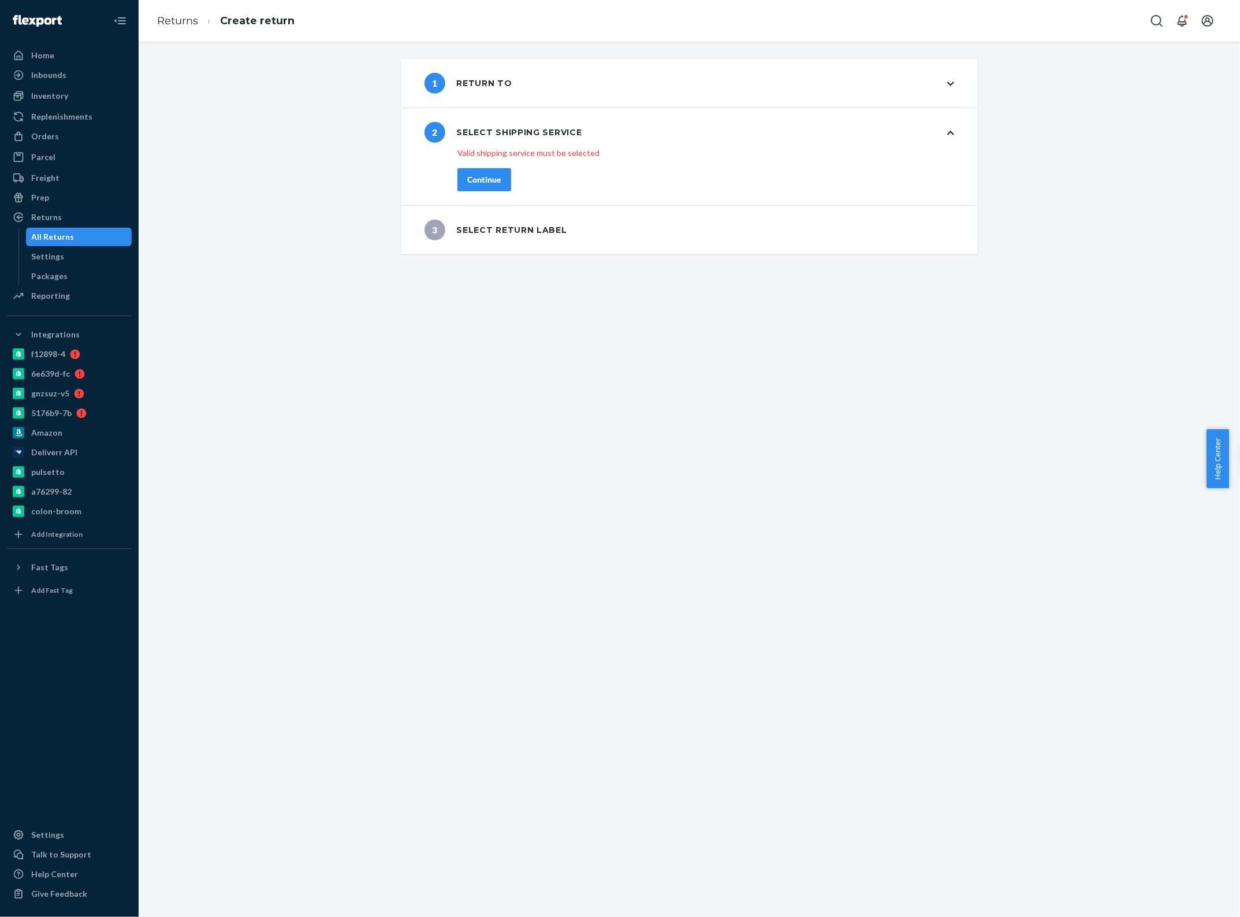
click at [523, 135] on div "2 Select shipping service" at bounding box center [504, 132] width 158 height 21
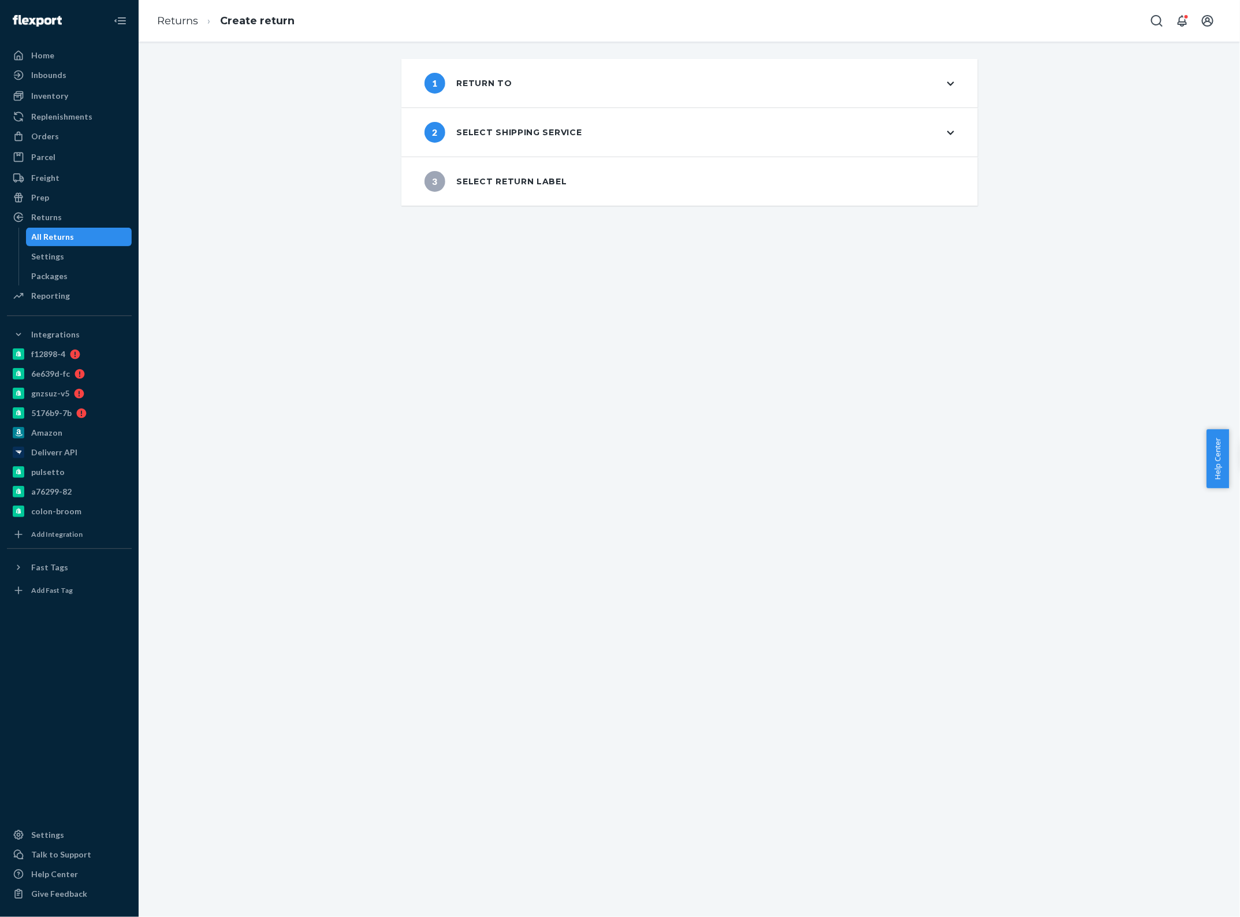
click at [551, 135] on div "2 Select shipping service" at bounding box center [504, 132] width 158 height 21
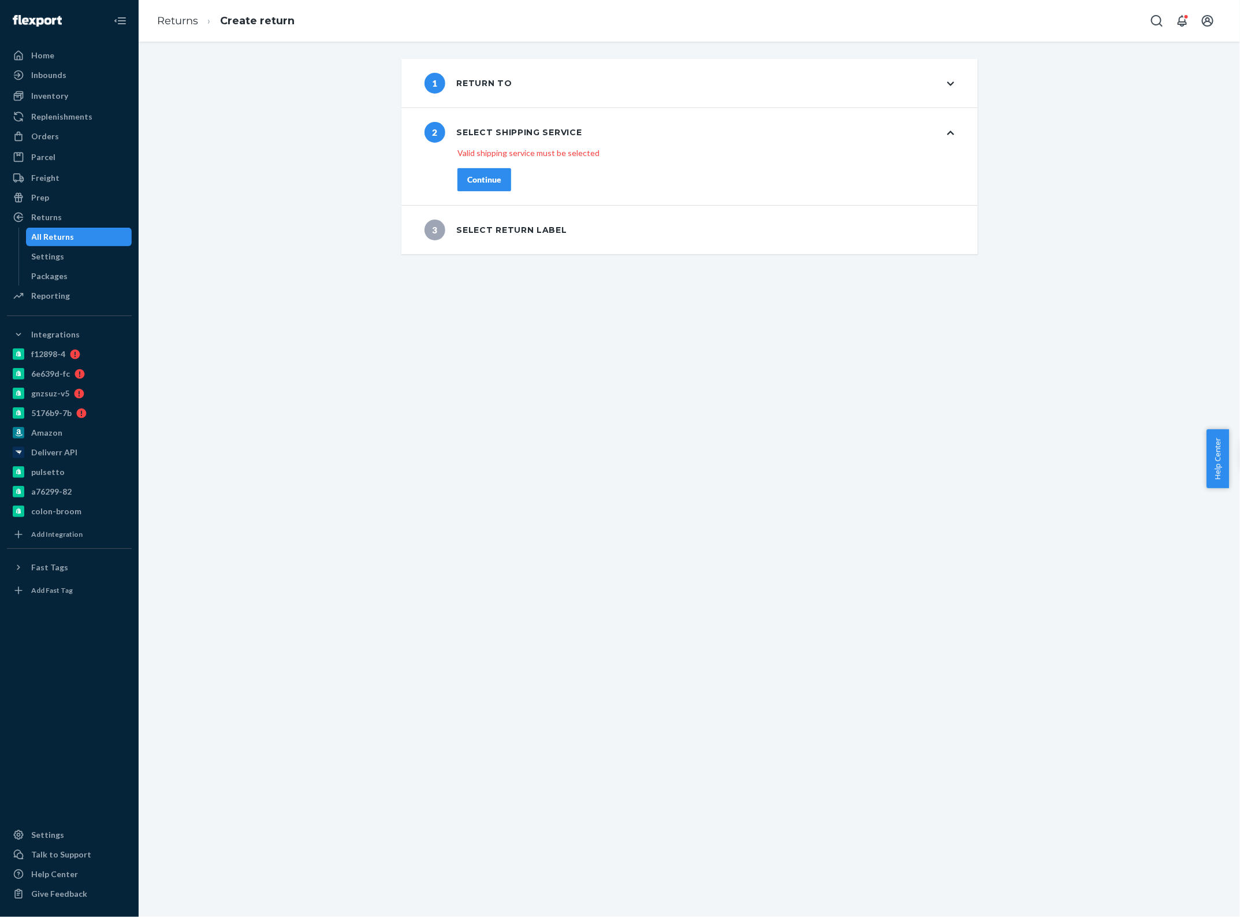
click at [470, 183] on div "Continue" at bounding box center [484, 180] width 34 height 12
click at [177, 14] on link "Returns" at bounding box center [177, 20] width 41 height 13
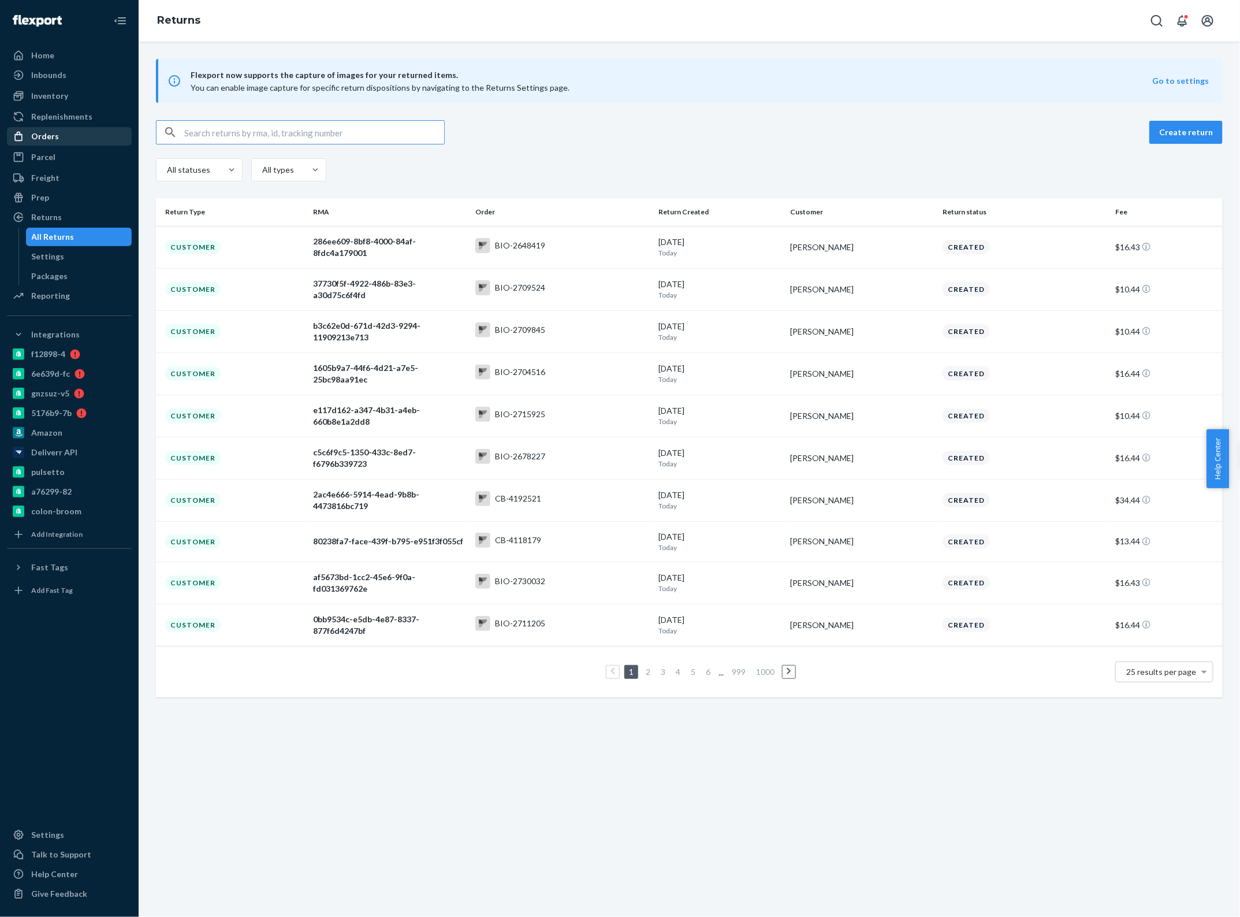
click at [62, 132] on div "Orders" at bounding box center [69, 136] width 122 height 16
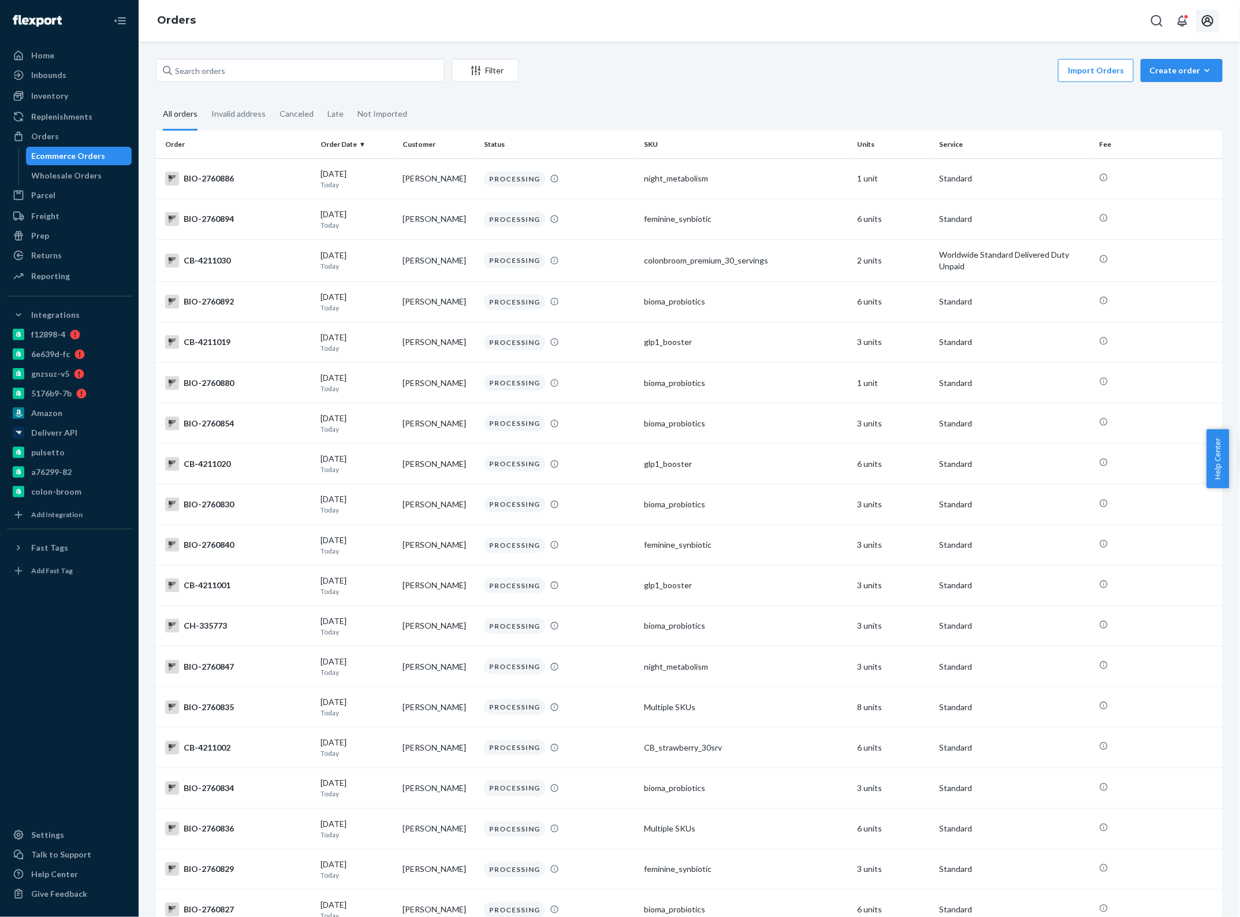
click at [1205, 24] on icon "Open account menu" at bounding box center [1208, 21] width 14 height 14
click at [1138, 125] on div "Log out" at bounding box center [1181, 135] width 87 height 21
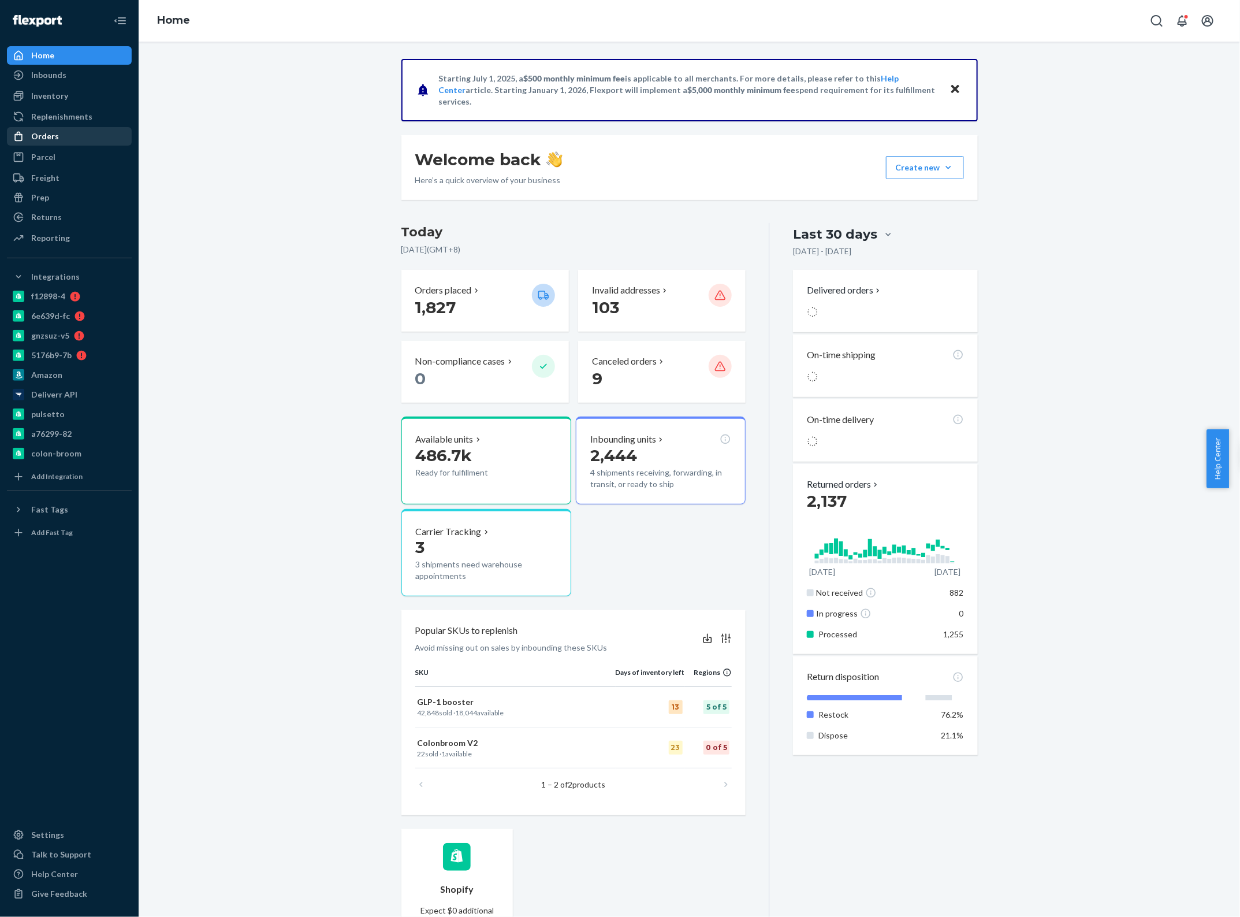
click at [81, 130] on div "Orders" at bounding box center [69, 136] width 122 height 16
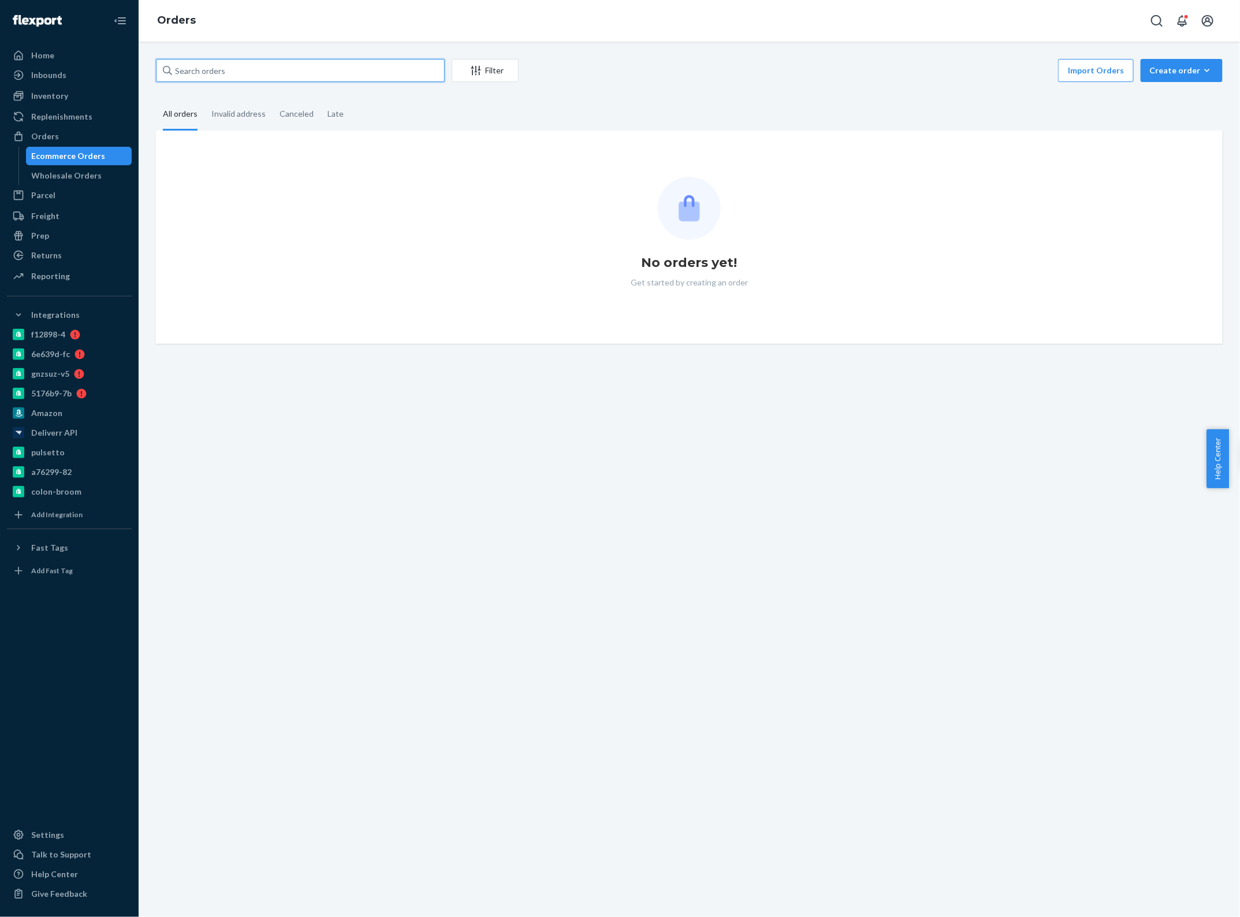
click at [344, 66] on input "text" at bounding box center [300, 70] width 289 height 23
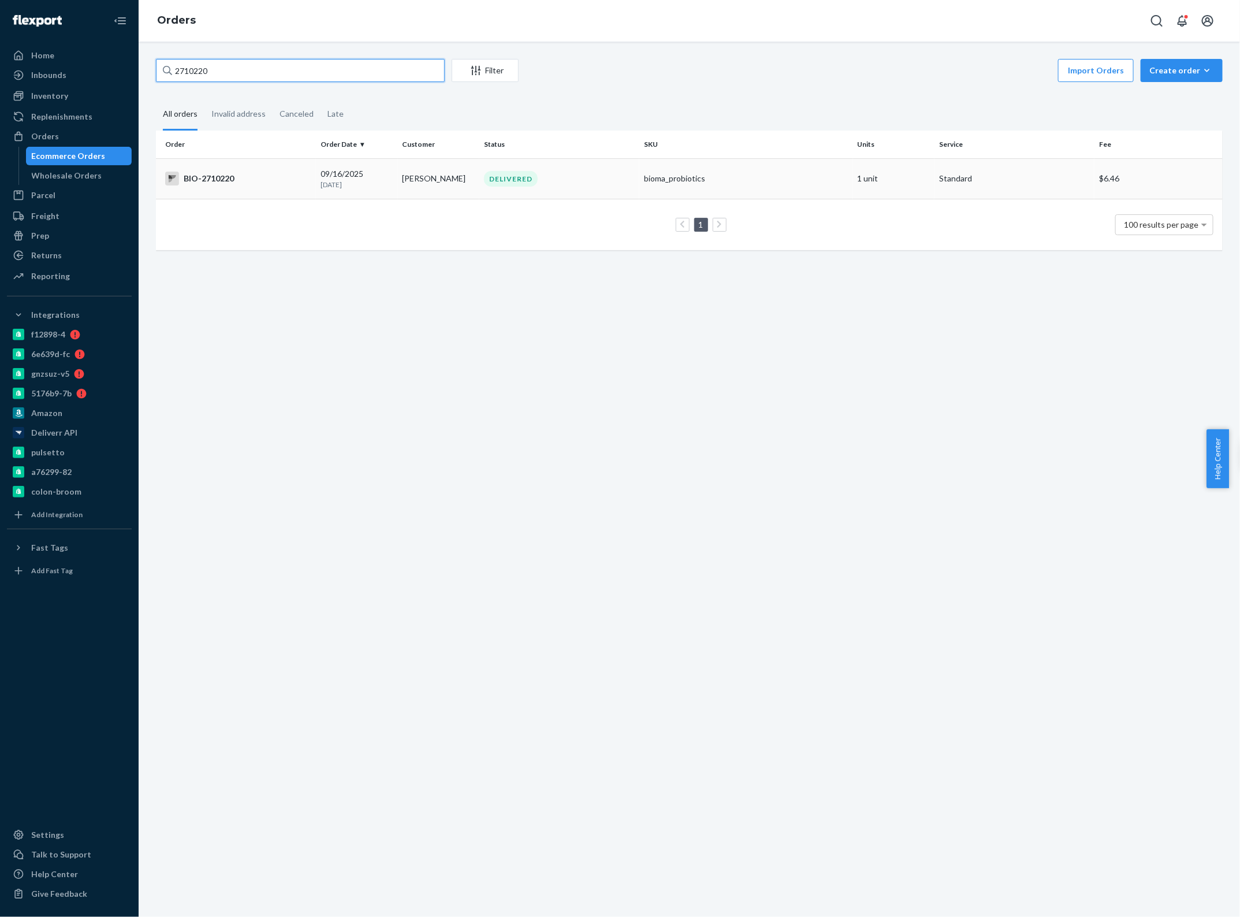
type input "2710220"
click at [470, 188] on td "[PERSON_NAME]" at bounding box center [439, 178] width 82 height 40
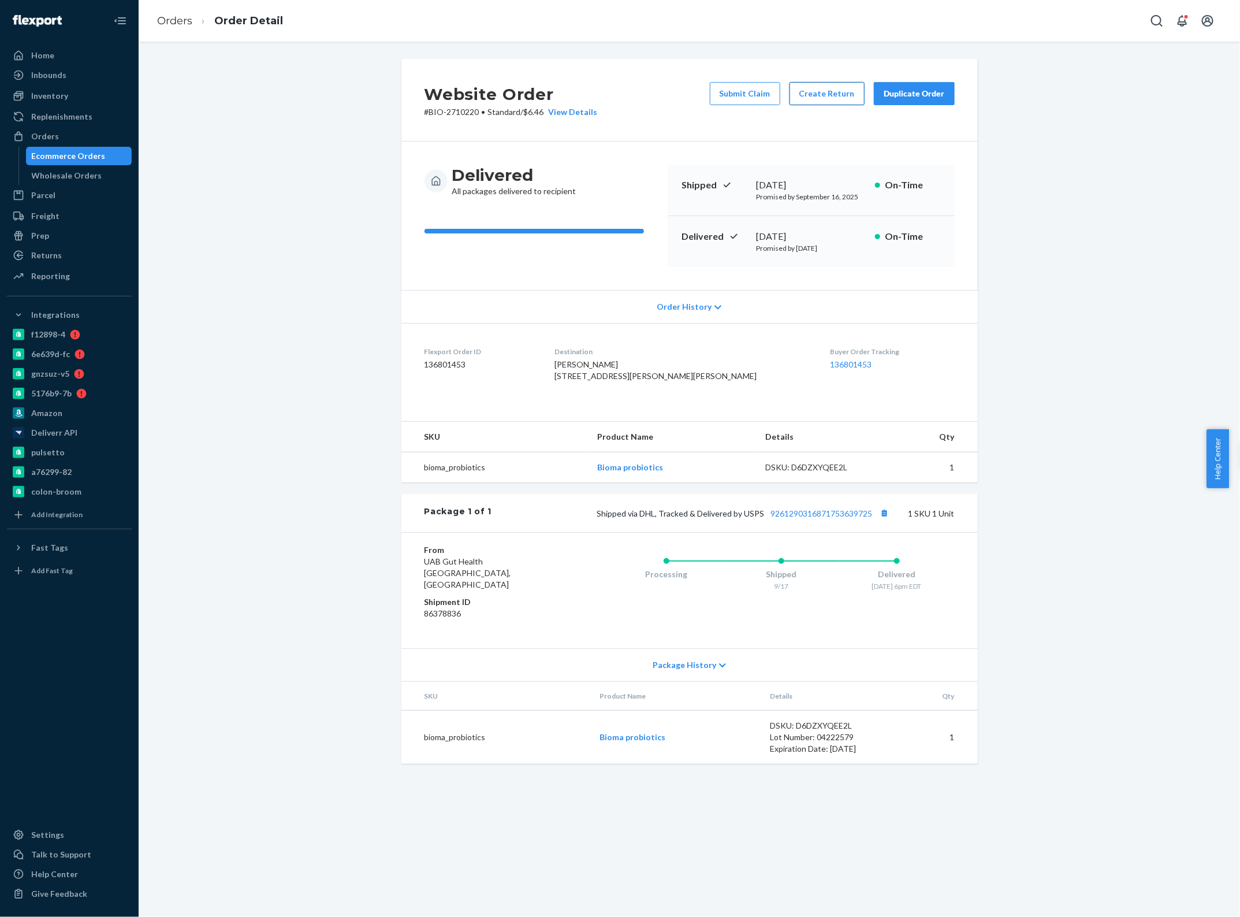
click at [824, 99] on button "Create Return" at bounding box center [827, 93] width 75 height 23
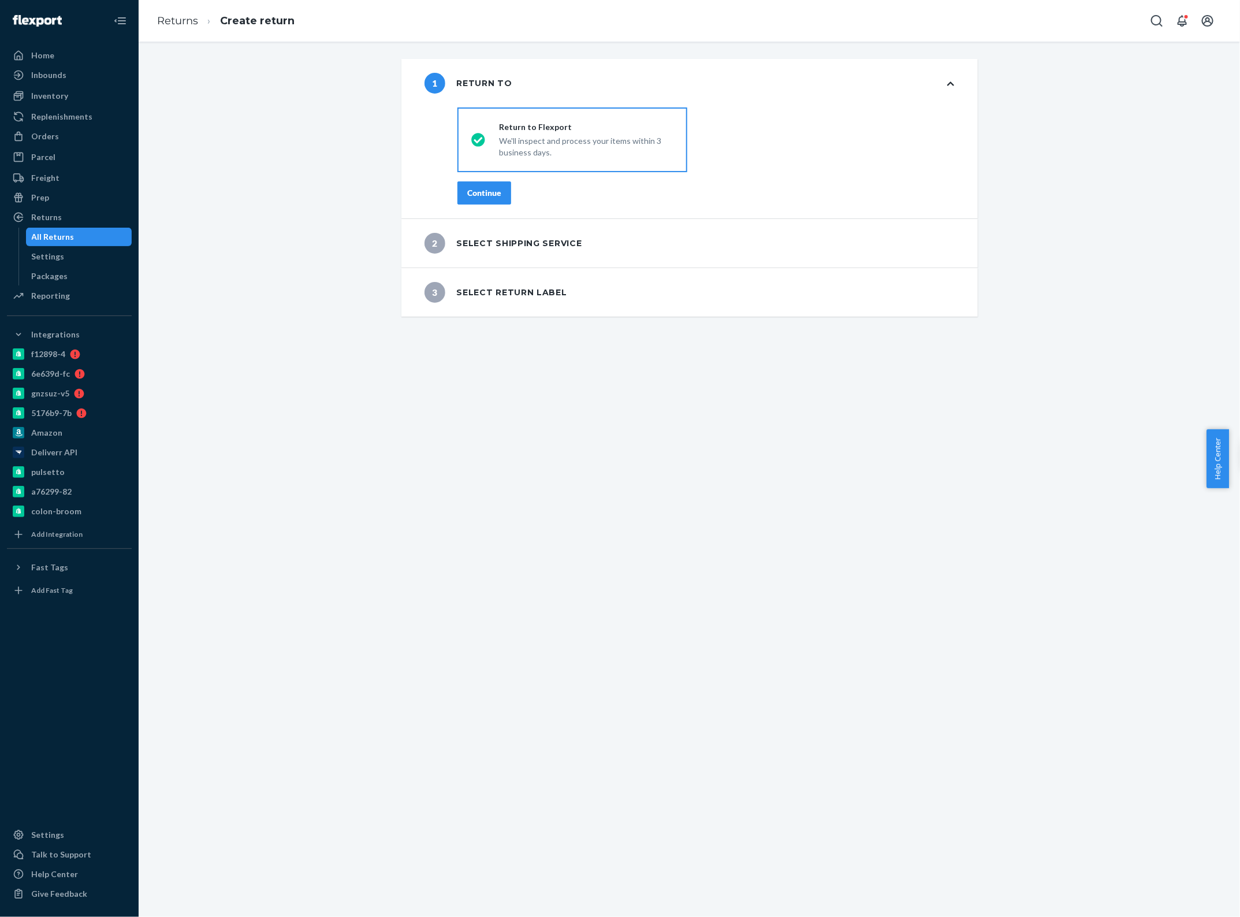
click at [483, 190] on div "Continue" at bounding box center [484, 193] width 34 height 12
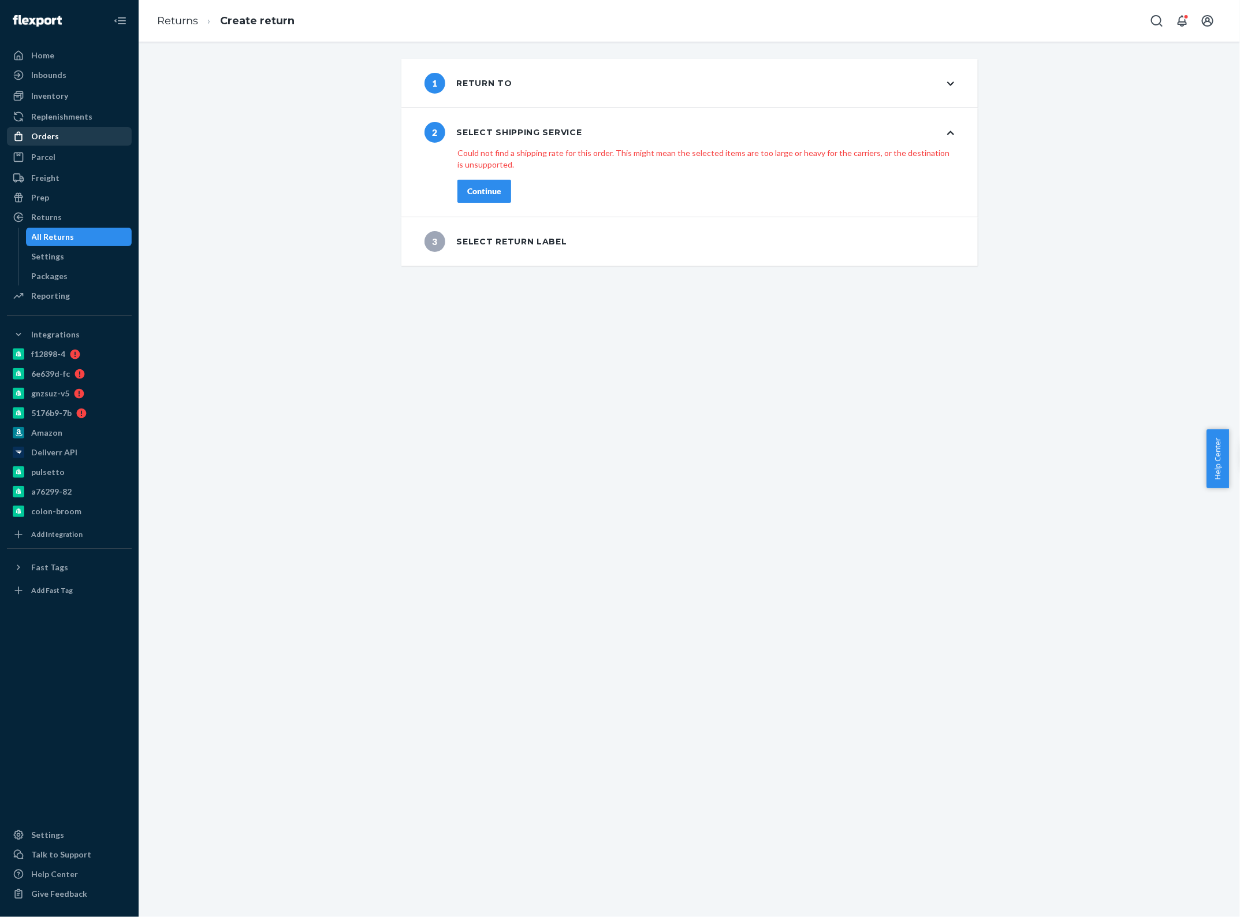
click at [65, 135] on div "Orders" at bounding box center [69, 136] width 122 height 16
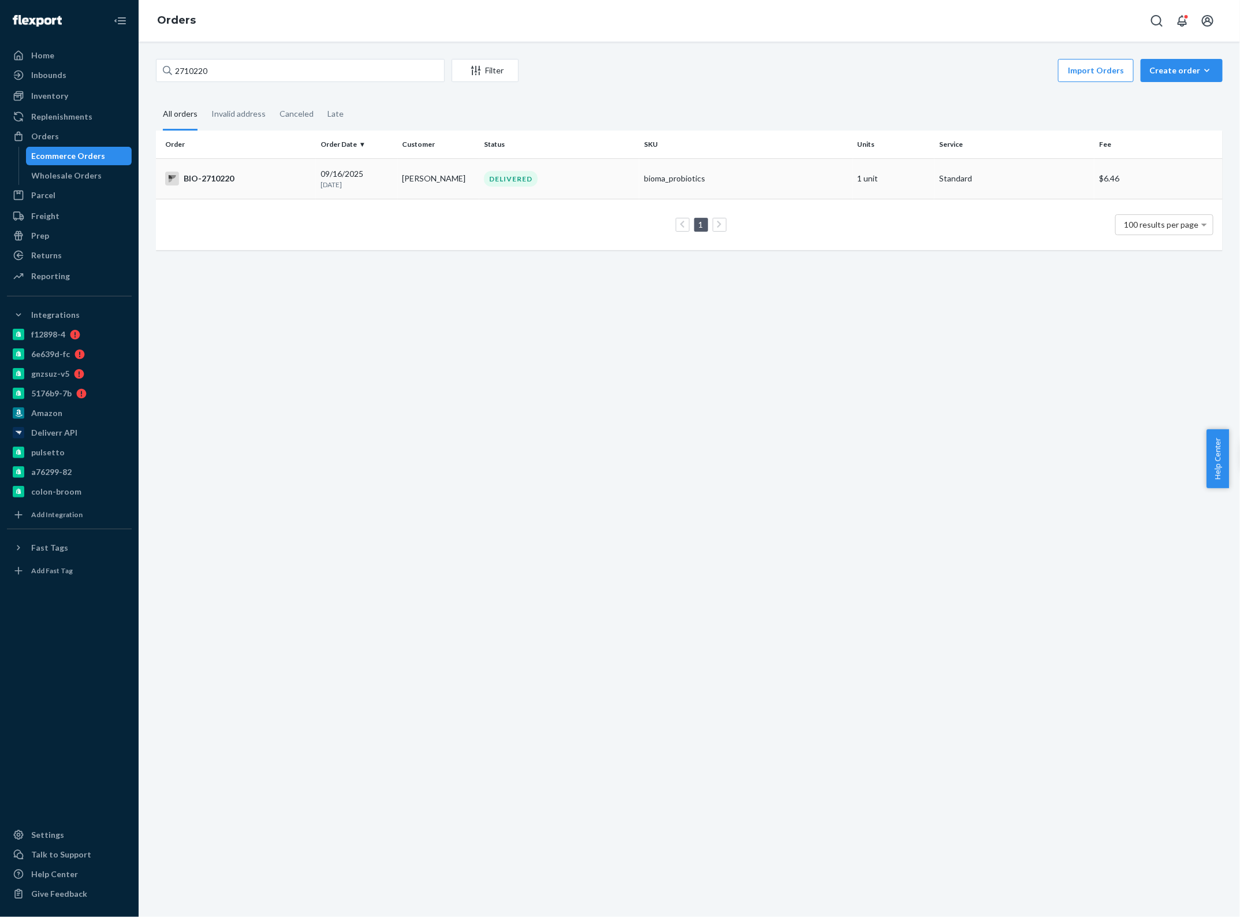
click at [409, 174] on td "[PERSON_NAME]" at bounding box center [439, 178] width 82 height 40
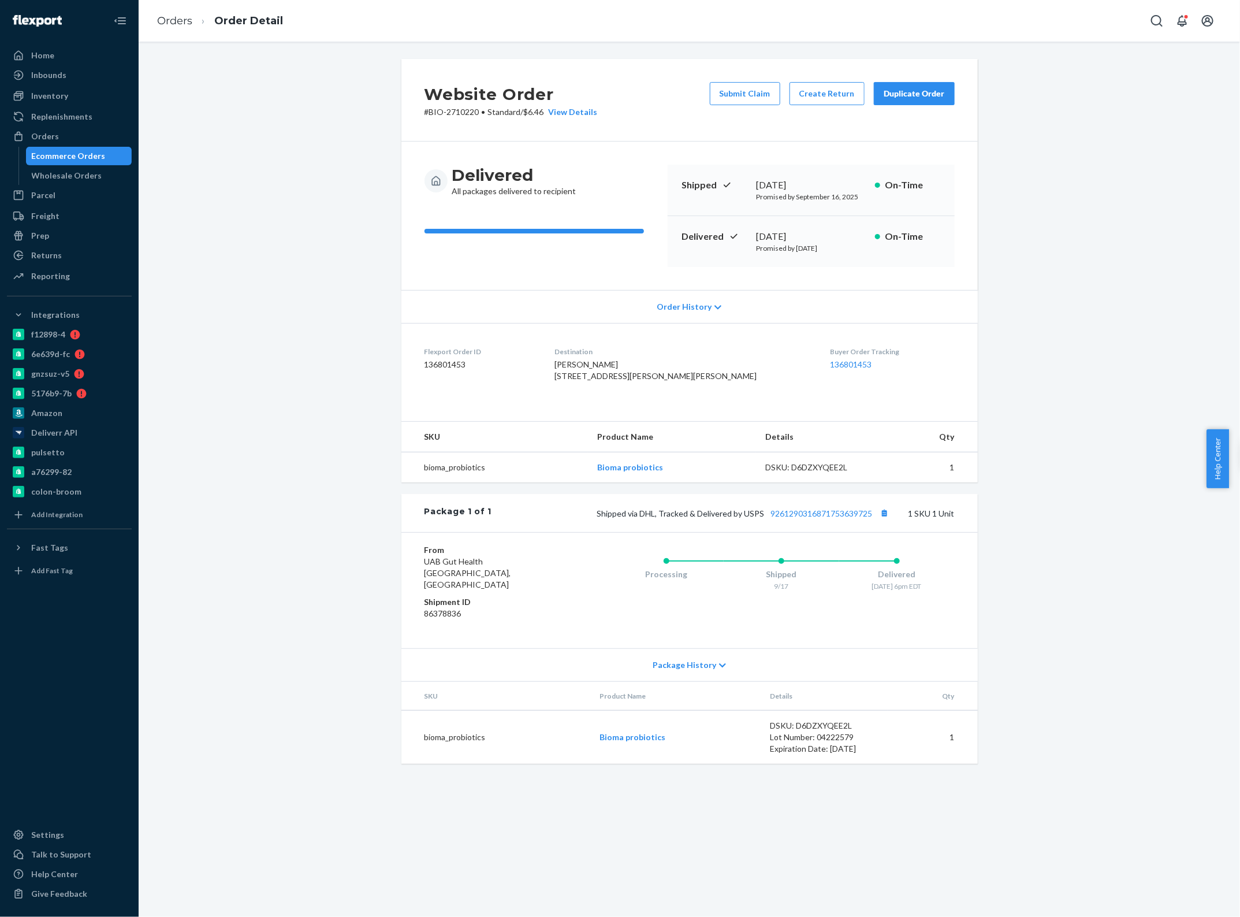
click at [460, 387] on div "Flexport Order ID 136801453" at bounding box center [481, 367] width 112 height 40
click at [806, 99] on button "Create Return" at bounding box center [827, 93] width 75 height 23
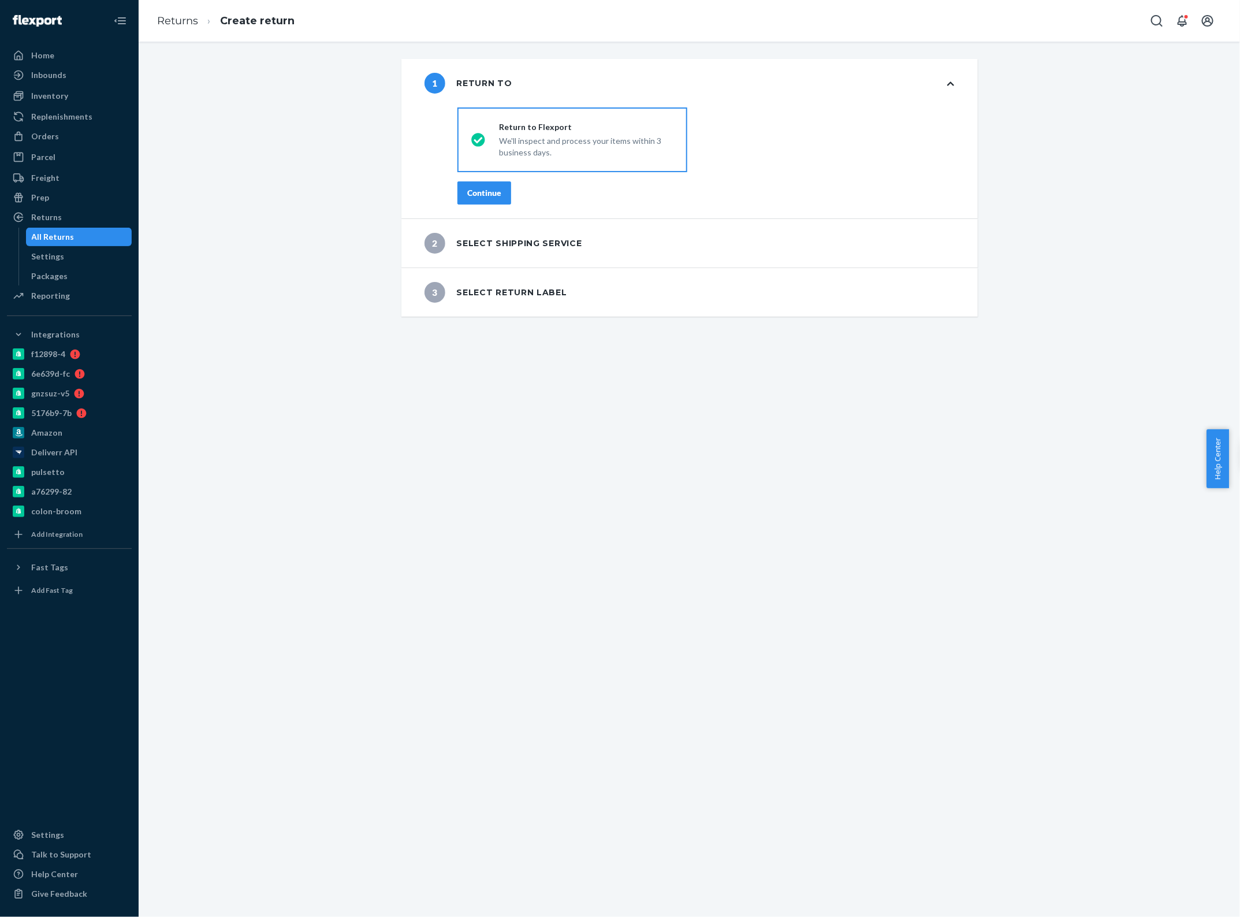
click at [480, 192] on div "Continue" at bounding box center [484, 193] width 34 height 12
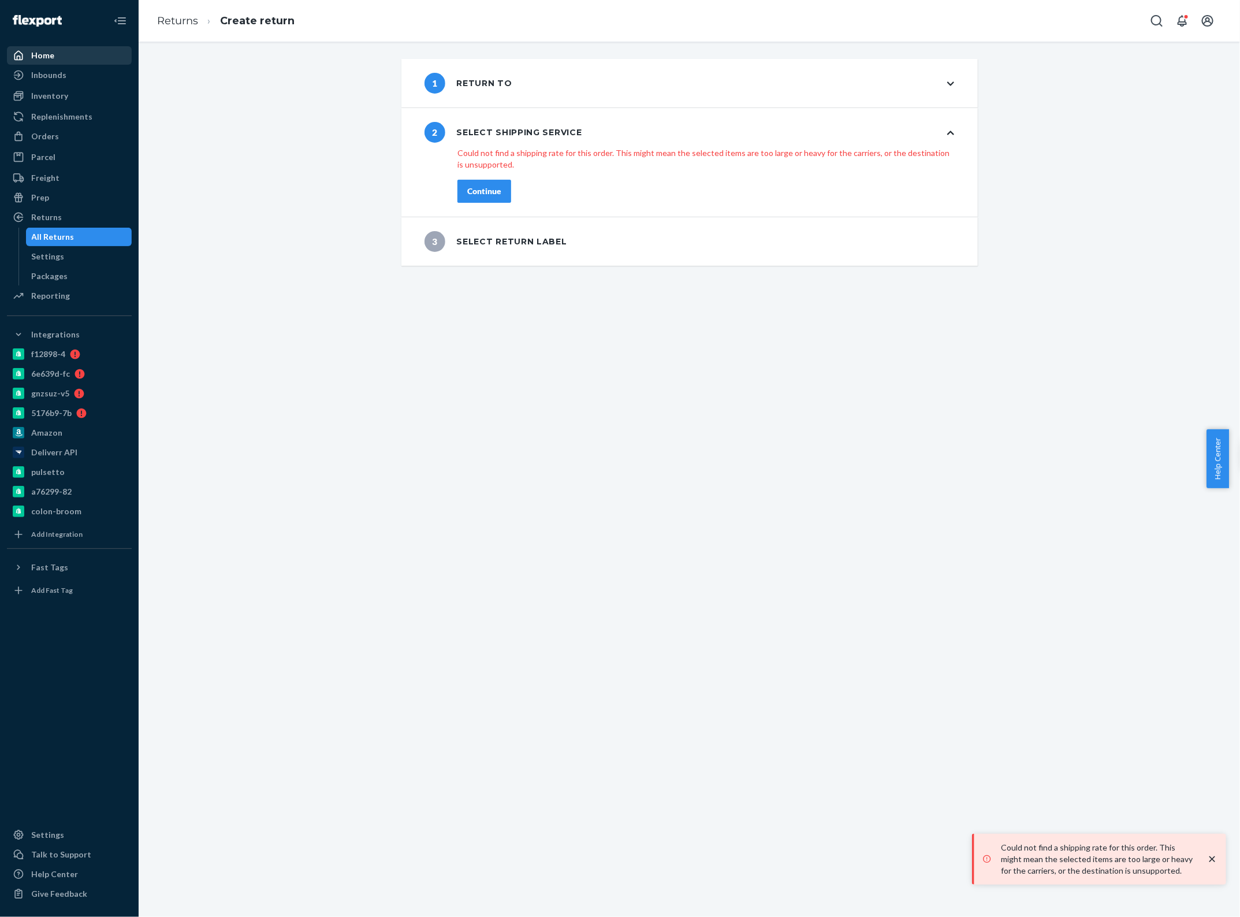
click at [38, 64] on link "Home" at bounding box center [69, 55] width 125 height 18
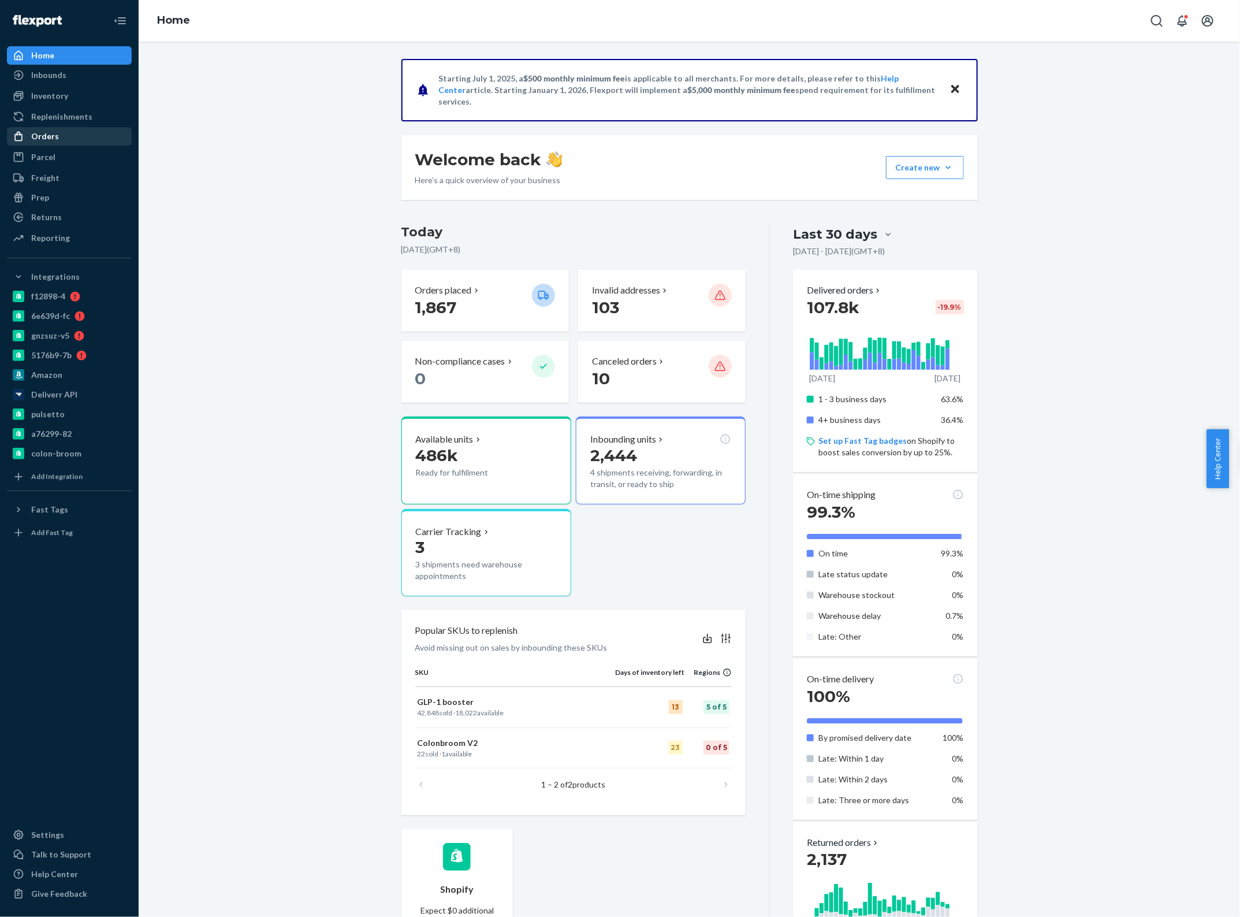
drag, startPoint x: 68, startPoint y: 132, endPoint x: 91, endPoint y: 134, distance: 22.7
click at [68, 132] on div "Orders" at bounding box center [69, 136] width 122 height 16
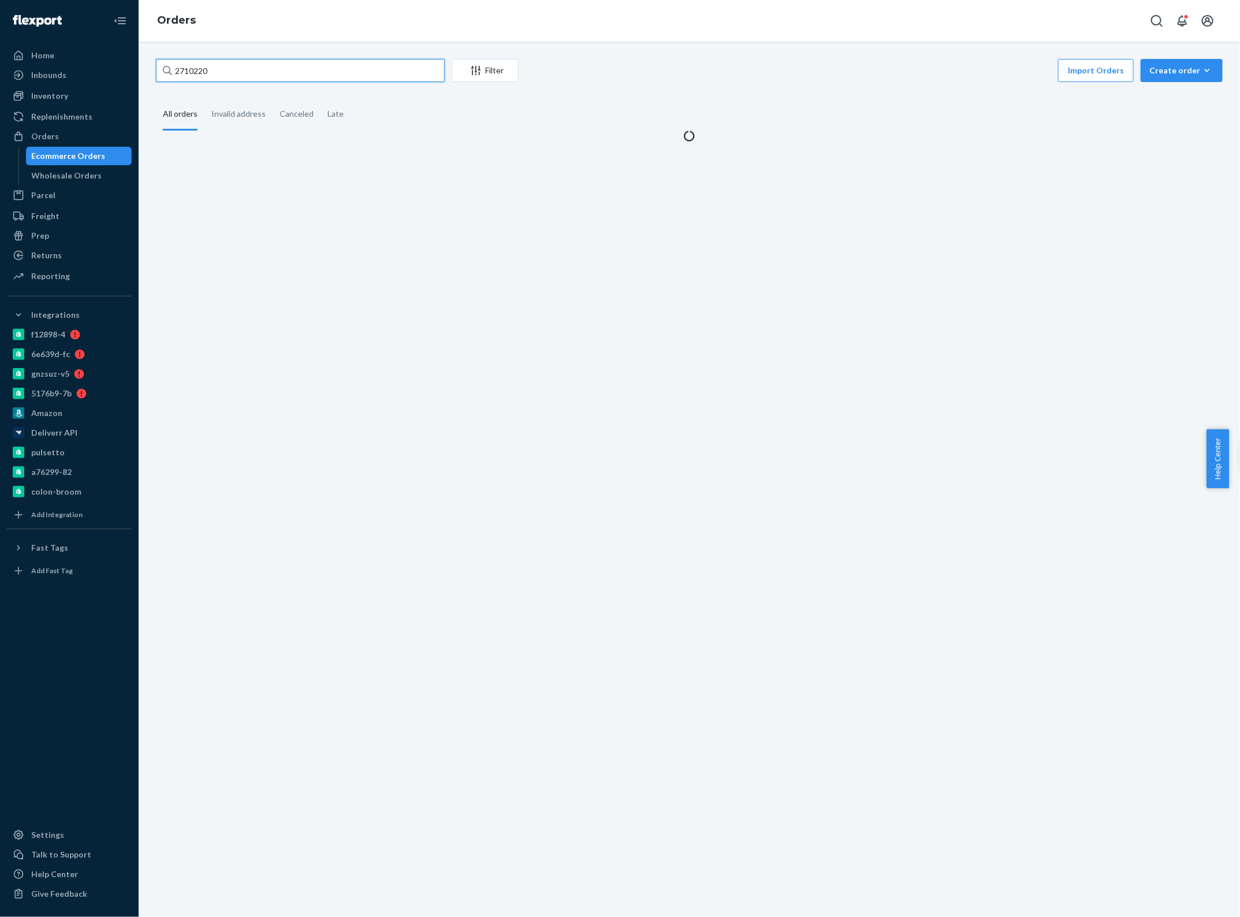
click at [232, 71] on input "2710220" at bounding box center [300, 70] width 289 height 23
click at [232, 69] on input "2710220" at bounding box center [300, 70] width 289 height 23
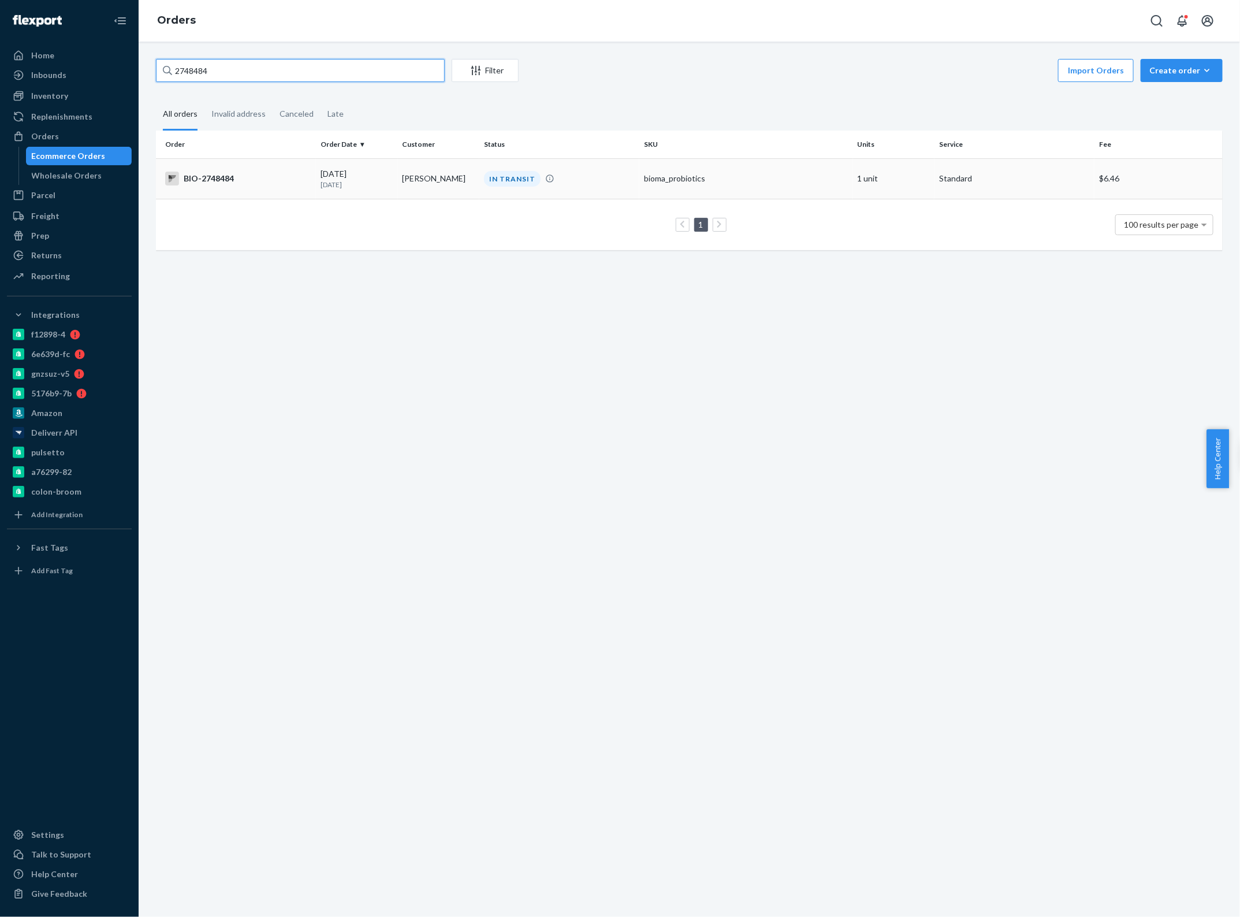
type input "2748484"
click at [330, 177] on div "09/20/2025 1 day ago" at bounding box center [357, 178] width 73 height 21
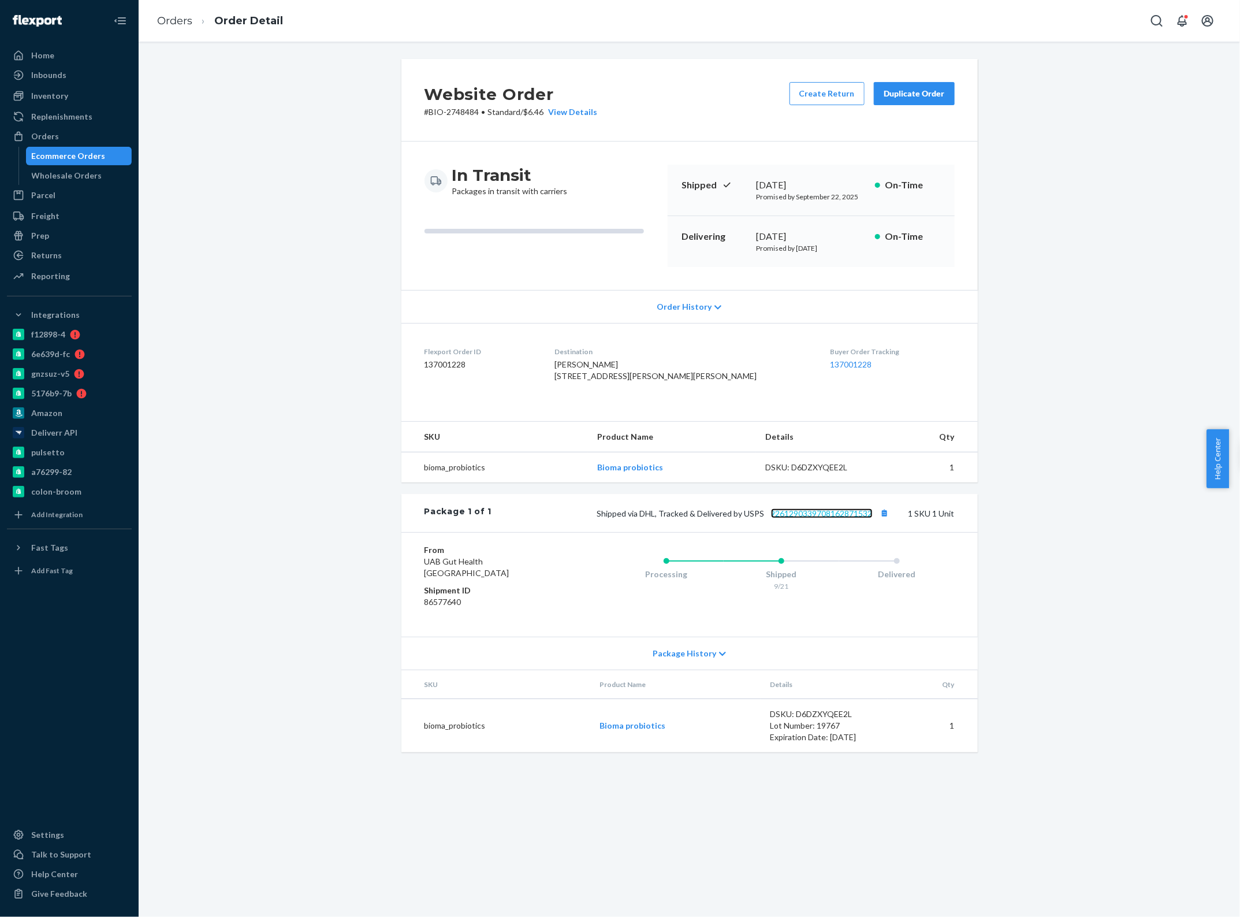
click at [822, 518] on link "9261290339708162871532" at bounding box center [822, 513] width 102 height 10
click at [804, 521] on div "Shipped via DHL, Tracked & Delivered by USPS 9261290339708162871532 1 SKU 1 Unit" at bounding box center [723, 513] width 463 height 15
click at [804, 518] on link "9261290339708162871532" at bounding box center [822, 513] width 102 height 10
click at [187, 21] on link "Orders" at bounding box center [174, 20] width 35 height 13
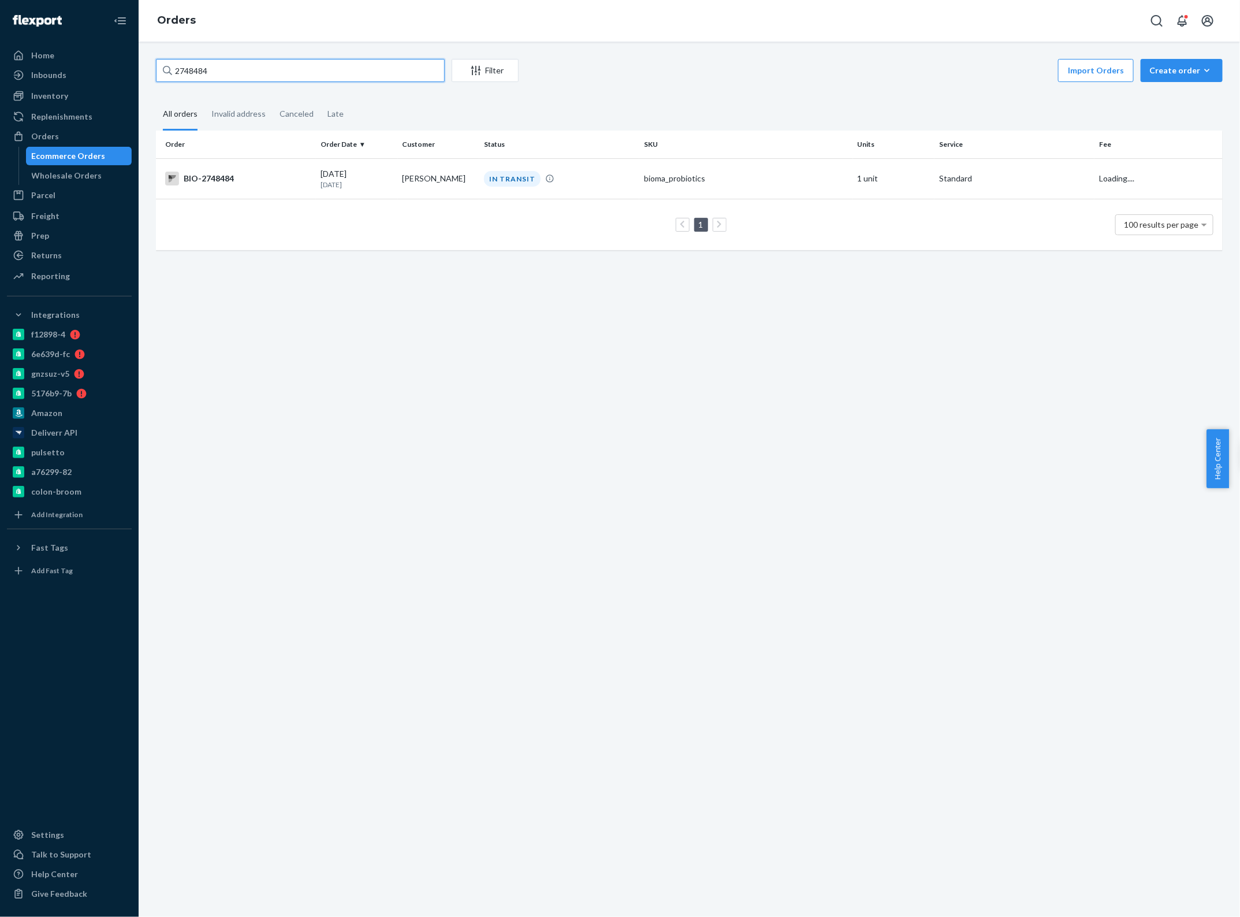
click at [240, 71] on input "2748484" at bounding box center [300, 70] width 289 height 23
type input "2555303"
click at [374, 180] on p "25 days ago" at bounding box center [357, 185] width 73 height 10
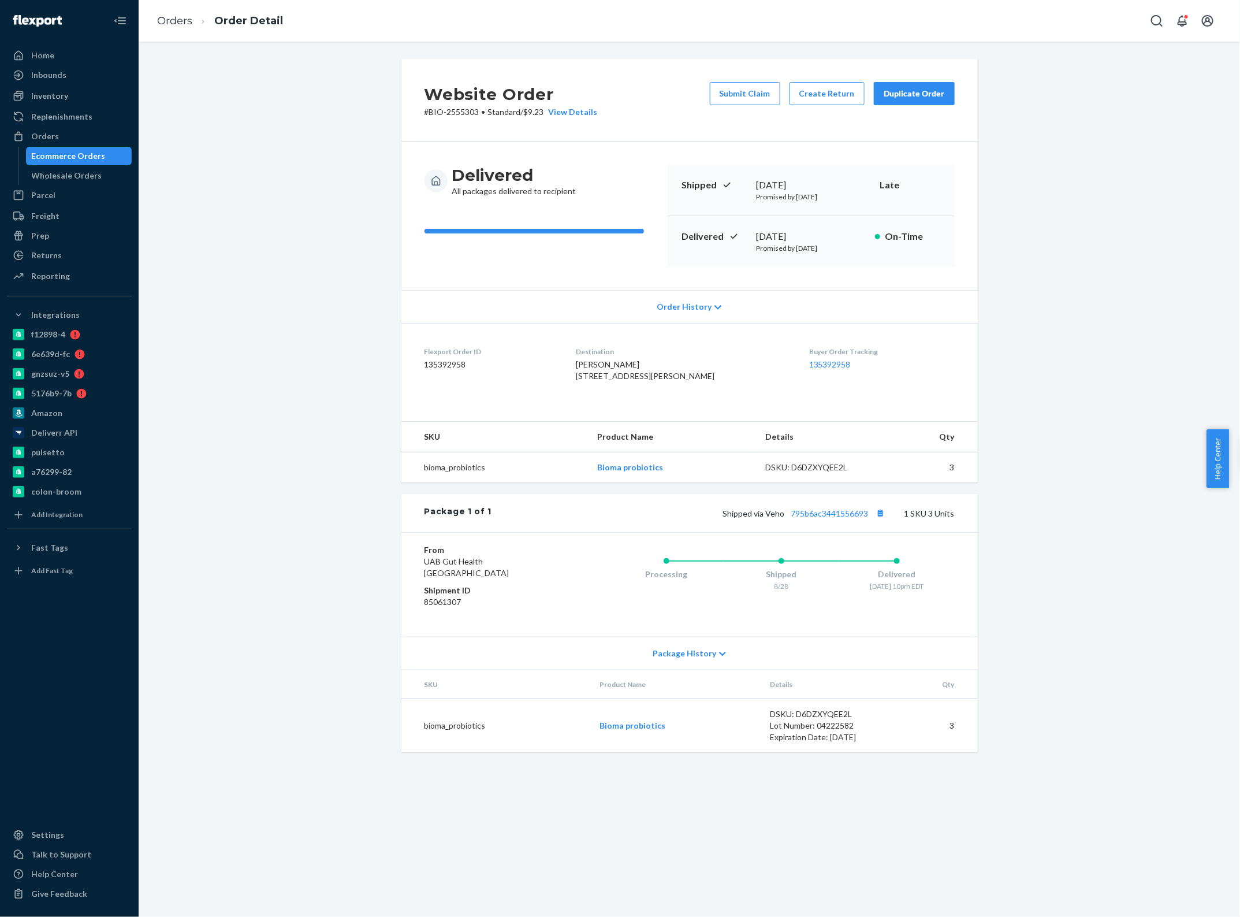
click at [831, 258] on div "Delivered August 30, 2025 Promised by September 8, 2025 On-Time" at bounding box center [811, 241] width 287 height 51
click at [824, 518] on link "795b6ac3441556693" at bounding box center [830, 513] width 77 height 10
click at [801, 518] on link "795b6ac3441556693" at bounding box center [830, 513] width 77 height 10
click at [179, 18] on link "Orders" at bounding box center [174, 20] width 35 height 13
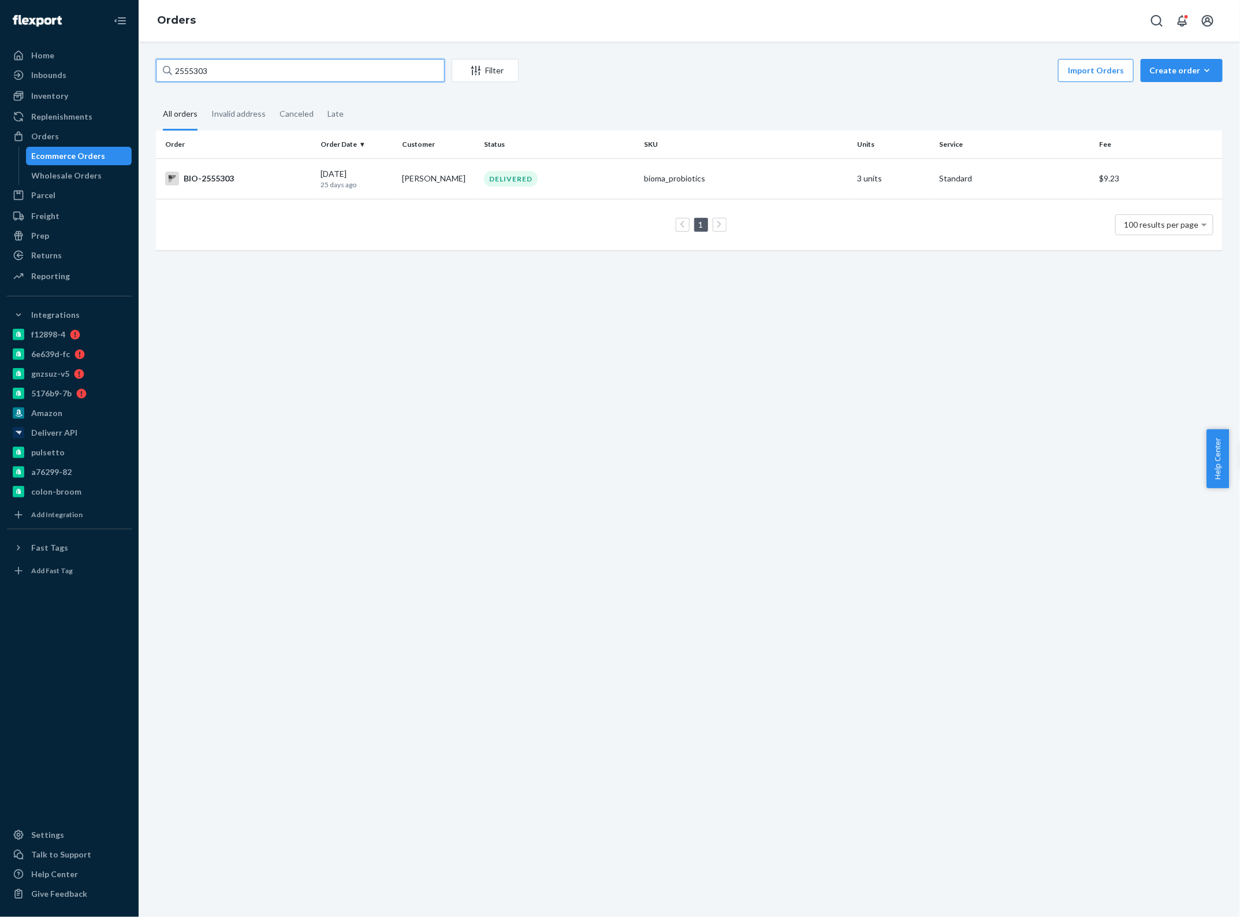
click at [301, 76] on input "2555303" at bounding box center [300, 70] width 289 height 23
type input "Cindy O woo"
click at [394, 185] on td "09/21/2025 Today" at bounding box center [357, 178] width 82 height 40
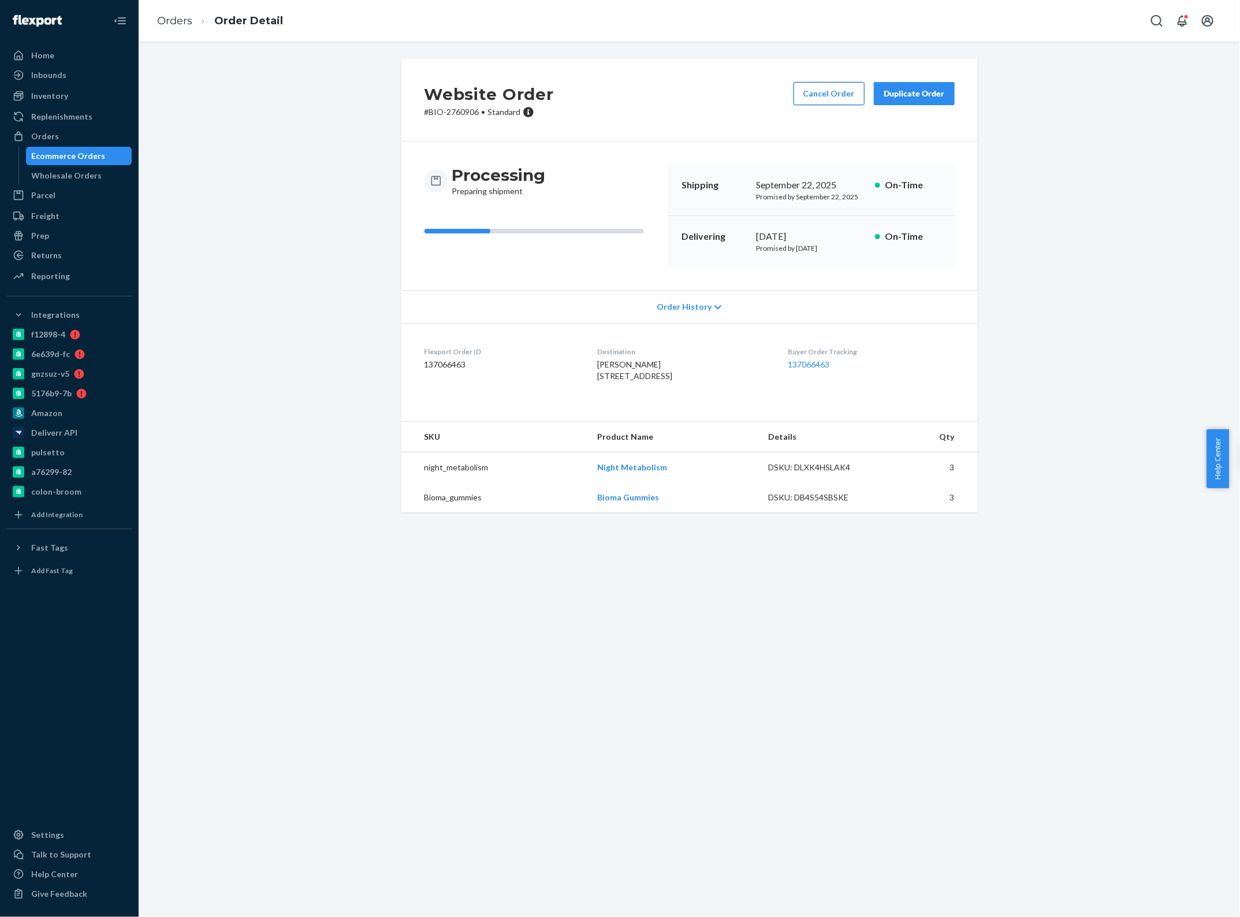
click at [837, 94] on button "Cancel Order" at bounding box center [829, 93] width 71 height 23
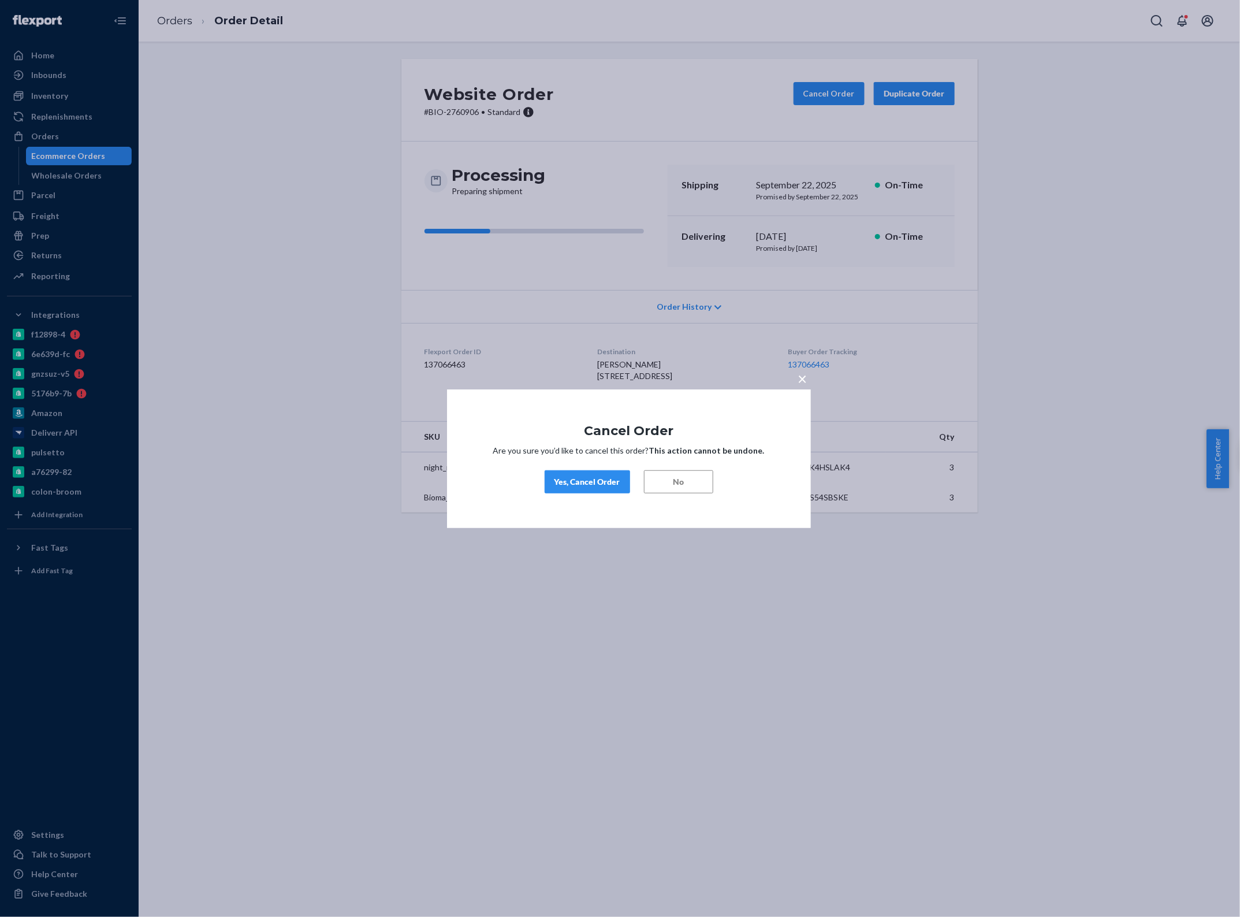
click at [591, 478] on div "Yes, Cancel Order" at bounding box center [588, 482] width 66 height 12
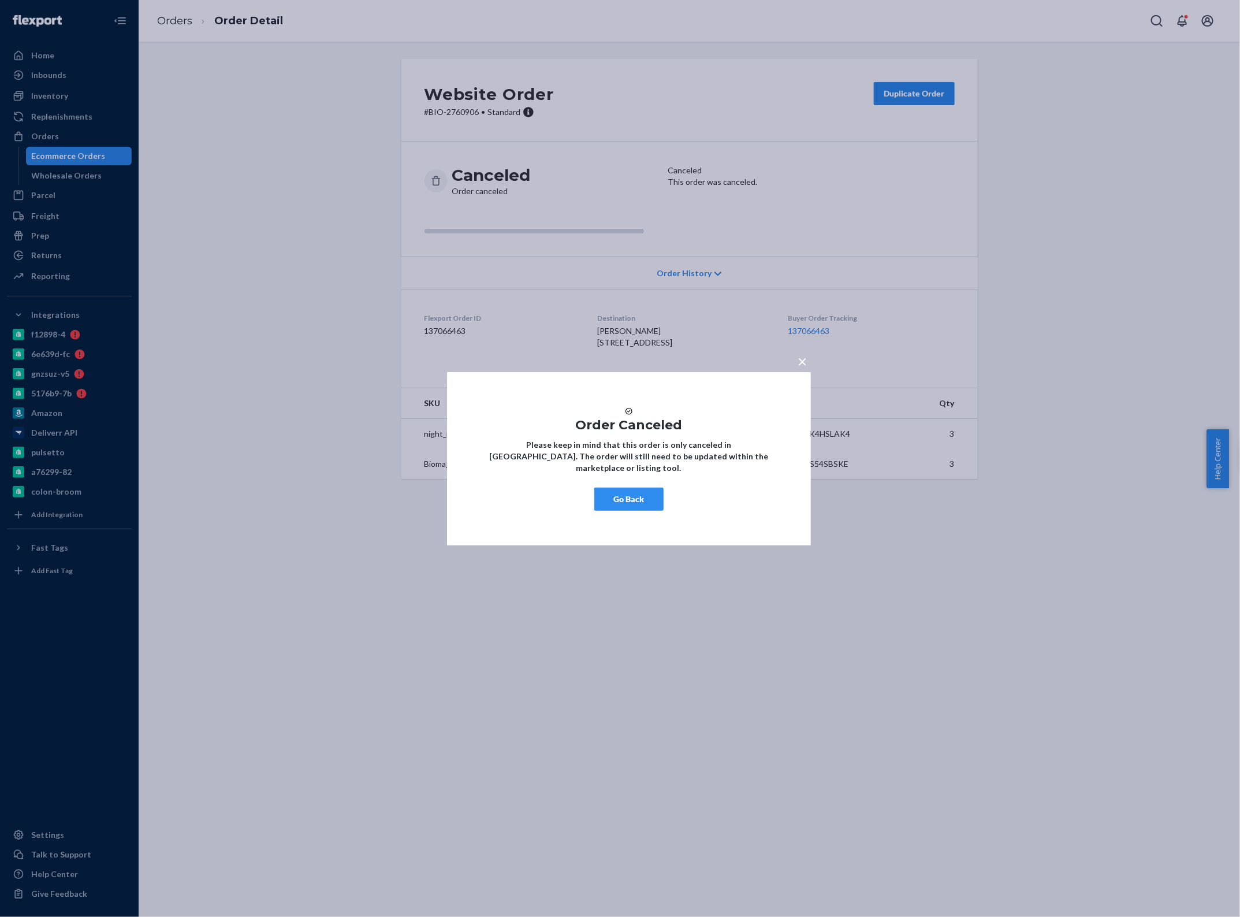
click at [801, 357] on span "×" at bounding box center [802, 361] width 9 height 20
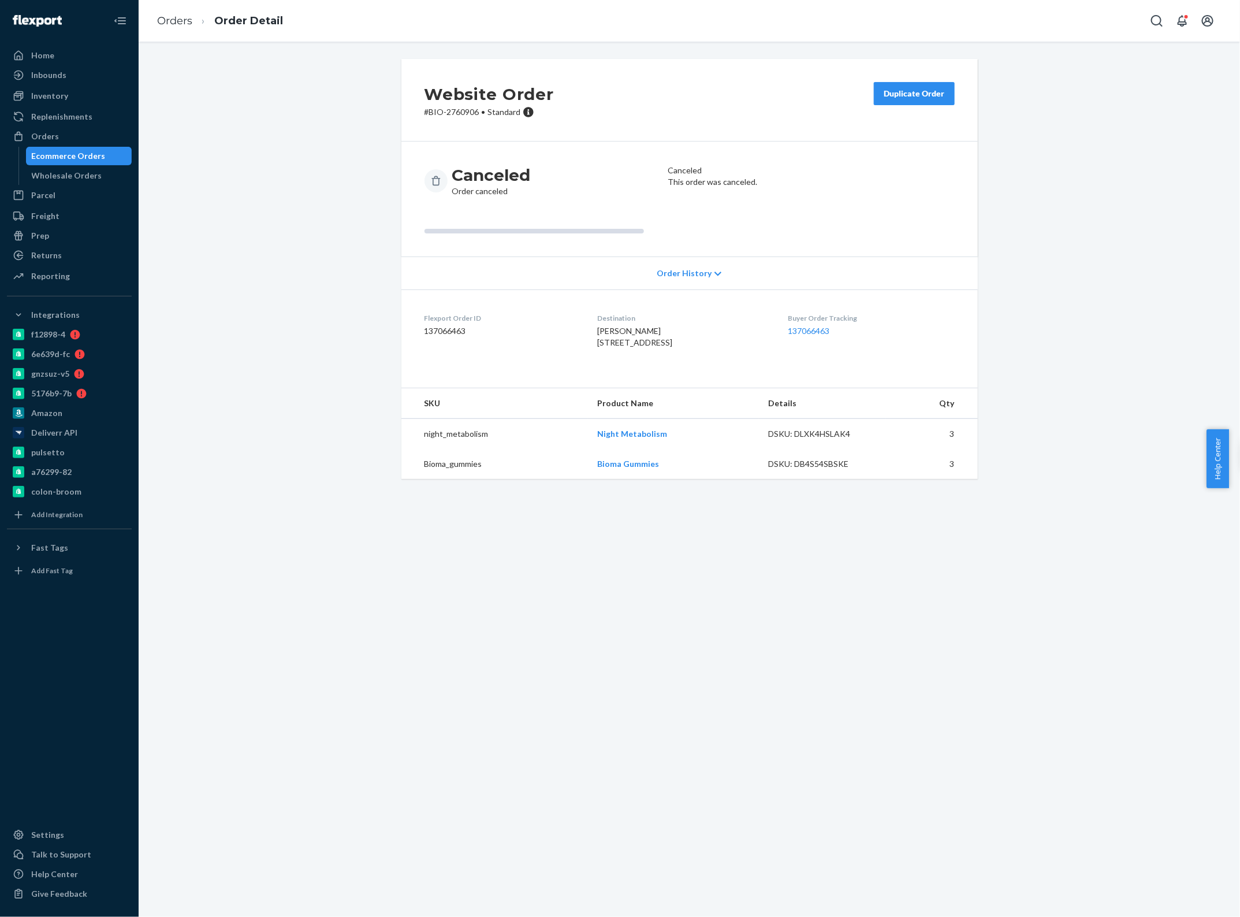
drag, startPoint x: 367, startPoint y: 529, endPoint x: 371, endPoint y: 458, distance: 71.2
click at [367, 529] on div "Website Order # BIO-2760906 • Standard Duplicate Order Canceled Order canceled …" at bounding box center [690, 479] width 1102 height 875
click at [172, 21] on link "Orders" at bounding box center [174, 20] width 35 height 13
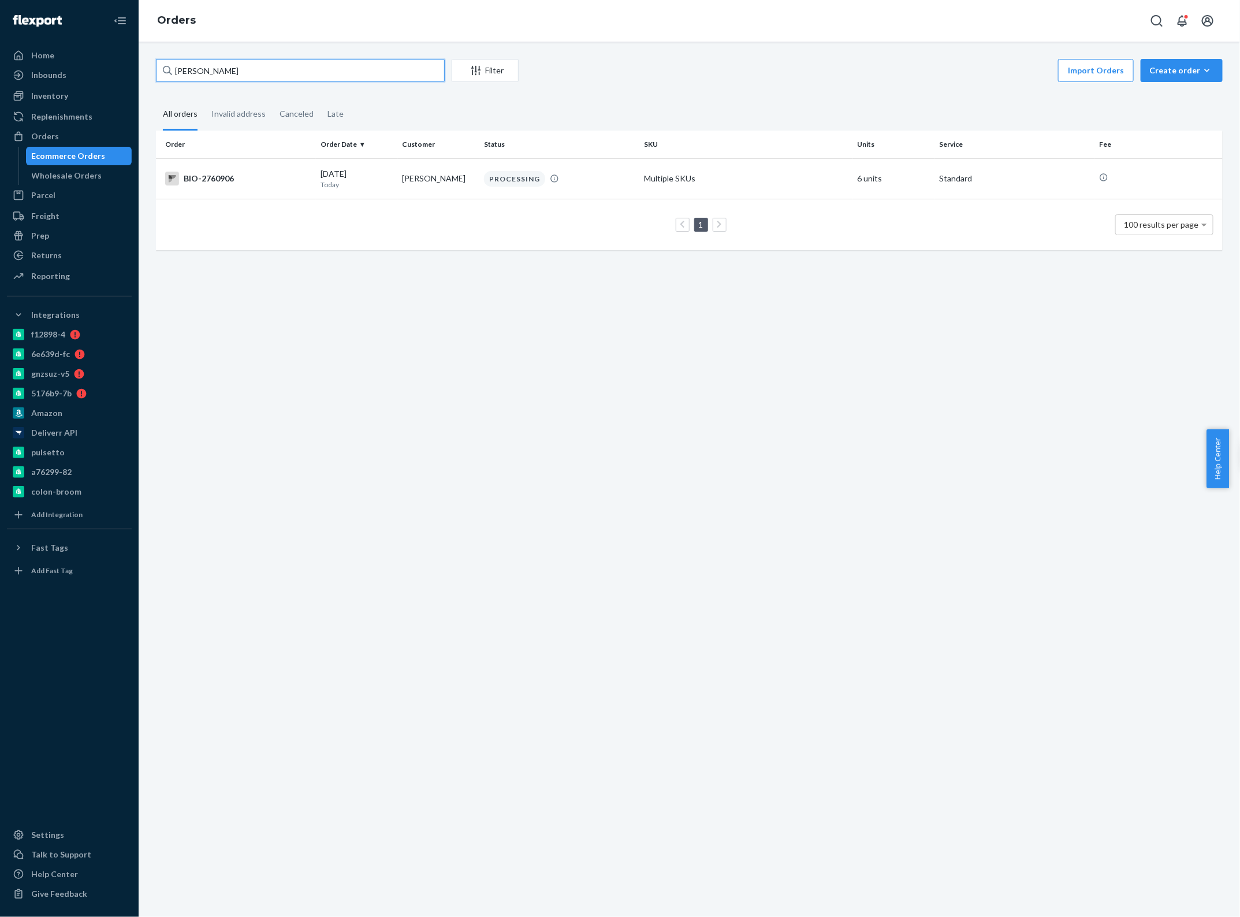
click at [261, 72] on input "Cindy O woo" at bounding box center [300, 70] width 289 height 23
type input "2759510"
click at [359, 180] on p "Today" at bounding box center [357, 185] width 73 height 10
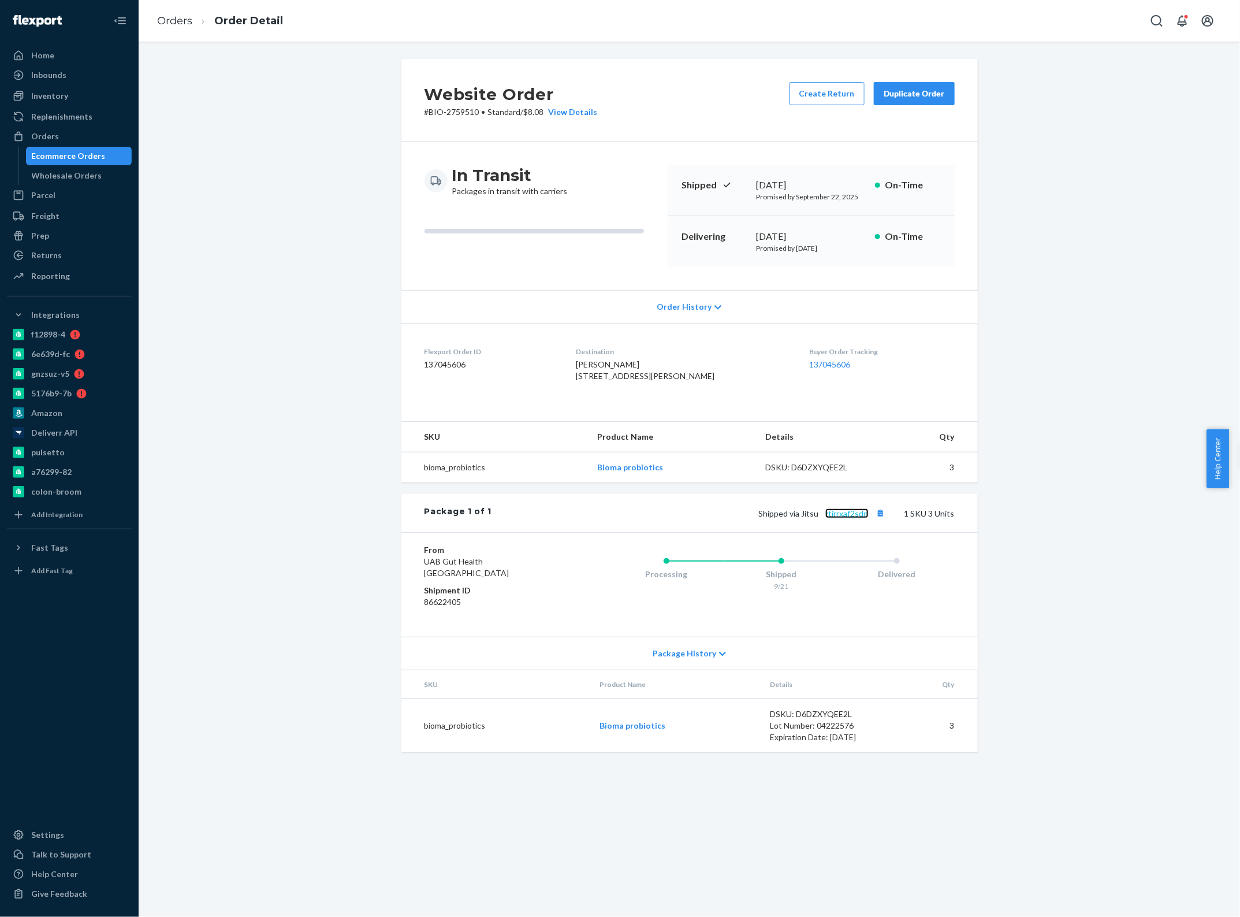
click at [835, 518] on link "ztjrrxaf2sdn" at bounding box center [847, 513] width 43 height 10
click at [187, 21] on link "Orders" at bounding box center [174, 20] width 35 height 13
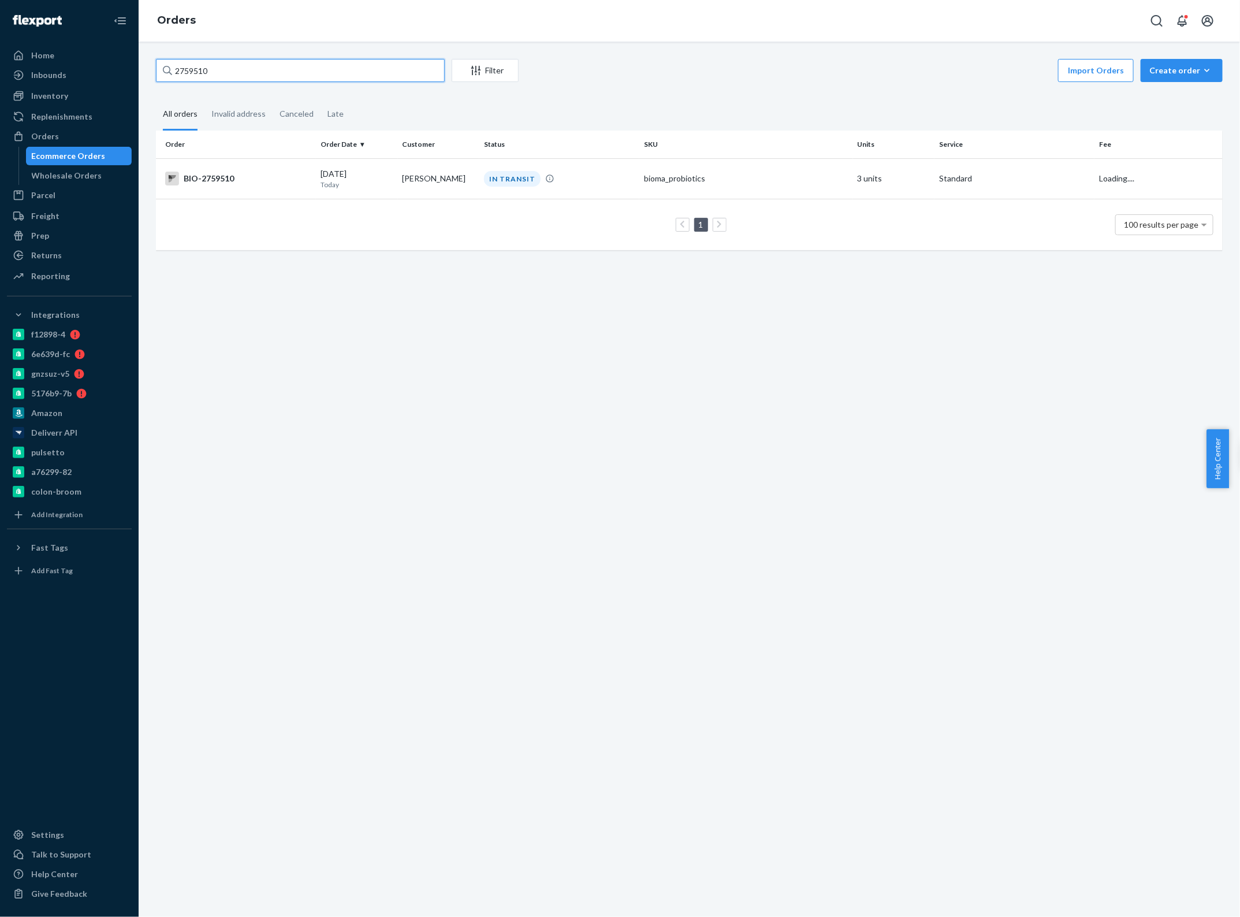
click at [232, 61] on input "2759510" at bounding box center [300, 70] width 289 height 23
type input "2754591"
click at [356, 177] on div "09/21/2025 Today" at bounding box center [357, 178] width 73 height 21
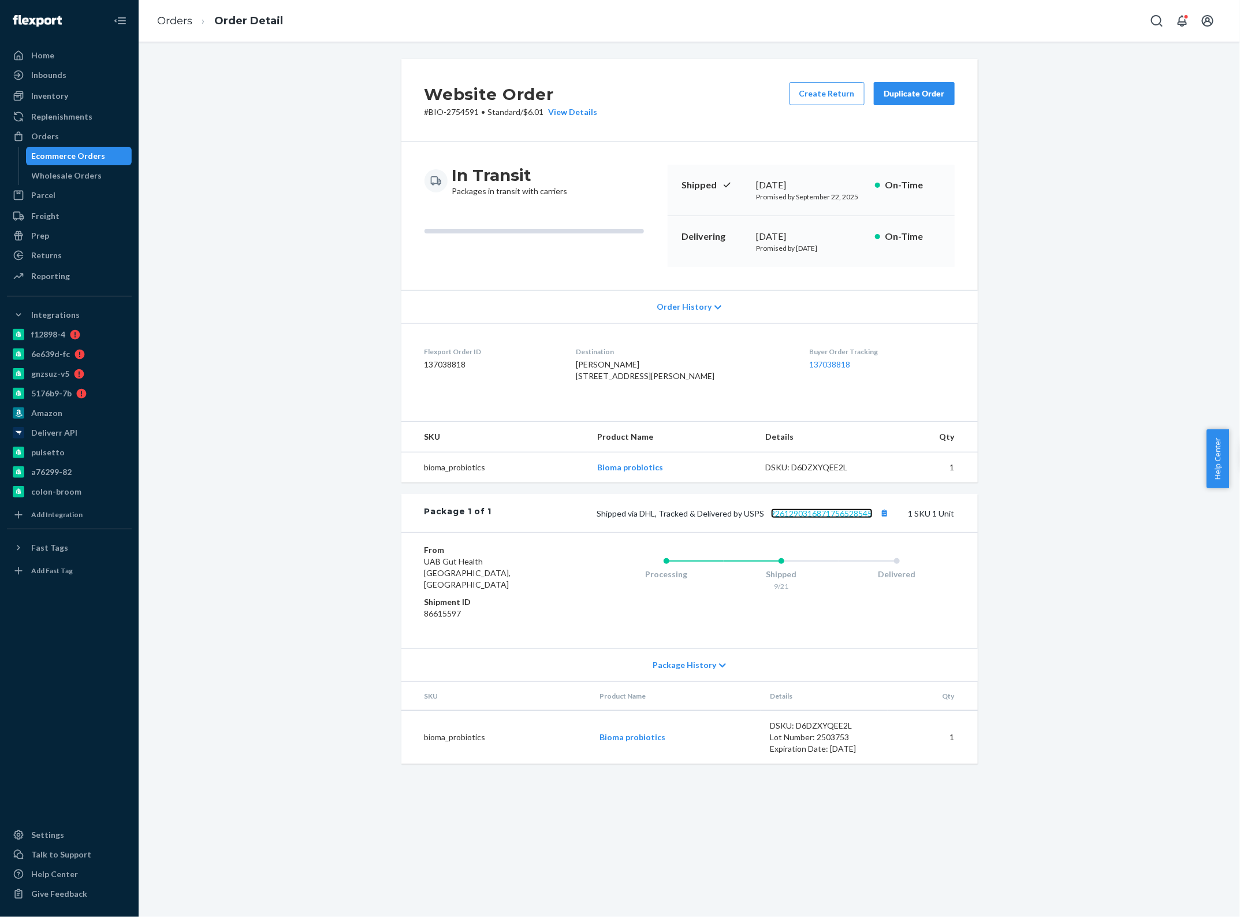
click at [814, 518] on link "9261290316871756528545" at bounding box center [822, 513] width 102 height 10
click at [182, 24] on link "Orders" at bounding box center [174, 20] width 35 height 13
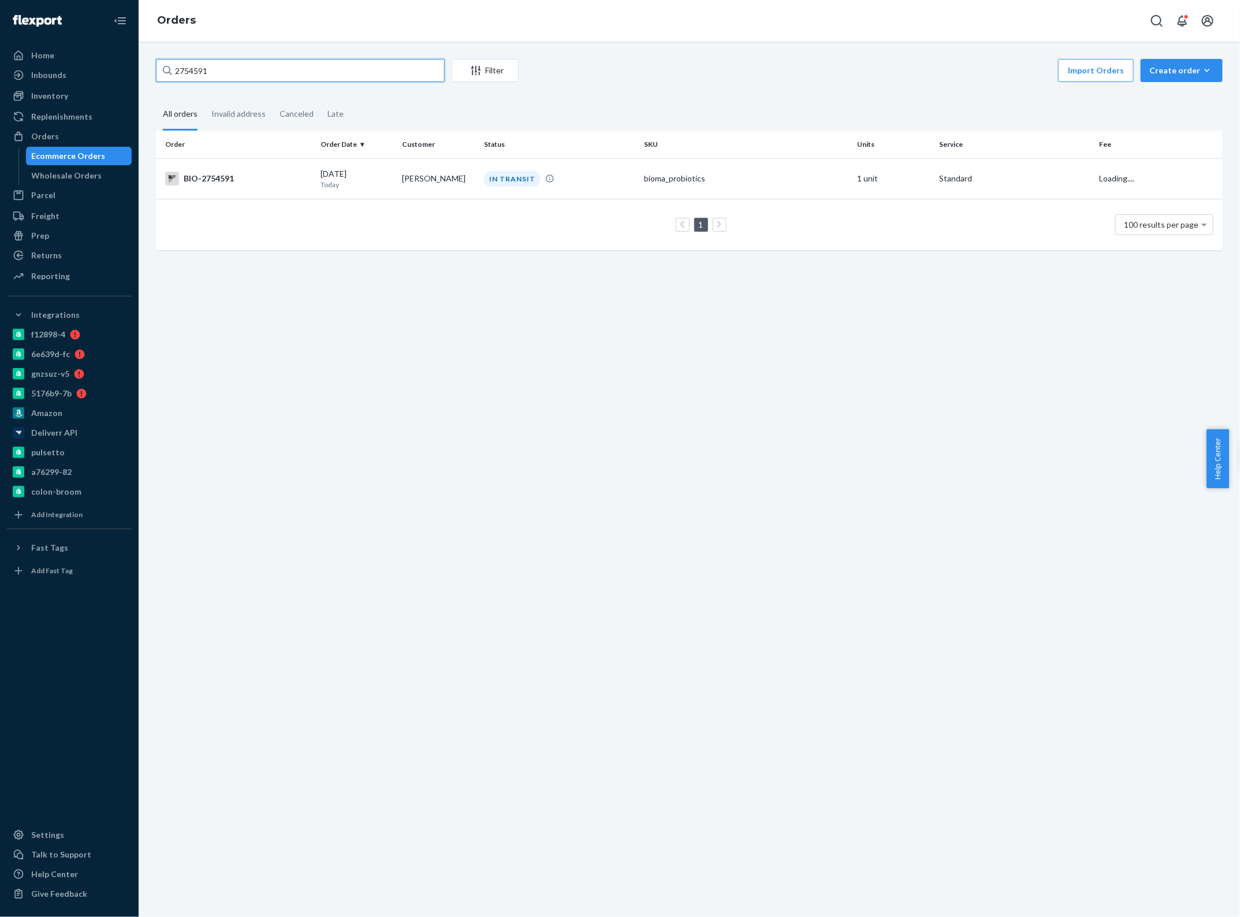
click at [222, 69] on input "2754591" at bounding box center [300, 70] width 289 height 23
type input "2702091"
click at [371, 183] on p "7 days ago" at bounding box center [357, 185] width 73 height 10
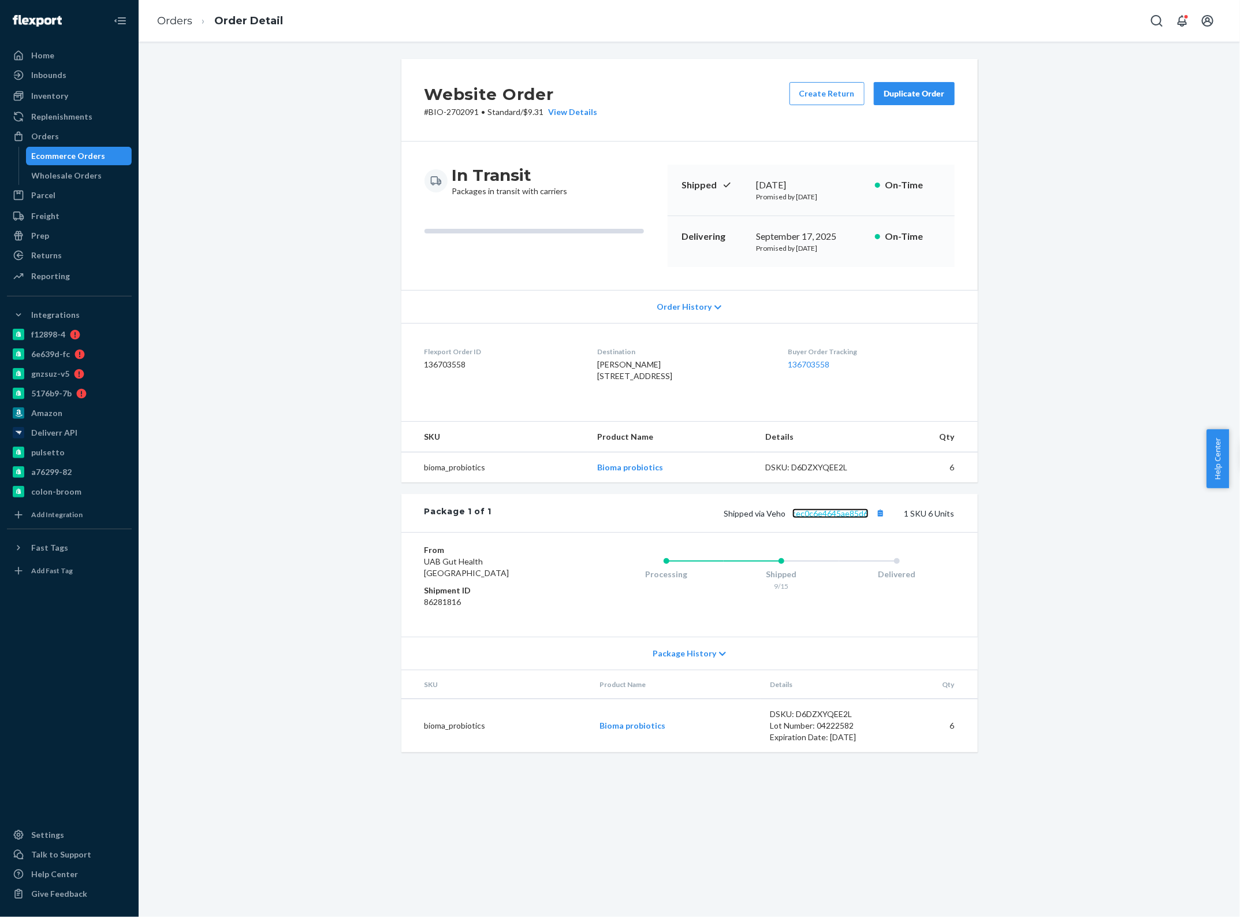
click at [839, 518] on link "cec0c6e4645ae85d6" at bounding box center [831, 513] width 76 height 10
click at [179, 21] on link "Orders" at bounding box center [174, 20] width 35 height 13
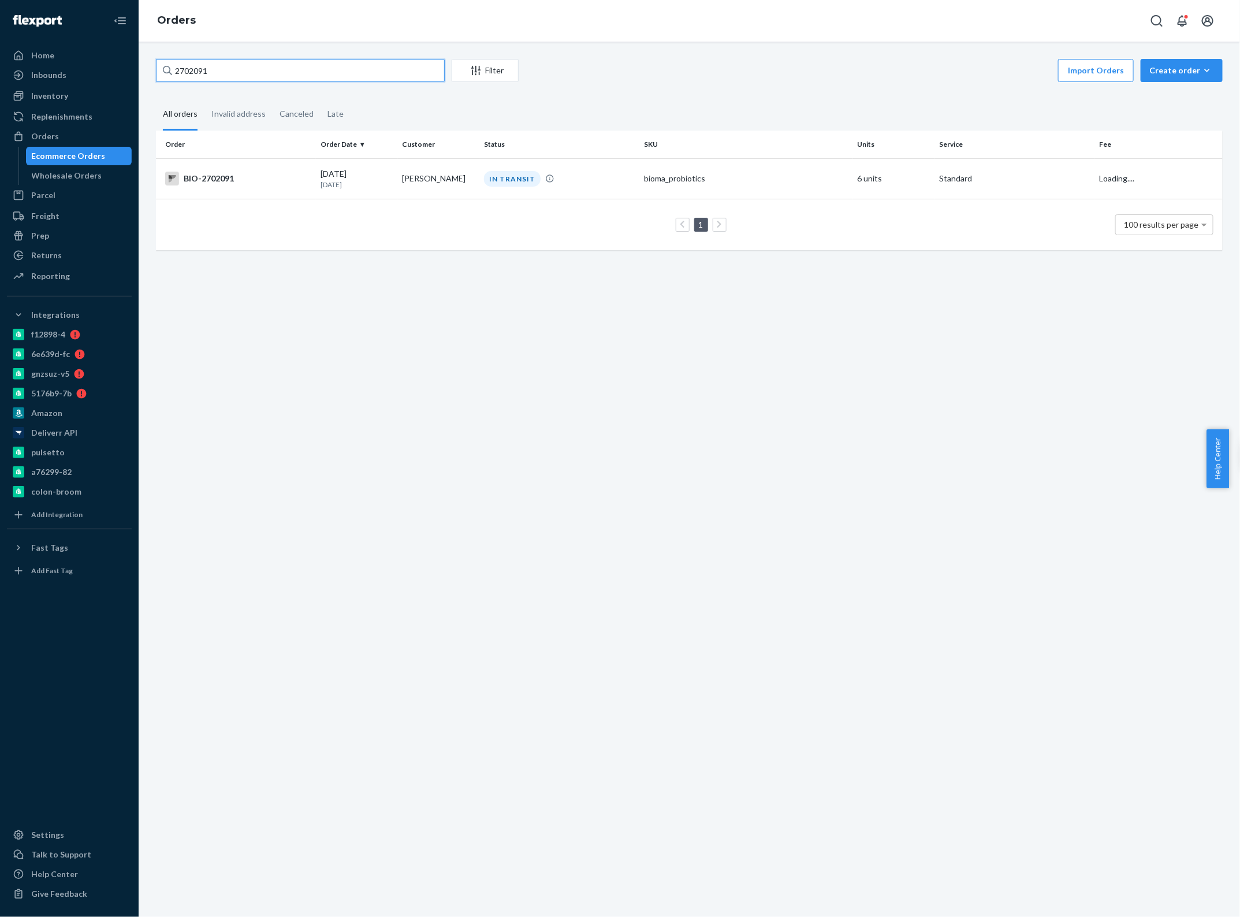
click at [220, 66] on input "2702091" at bounding box center [300, 70] width 289 height 23
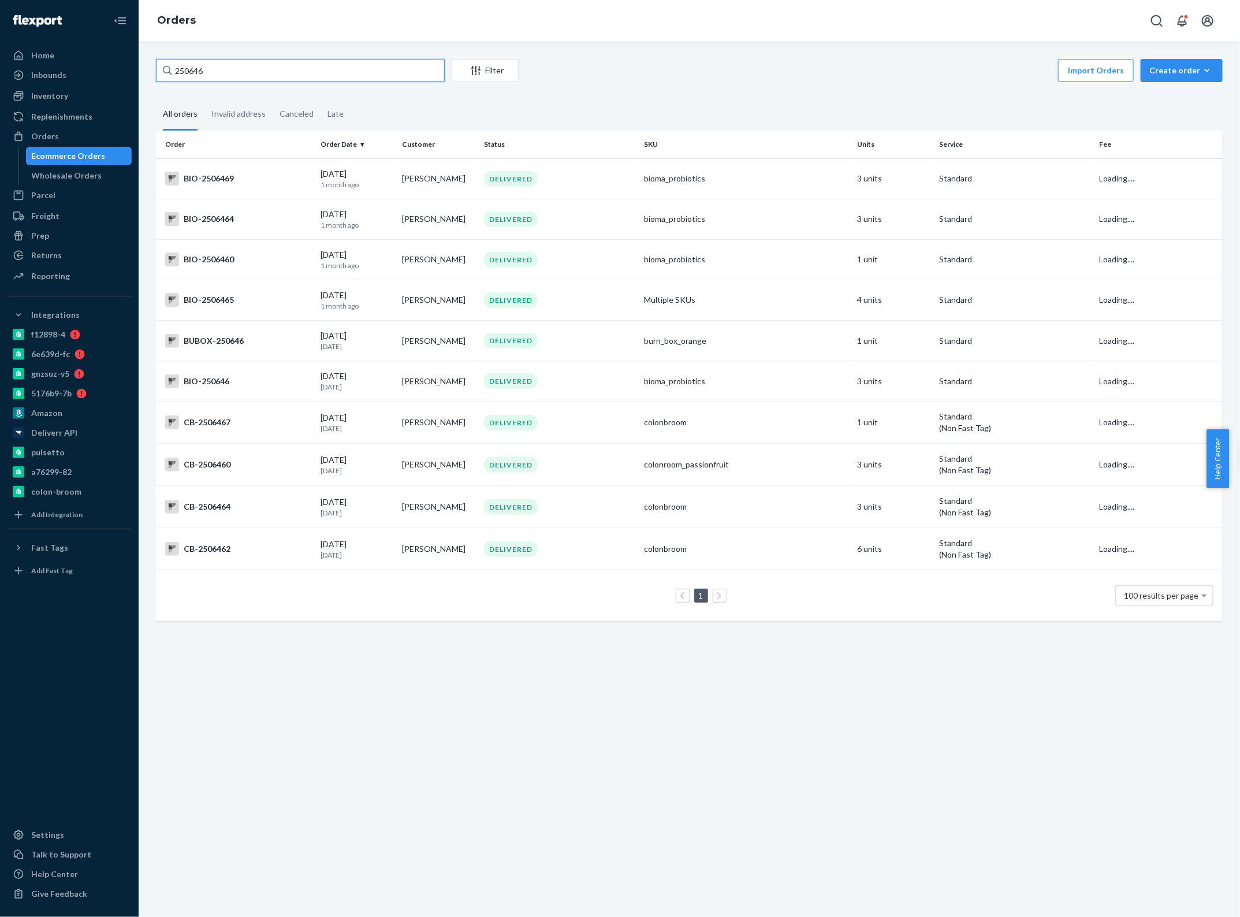
type input "2506468"
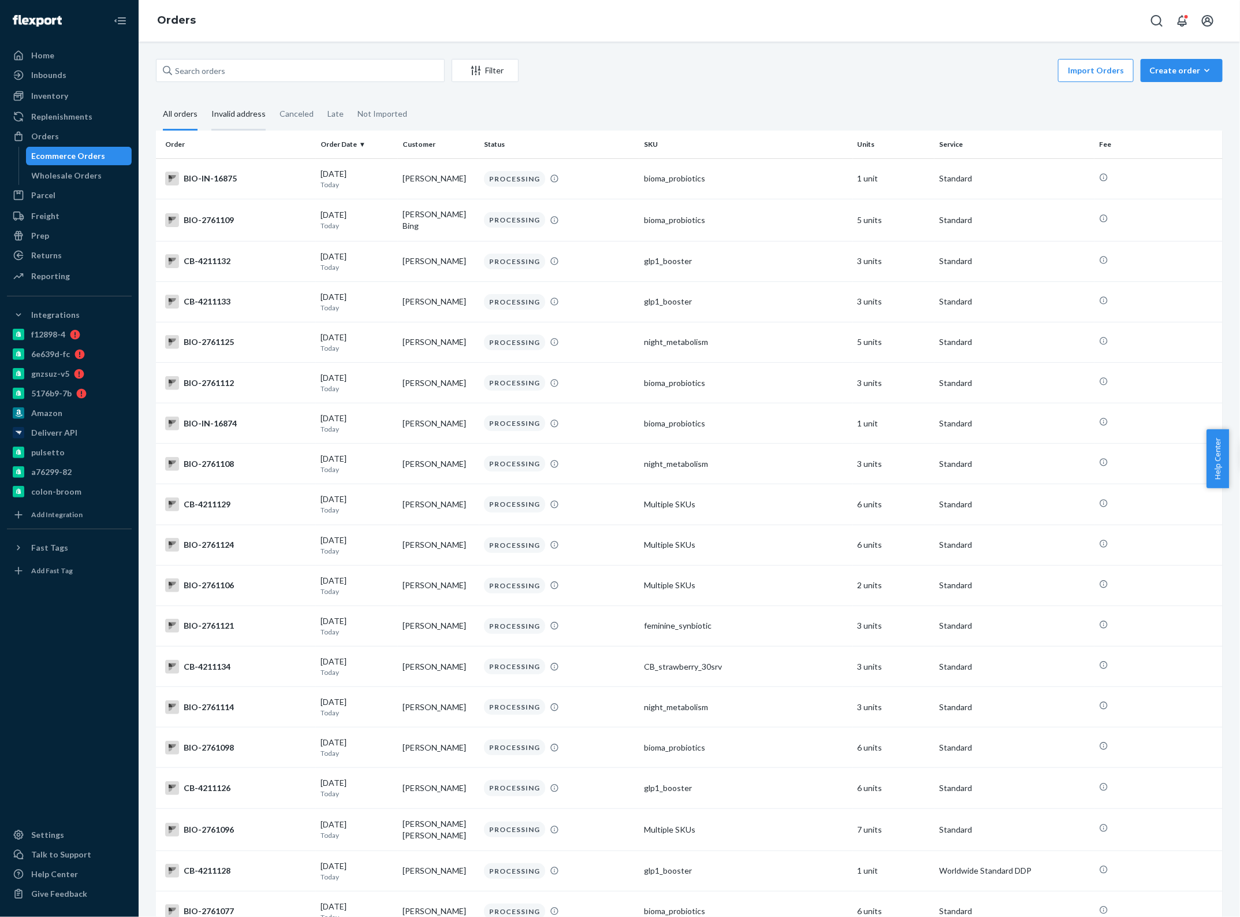
click at [240, 114] on div "Invalid address" at bounding box center [238, 115] width 54 height 32
click at [205, 99] on input "Invalid address" at bounding box center [205, 99] width 0 height 0
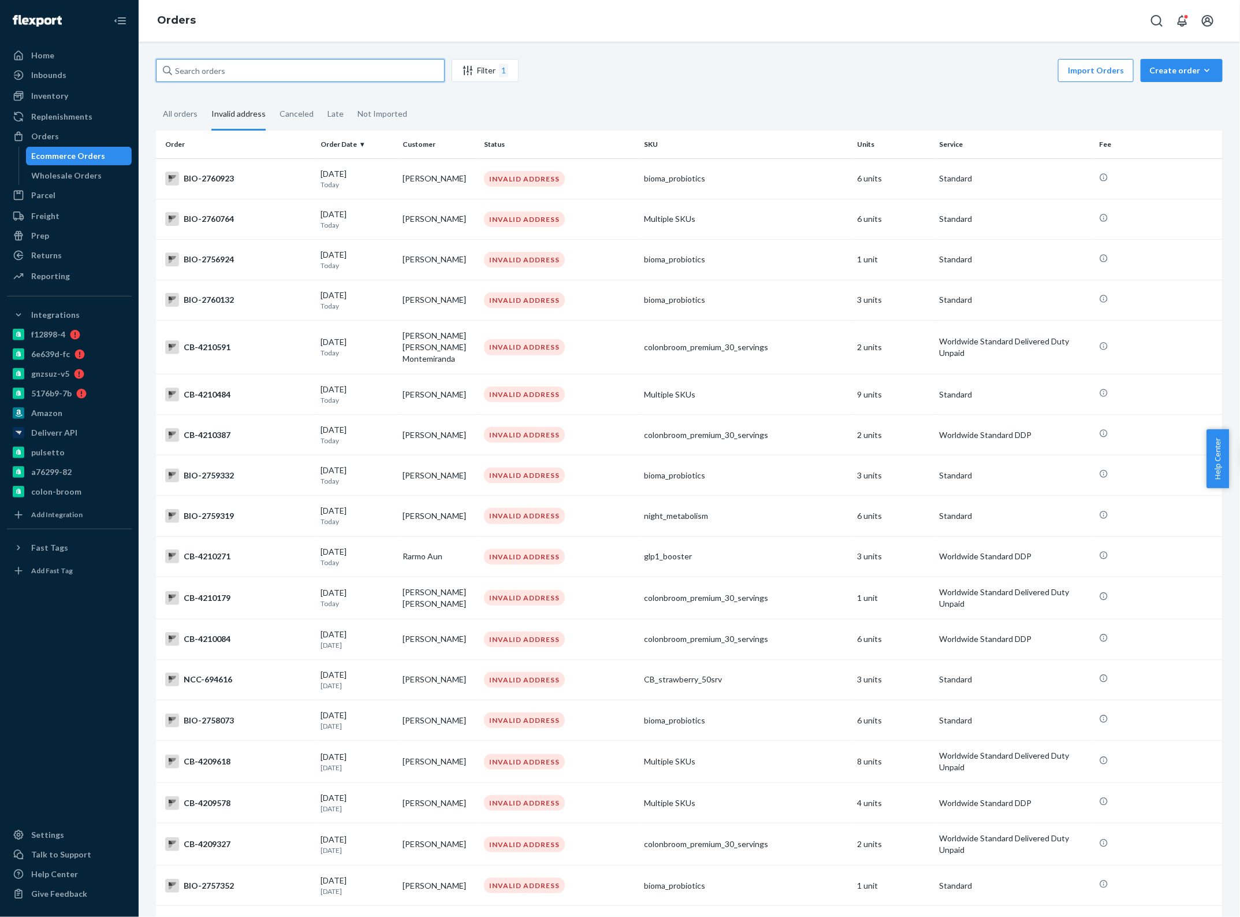
click at [298, 74] on input "text" at bounding box center [300, 70] width 289 height 23
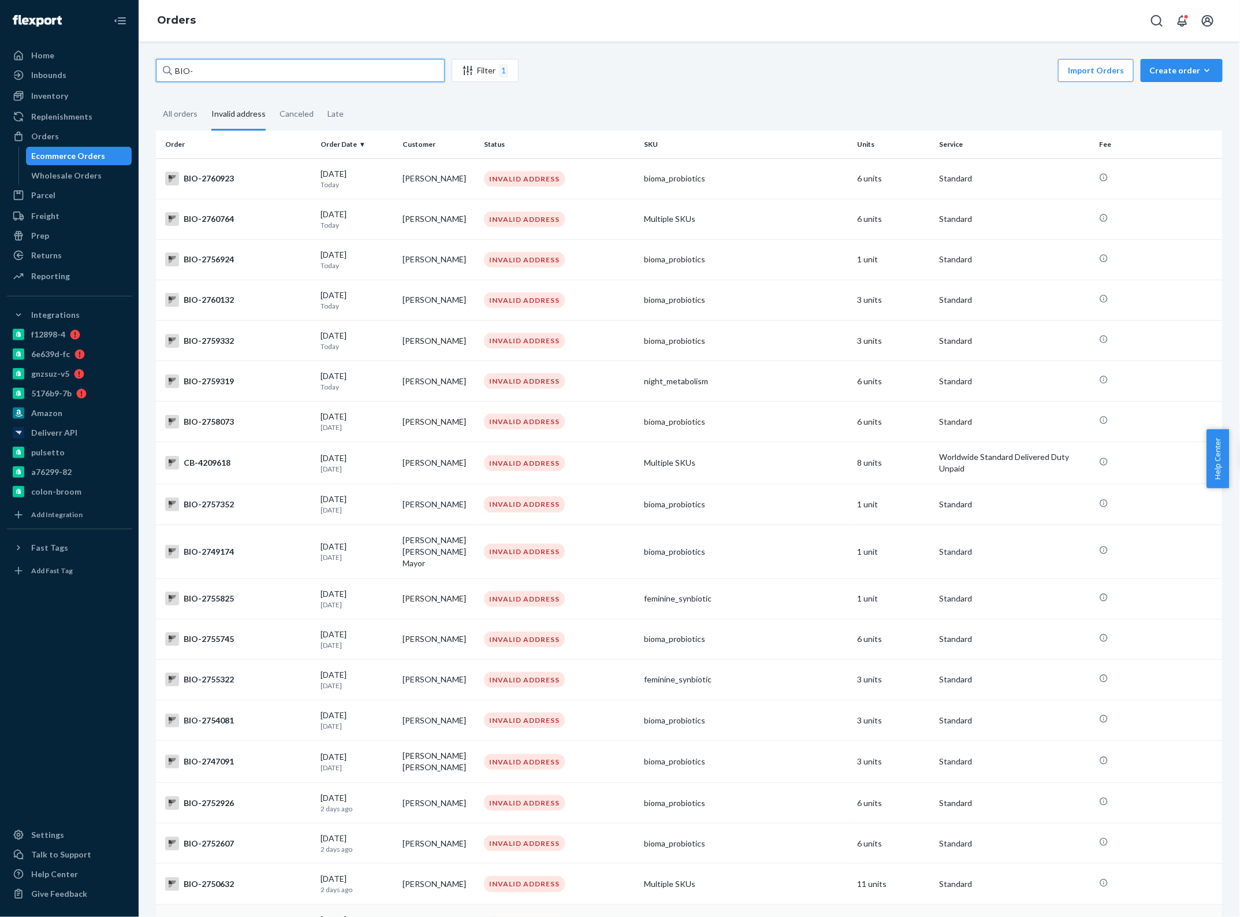
type input "BIO-"
click at [86, 671] on div at bounding box center [69, 700] width 125 height 241
